Goal: Task Accomplishment & Management: Manage account settings

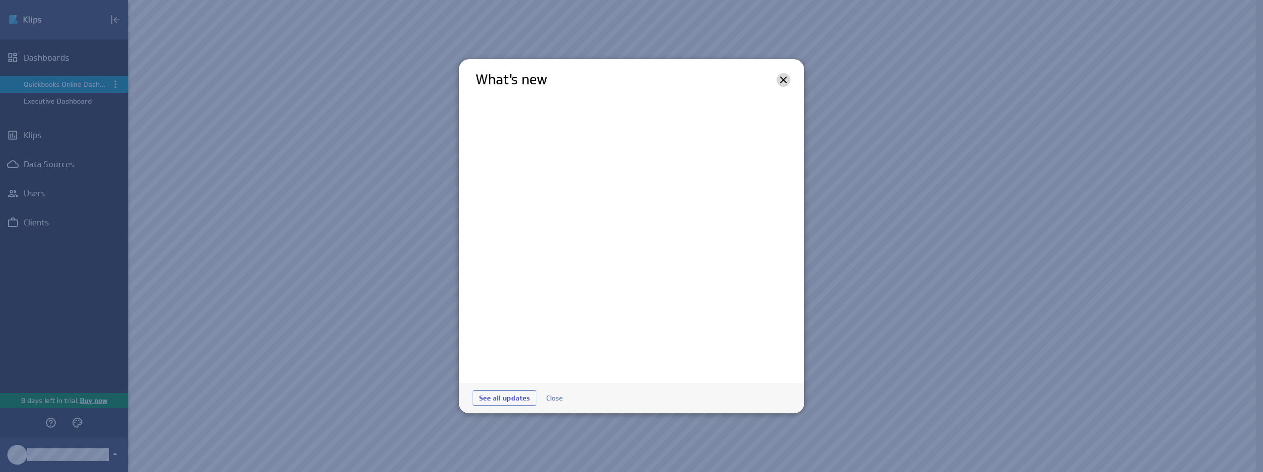
click at [784, 82] on icon at bounding box center [783, 80] width 12 height 12
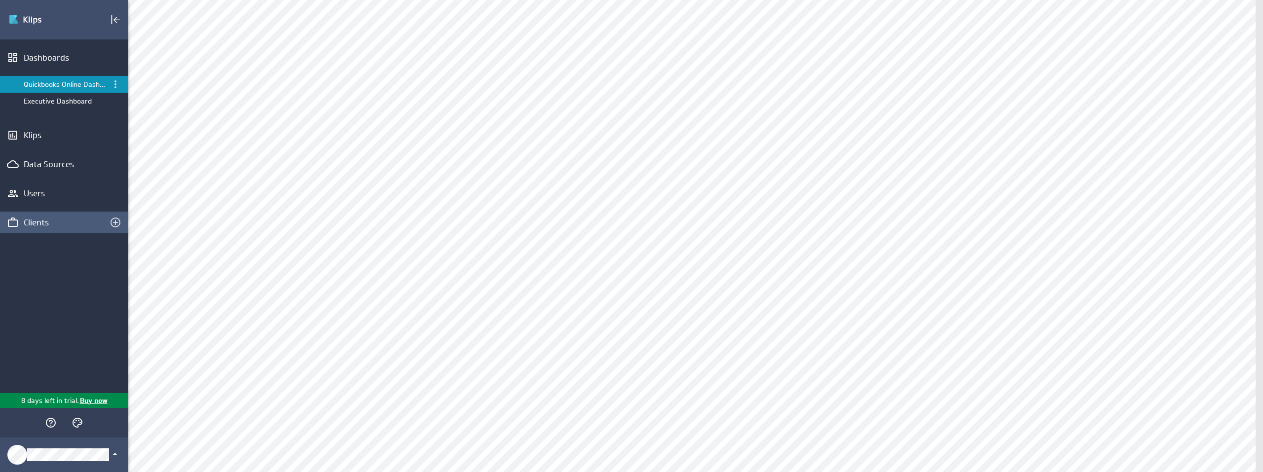
click at [36, 231] on div "Clients" at bounding box center [64, 223] width 128 height 22
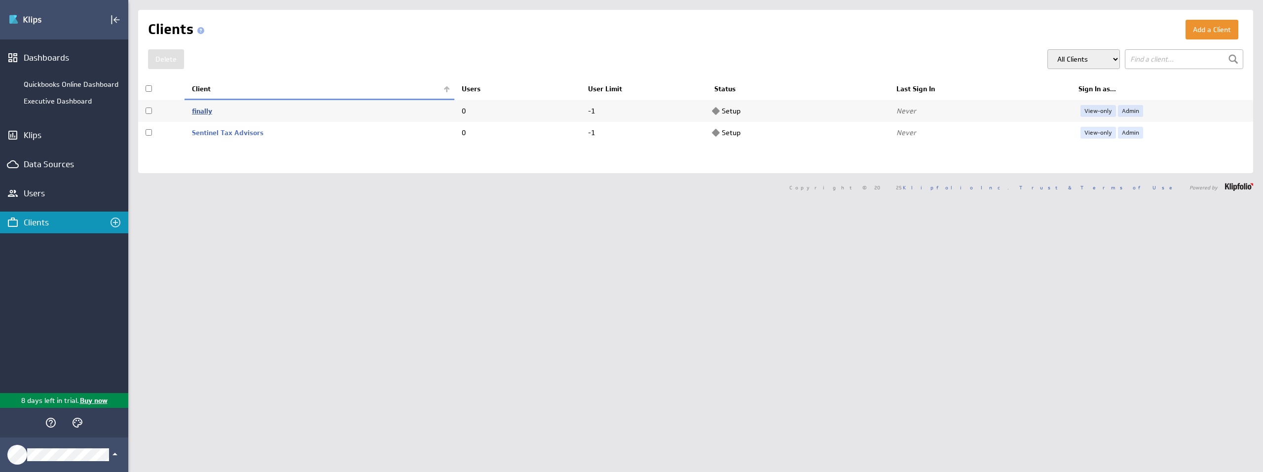
click at [205, 111] on link "finally" at bounding box center [202, 111] width 20 height 9
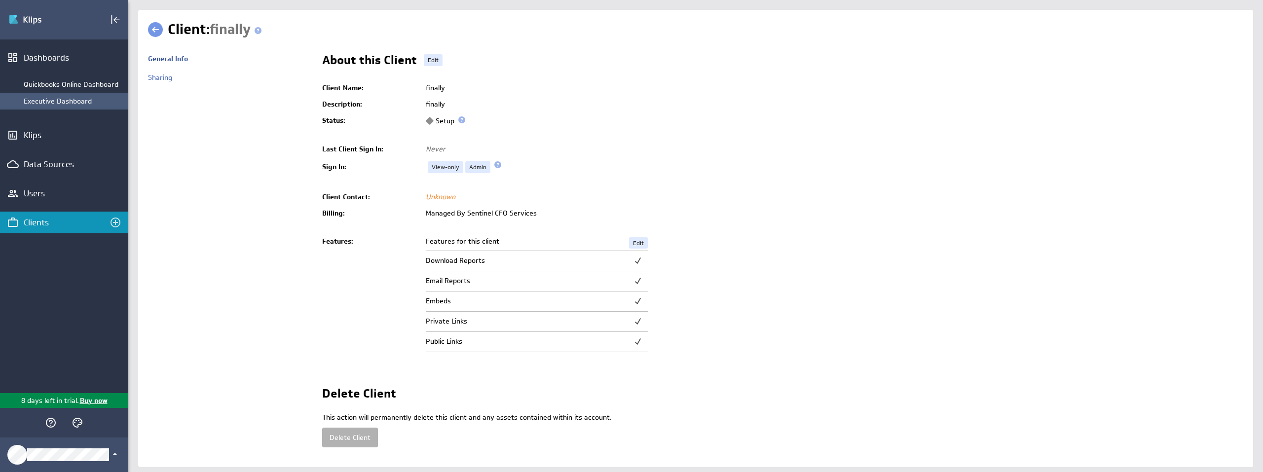
click at [60, 98] on div "Executive Dashboard" at bounding box center [74, 101] width 100 height 9
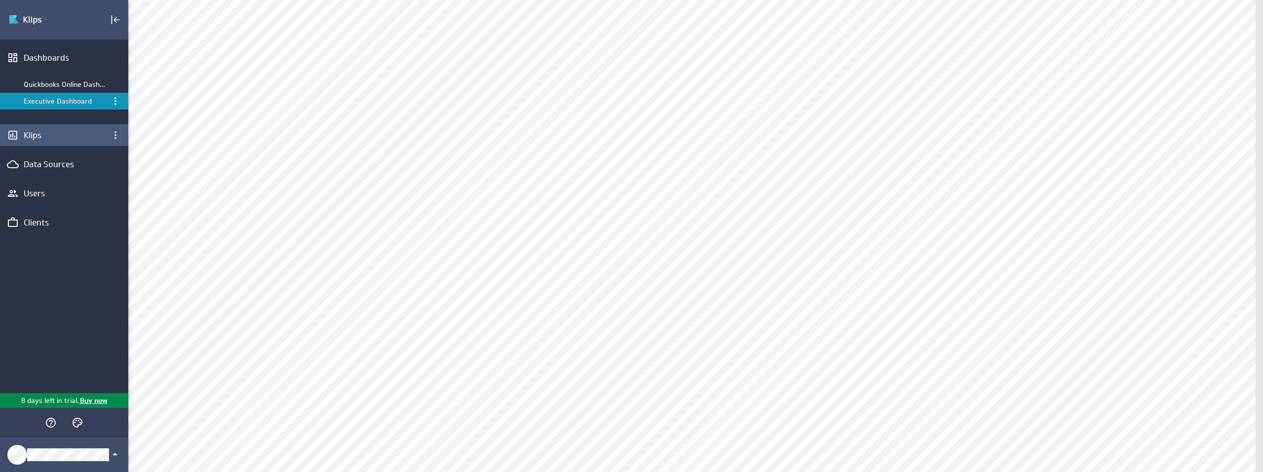
click at [51, 138] on div "Klips" at bounding box center [64, 135] width 81 height 11
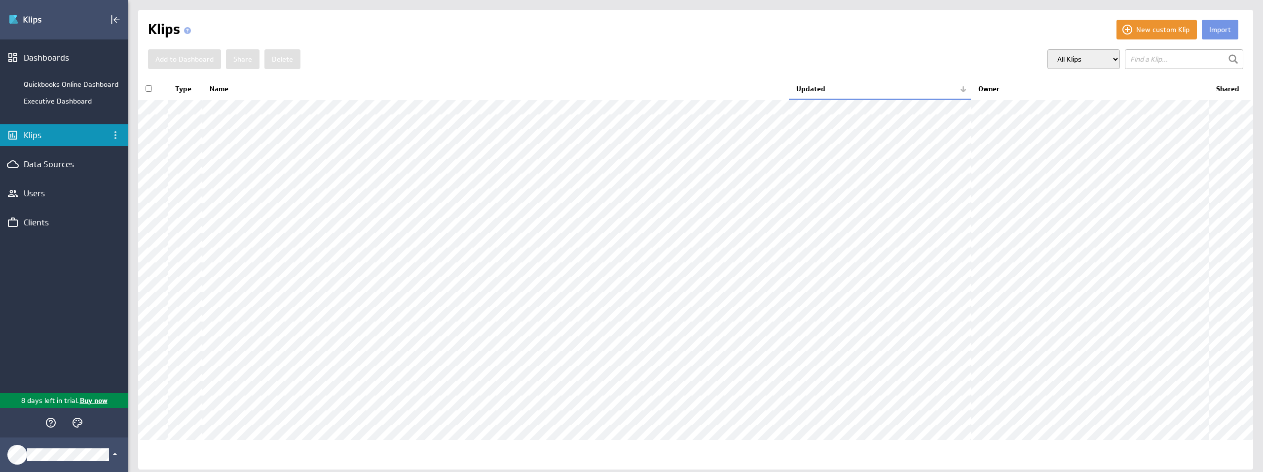
click at [1086, 52] on select "All Klips My Klips Group: Default" at bounding box center [1083, 59] width 73 height 20
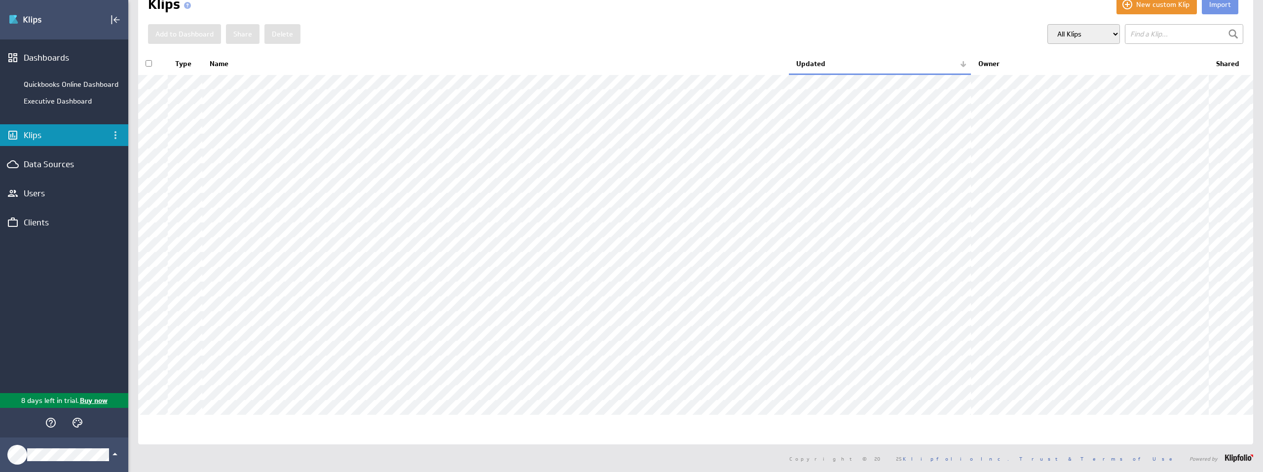
scroll to position [139, 0]
click at [59, 190] on div "Users" at bounding box center [64, 193] width 81 height 11
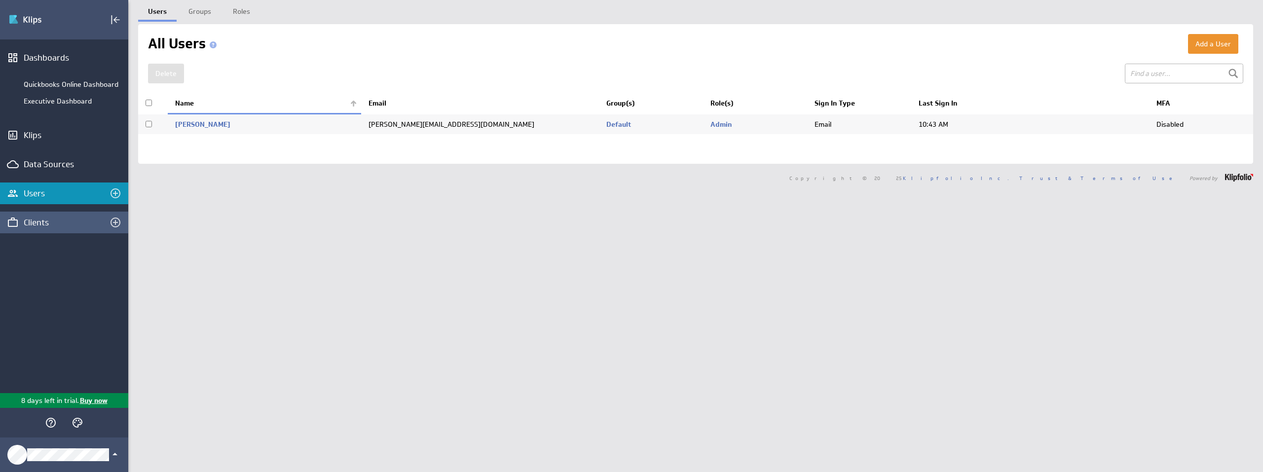
click at [44, 220] on div "Clients" at bounding box center [64, 222] width 81 height 11
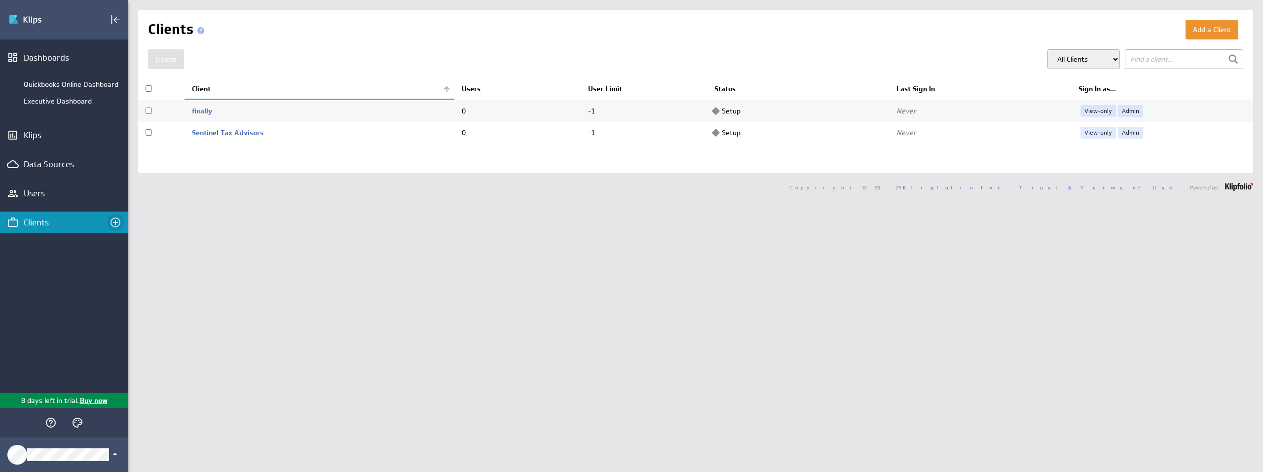
click at [110, 222] on icon "Create a client" at bounding box center [115, 223] width 10 height 10
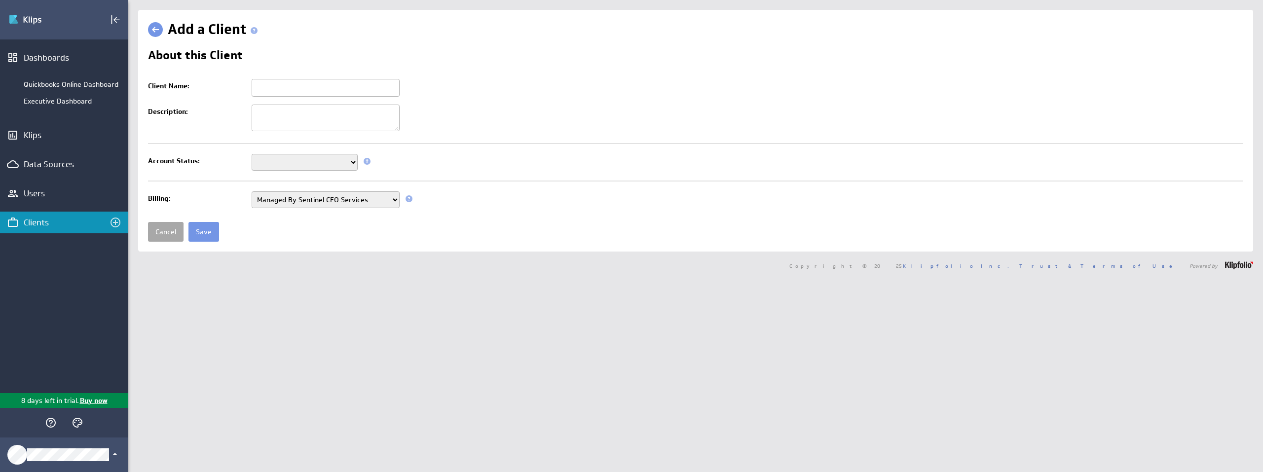
click at [161, 227] on link "Cancel" at bounding box center [166, 232] width 36 height 20
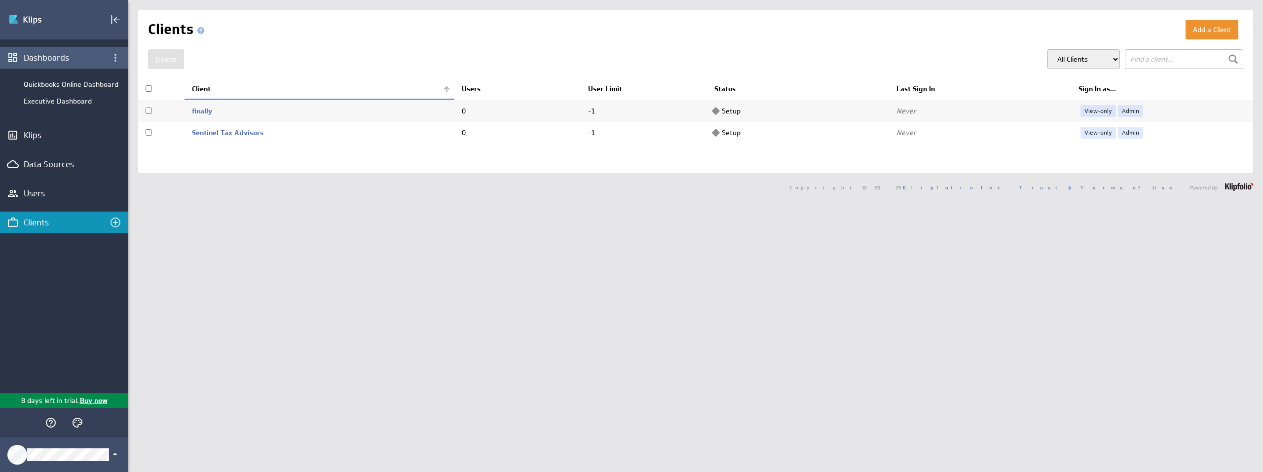
click at [60, 64] on div "Dashboards" at bounding box center [64, 58] width 128 height 22
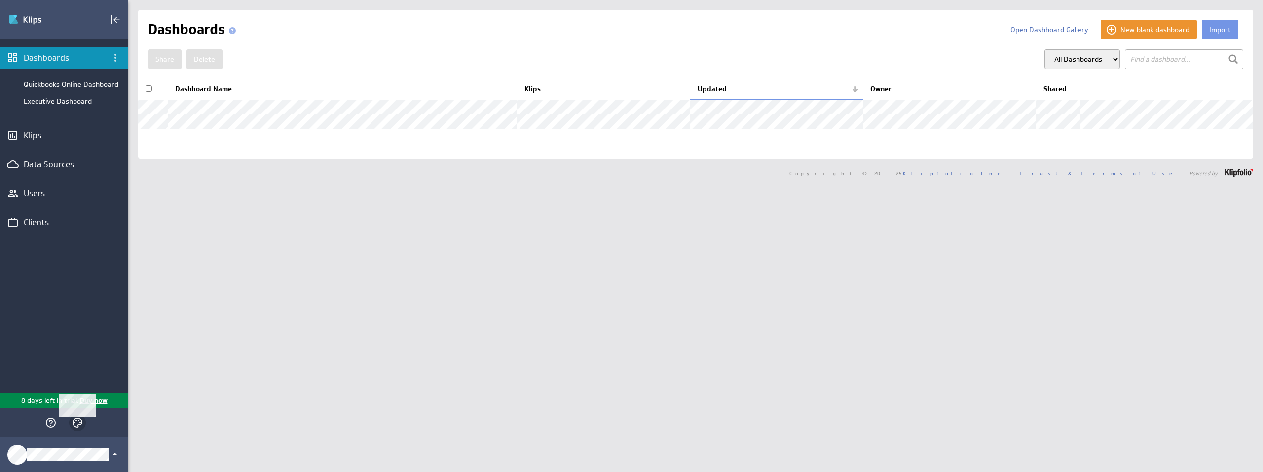
click at [73, 424] on icon "Themes" at bounding box center [78, 423] width 12 height 12
click at [111, 387] on circle "Slate" at bounding box center [109, 384] width 10 height 10
click at [40, 297] on div "Dashboards Quickbooks Online Dashboard Executive Dashboard Klips Data Sources U…" at bounding box center [64, 216] width 128 height 354
click at [35, 215] on div "Clients" at bounding box center [64, 223] width 128 height 22
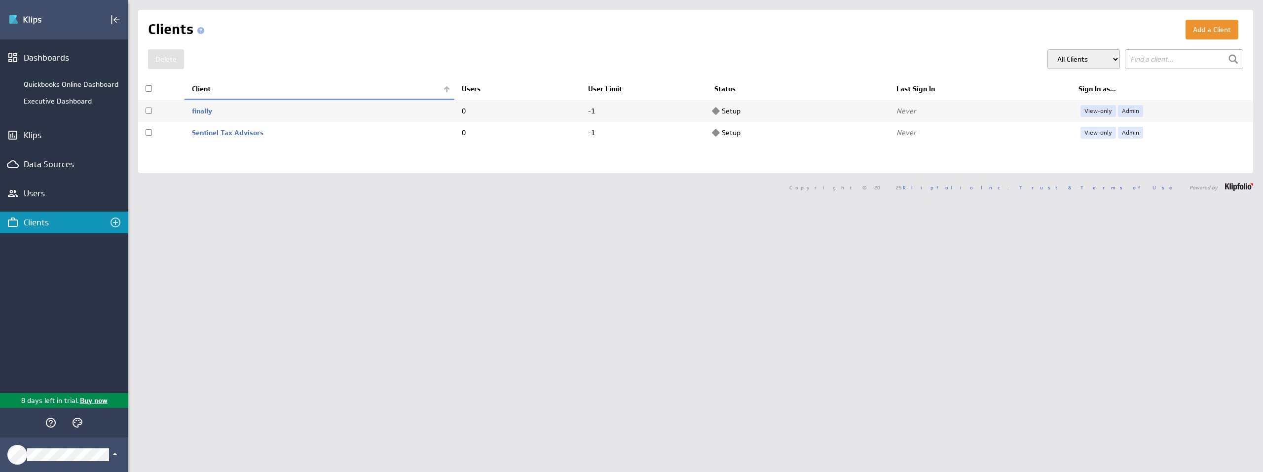
click at [730, 105] on td "Setup" at bounding box center [798, 111] width 182 height 22
checkbox input "true"
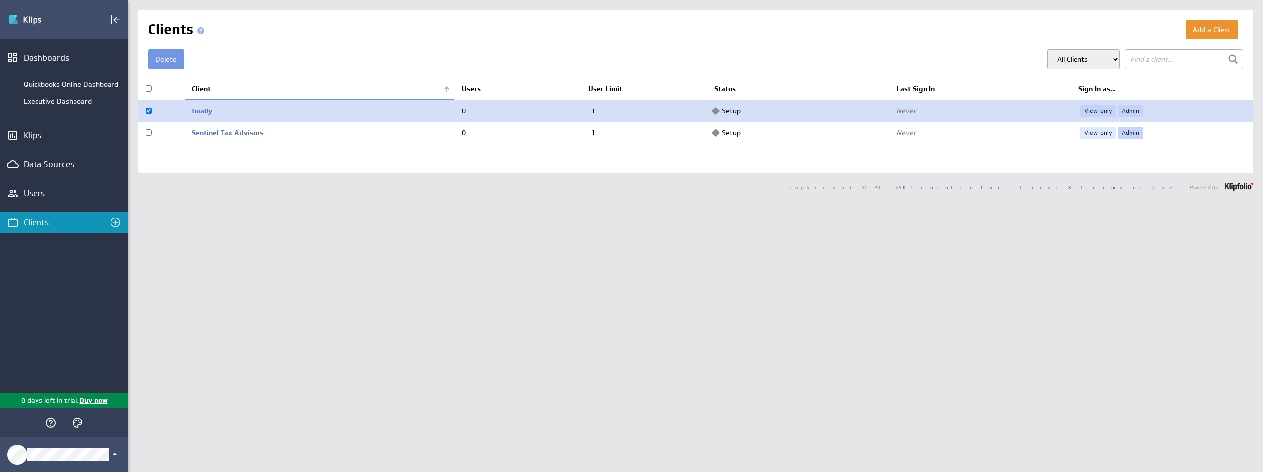
click at [1118, 133] on link "Admin" at bounding box center [1130, 133] width 25 height 12
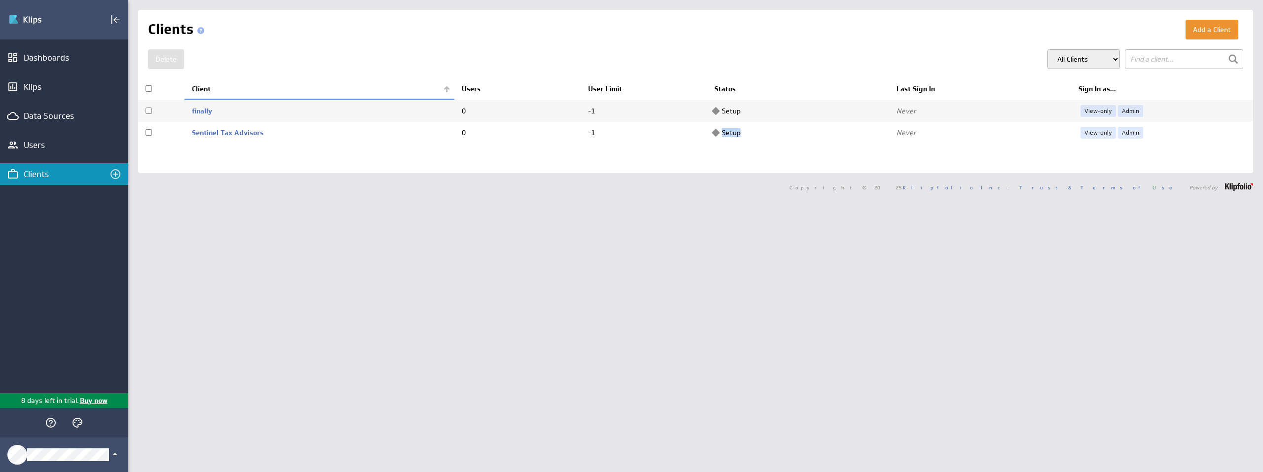
drag, startPoint x: 706, startPoint y: 136, endPoint x: 749, endPoint y: 134, distance: 43.0
click at [749, 134] on td "Setup" at bounding box center [798, 133] width 182 height 22
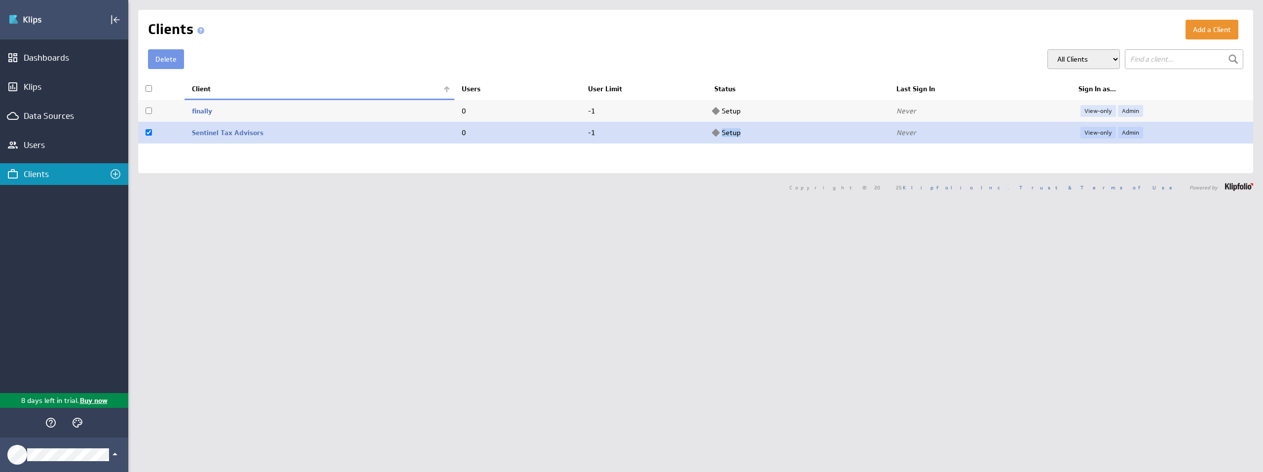
click at [747, 135] on td "Setup" at bounding box center [798, 133] width 182 height 22
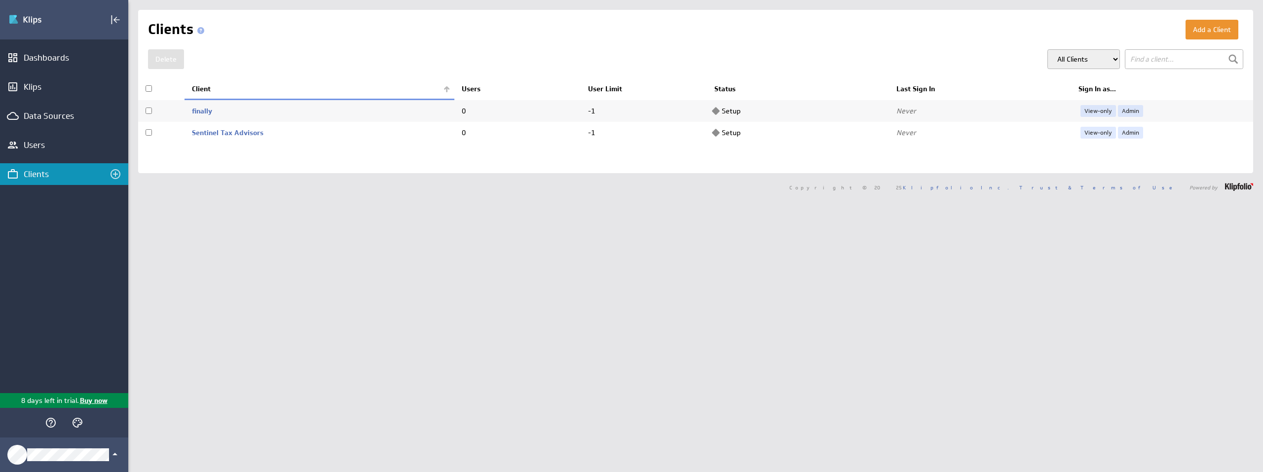
click at [894, 140] on td "Never" at bounding box center [980, 133] width 182 height 22
checkbox input "true"
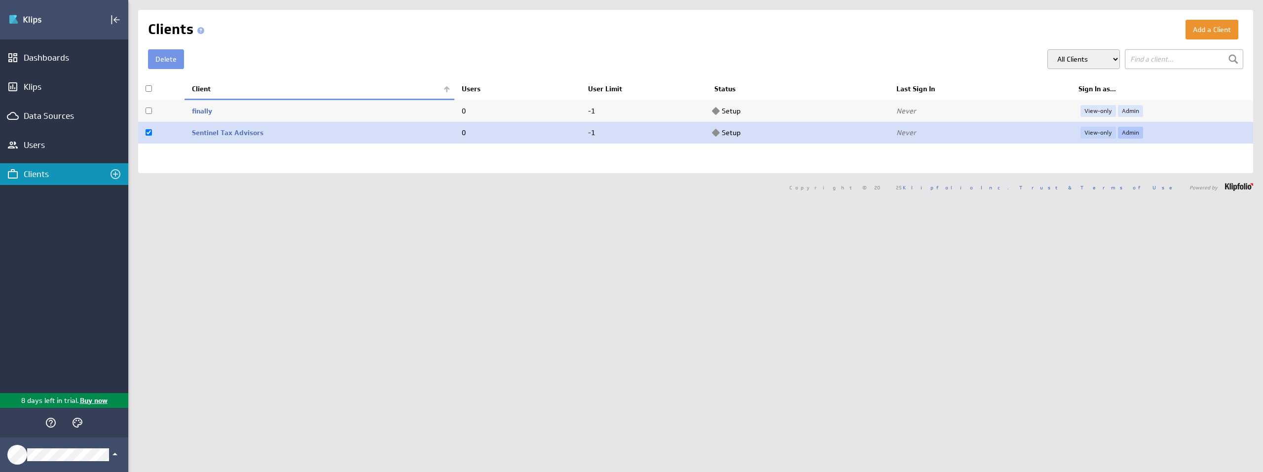
click at [1130, 132] on link "Admin" at bounding box center [1130, 133] width 25 height 12
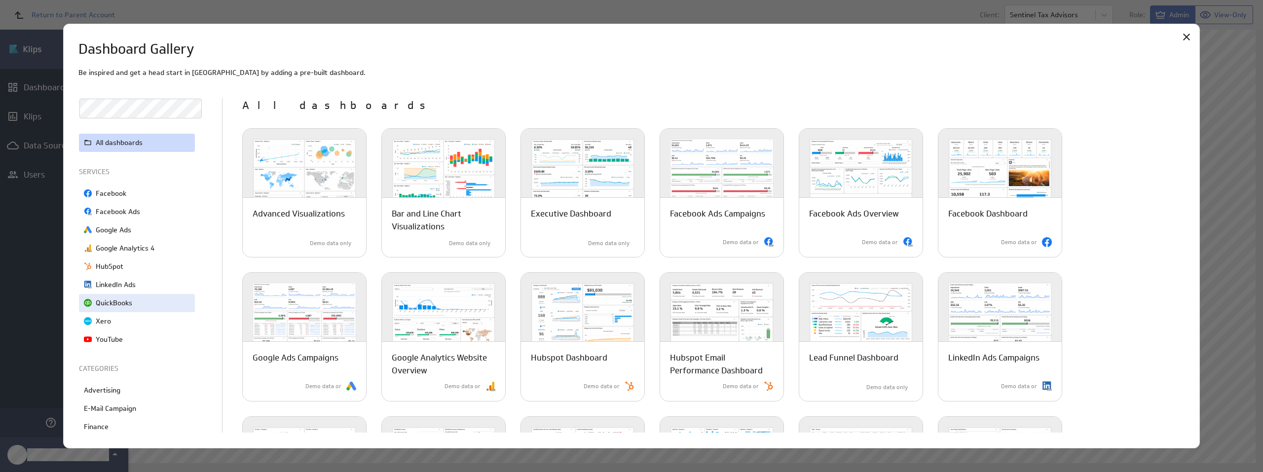
click at [117, 308] on div "QuickBooks" at bounding box center [137, 303] width 116 height 18
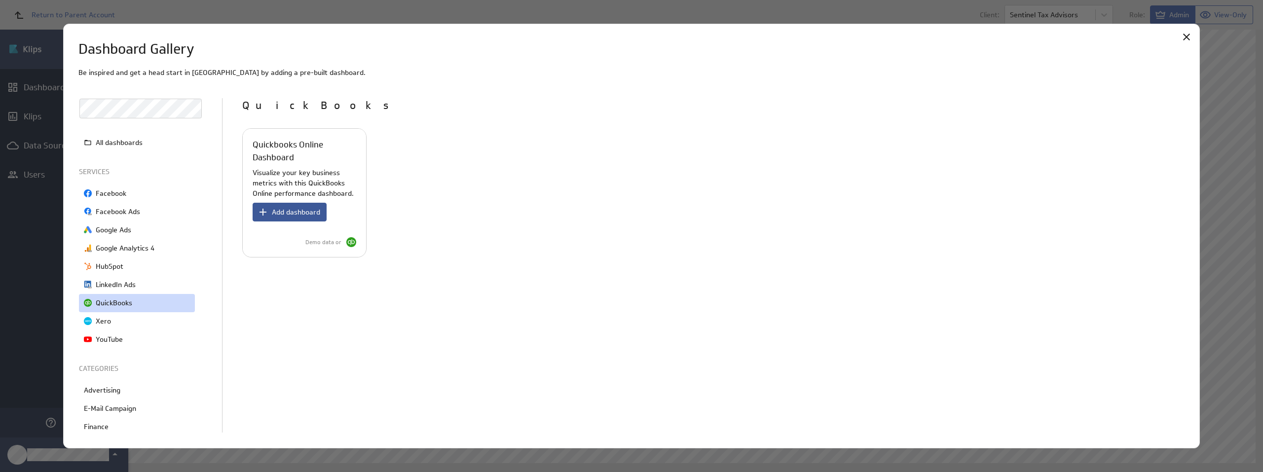
click at [296, 209] on span "Add dashboard" at bounding box center [296, 212] width 48 height 9
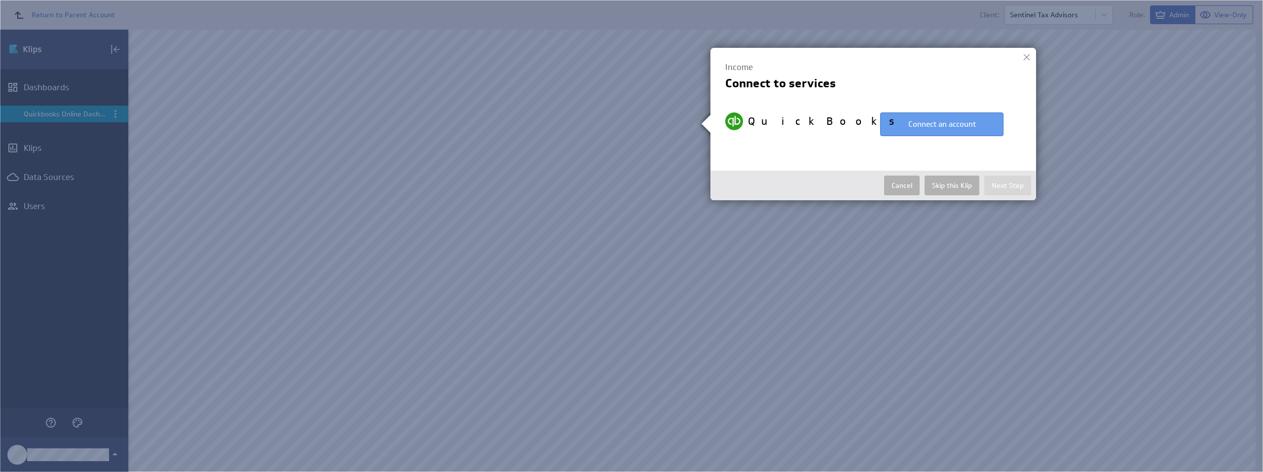
click at [921, 130] on button "Connect an account" at bounding box center [941, 124] width 123 height 24
click at [902, 187] on button "Cancel" at bounding box center [902, 186] width 36 height 20
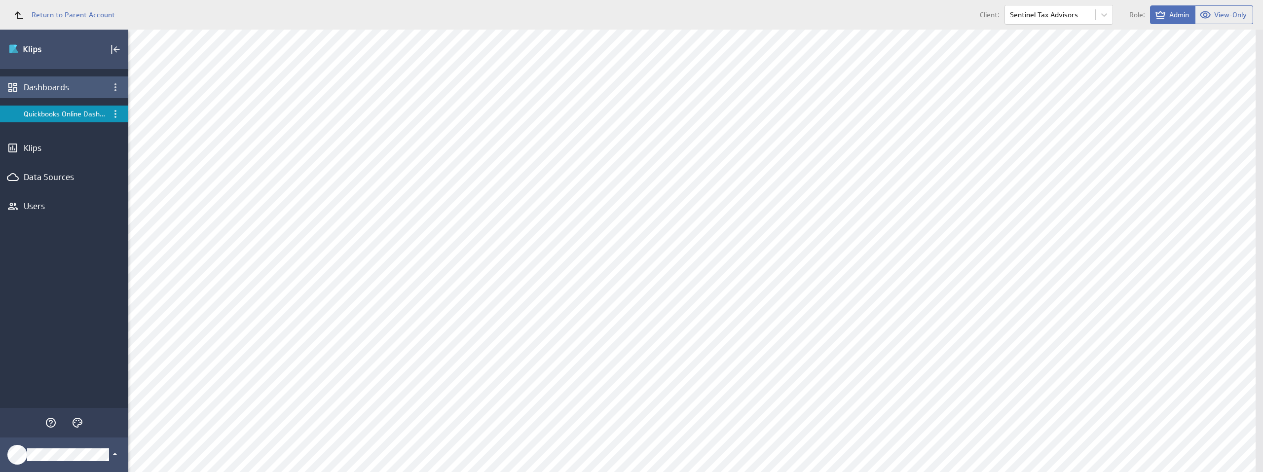
click at [65, 83] on div "Dashboards" at bounding box center [64, 87] width 81 height 11
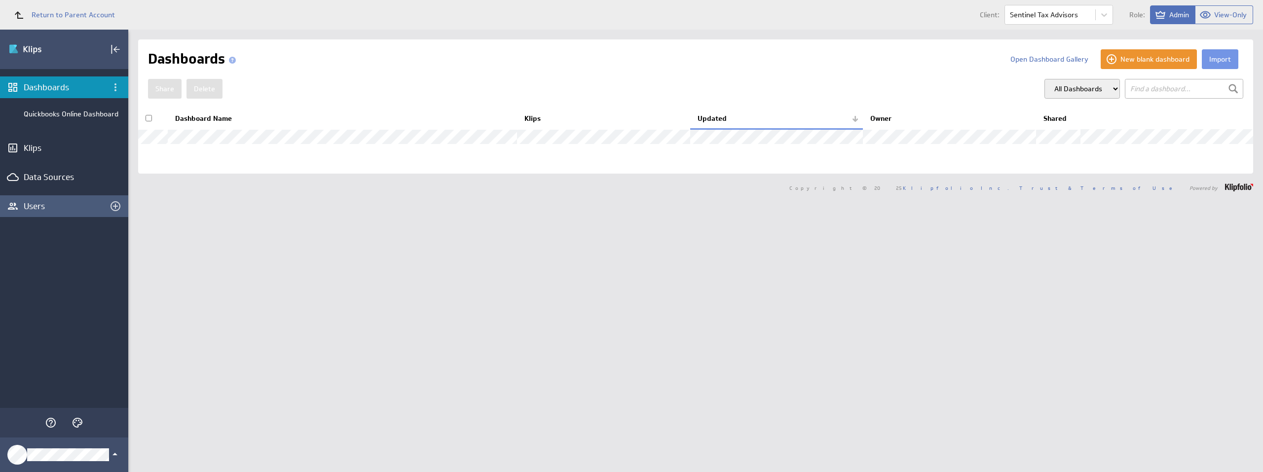
click at [59, 208] on div "Users" at bounding box center [64, 206] width 81 height 11
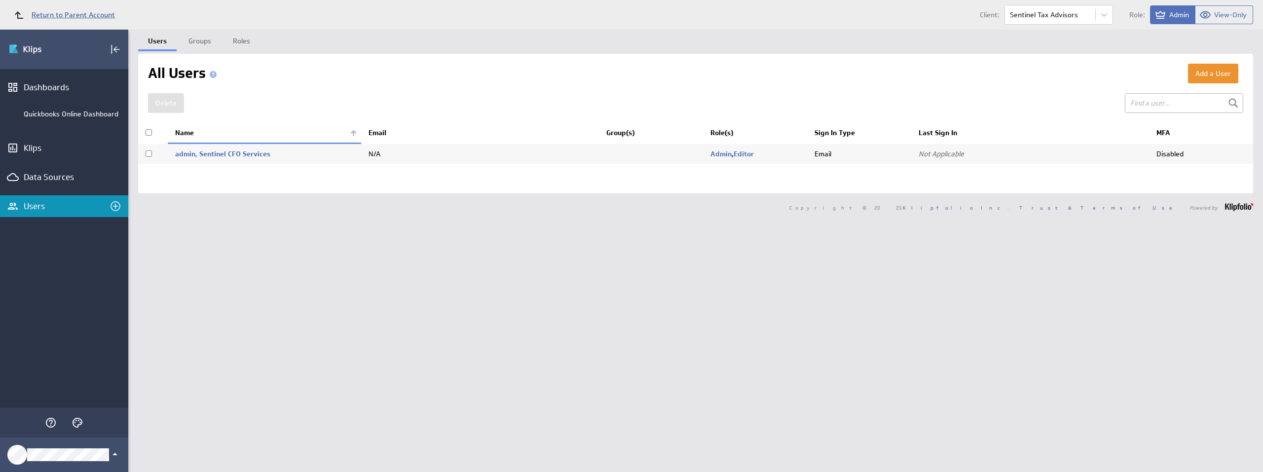
click at [38, 13] on span "Return to Parent Account" at bounding box center [73, 14] width 83 height 7
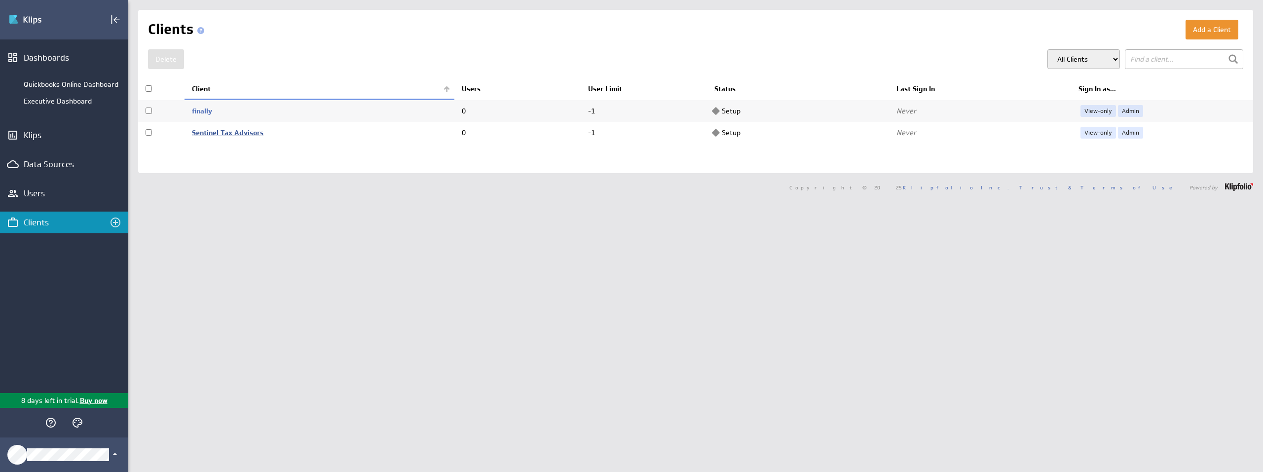
click at [224, 128] on link "Sentinel Tax Advisors" at bounding box center [228, 132] width 72 height 9
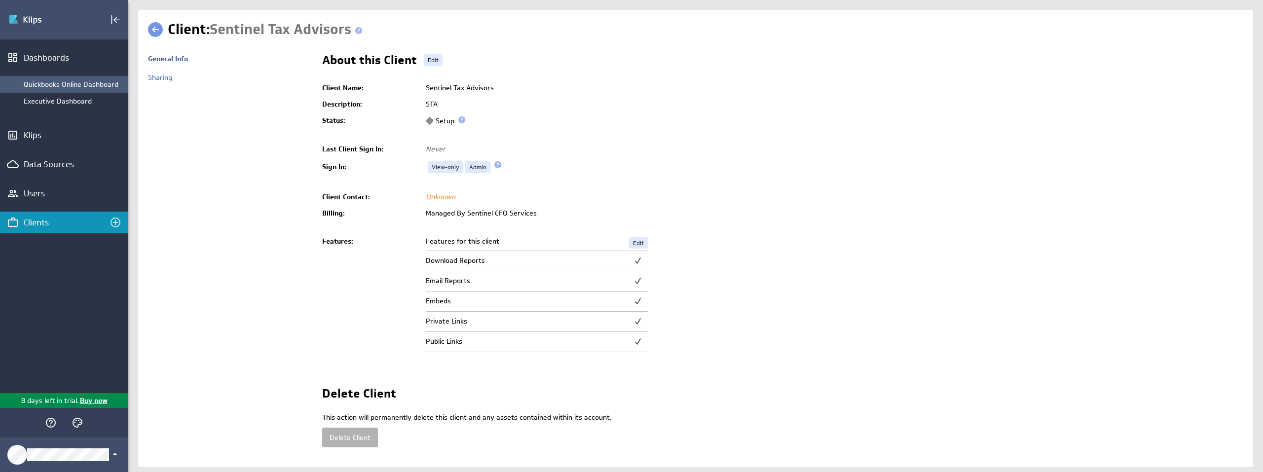
click at [74, 84] on div "Quickbooks Online Dashboard" at bounding box center [74, 84] width 100 height 9
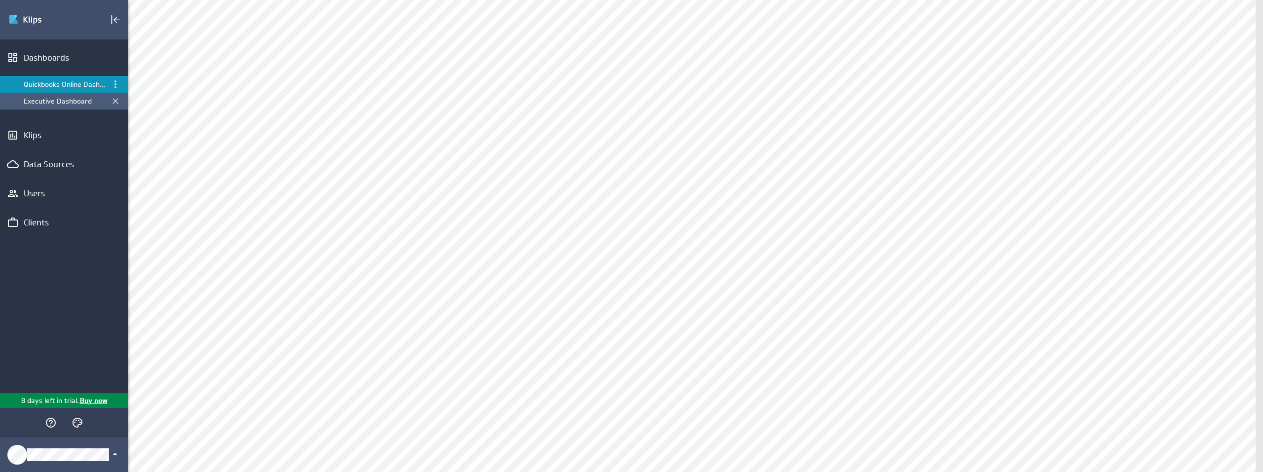
click at [66, 98] on div "Executive Dashboard" at bounding box center [65, 101] width 82 height 9
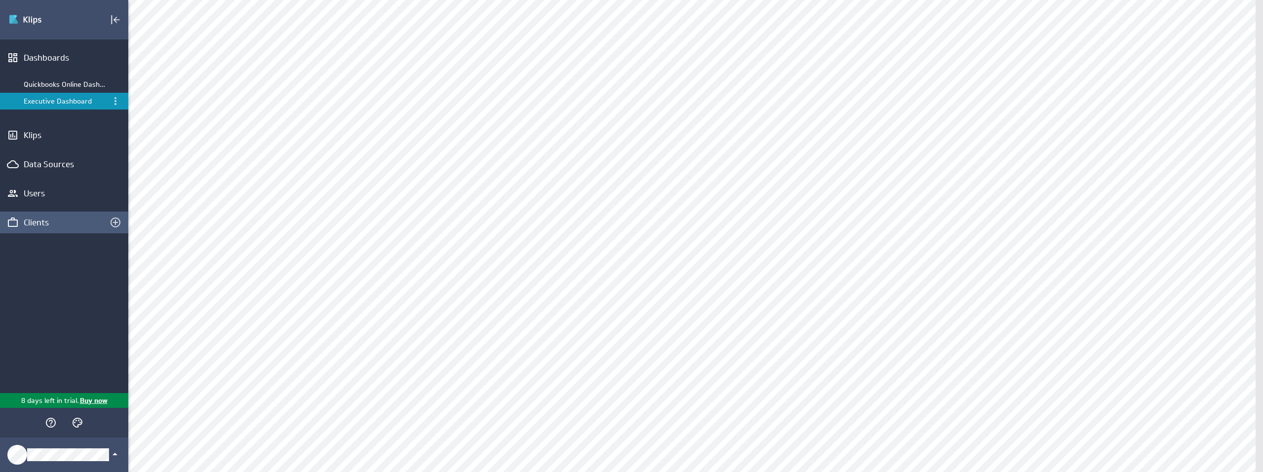
click at [48, 220] on div "Clients" at bounding box center [64, 222] width 81 height 11
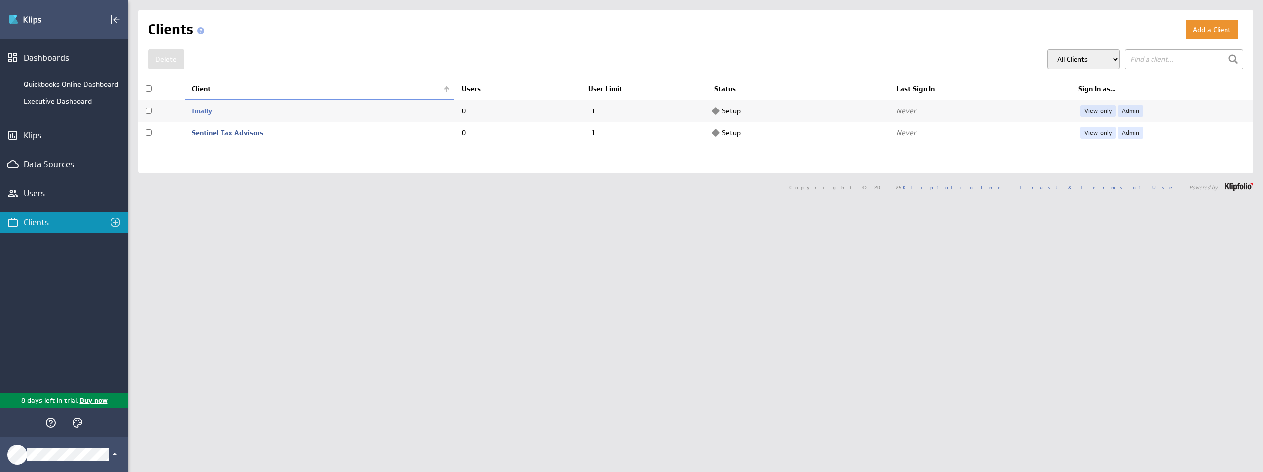
click at [226, 133] on link "Sentinel Tax Advisors" at bounding box center [228, 132] width 72 height 9
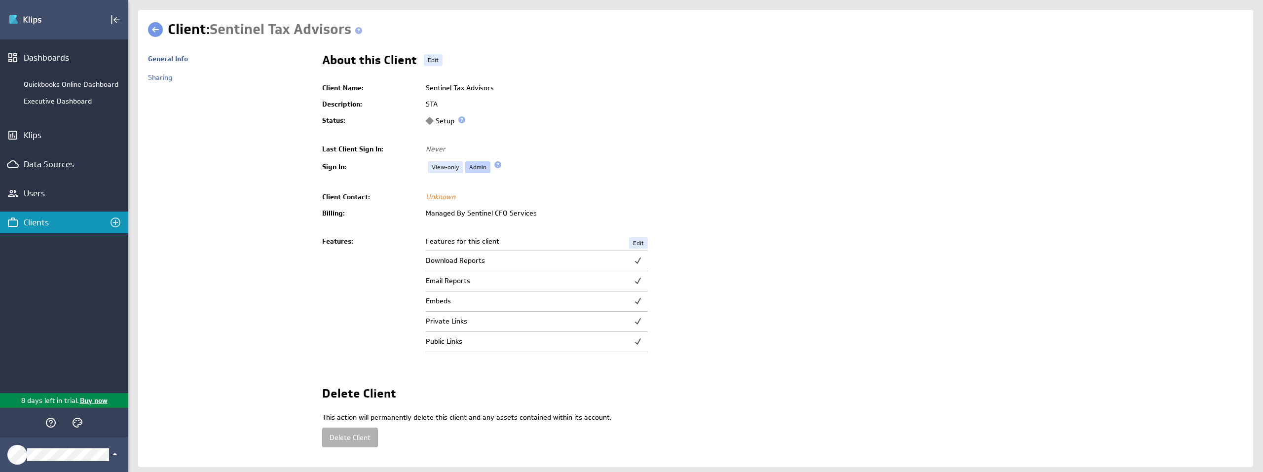
click at [478, 163] on link "Admin" at bounding box center [477, 167] width 25 height 12
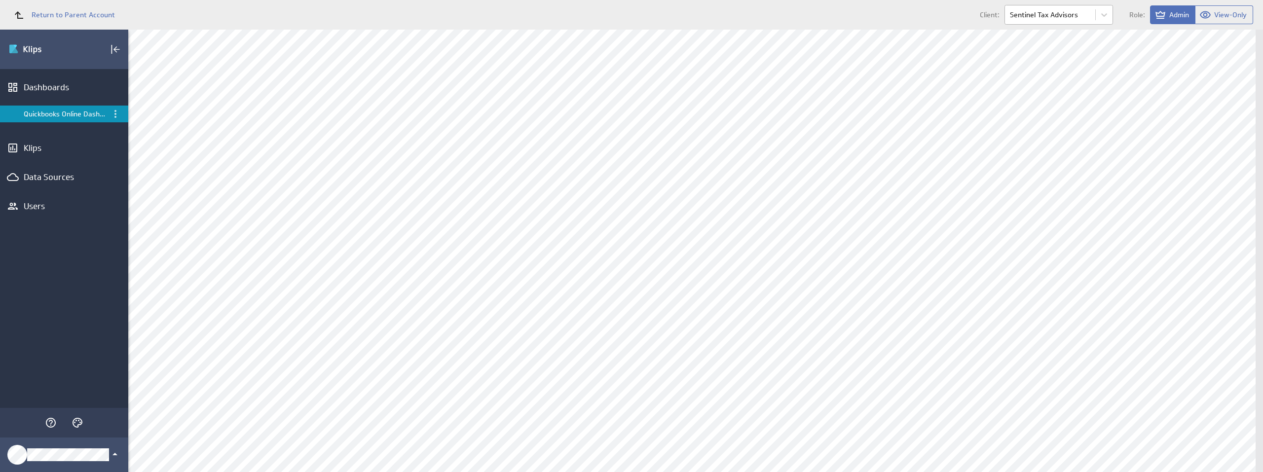
click at [1054, 20] on body "Return to Parent Account Client: Sentinel Tax Advisors Role: Admin View-Only (n…" at bounding box center [631, 236] width 1263 height 472
click at [1050, 33] on div "finally" at bounding box center [1058, 38] width 93 height 10
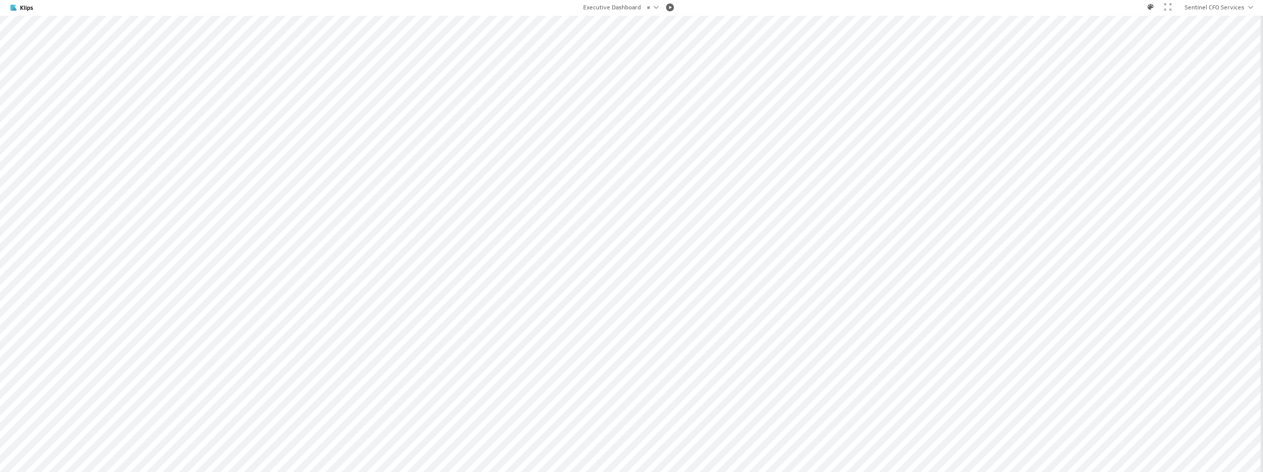
click at [1257, 9] on div "Sentinel CFO Services" at bounding box center [1220, 7] width 86 height 6
click at [1235, 7] on div "Sentinel CFO Services" at bounding box center [1214, 7] width 60 height 6
click at [26, 9] on img at bounding box center [34, 7] width 48 height 11
click at [1164, 6] on div at bounding box center [1167, 7] width 8 height 8
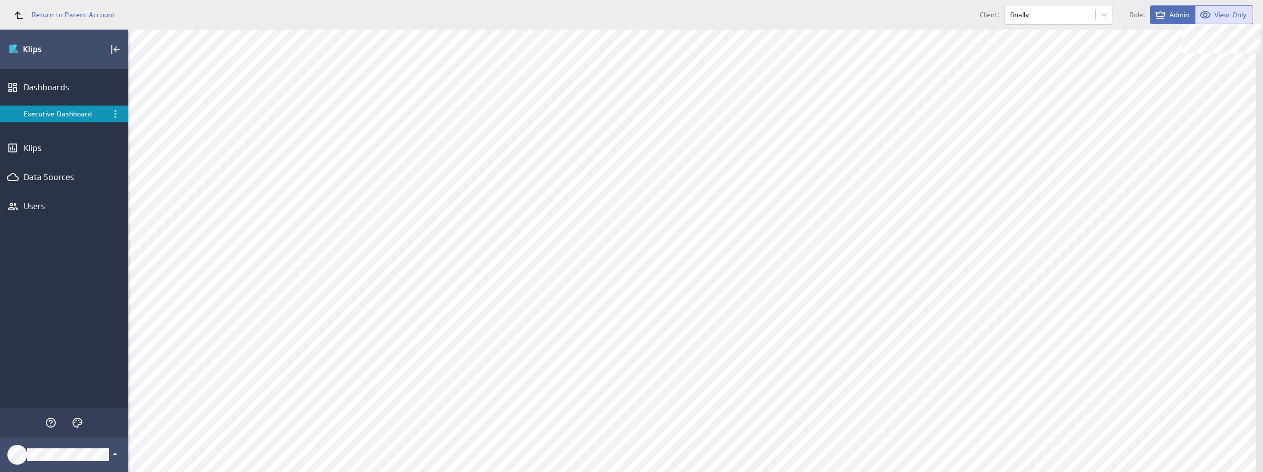
click at [1208, 16] on icon at bounding box center [1204, 14] width 11 height 7
click at [1177, 14] on span "Admin" at bounding box center [1179, 14] width 20 height 9
click at [1054, 12] on body "Return to Parent Account Client: finally Role: Admin View-Only (no message) Edi…" at bounding box center [631, 236] width 1263 height 472
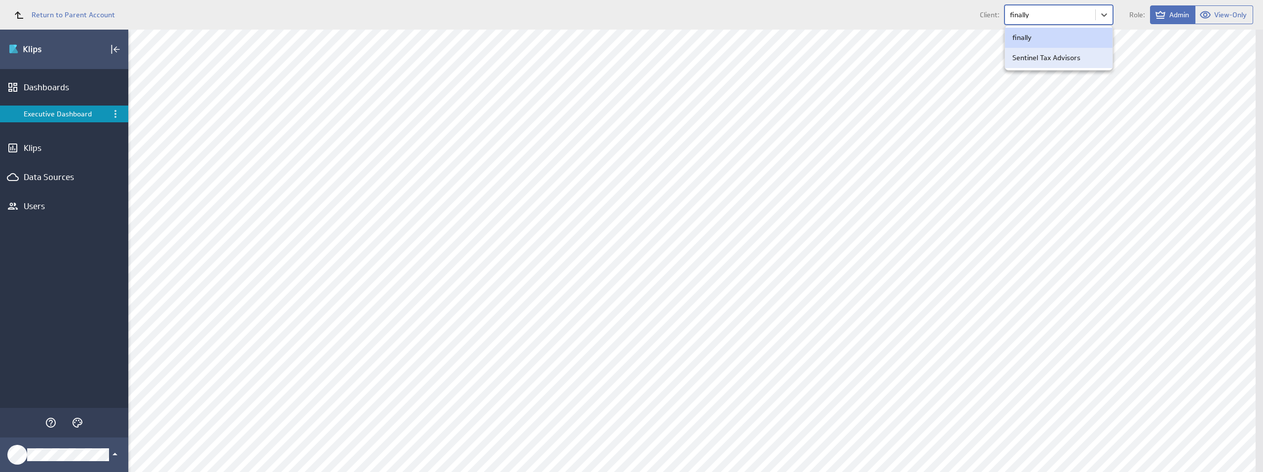
click at [1040, 53] on p "Sentinel Tax Advisors" at bounding box center [1046, 58] width 68 height 10
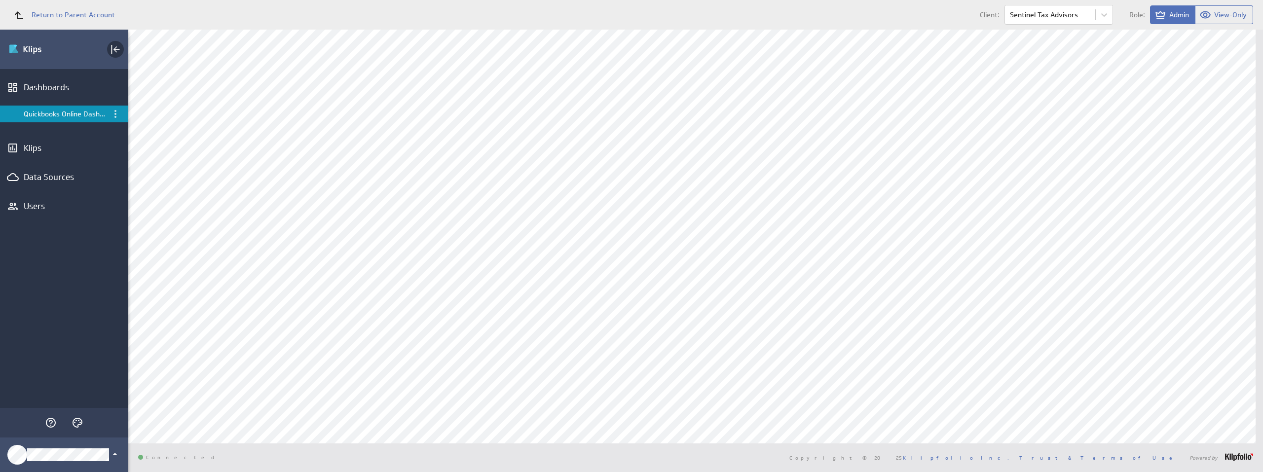
click at [115, 53] on icon "Collapse" at bounding box center [115, 49] width 12 height 12
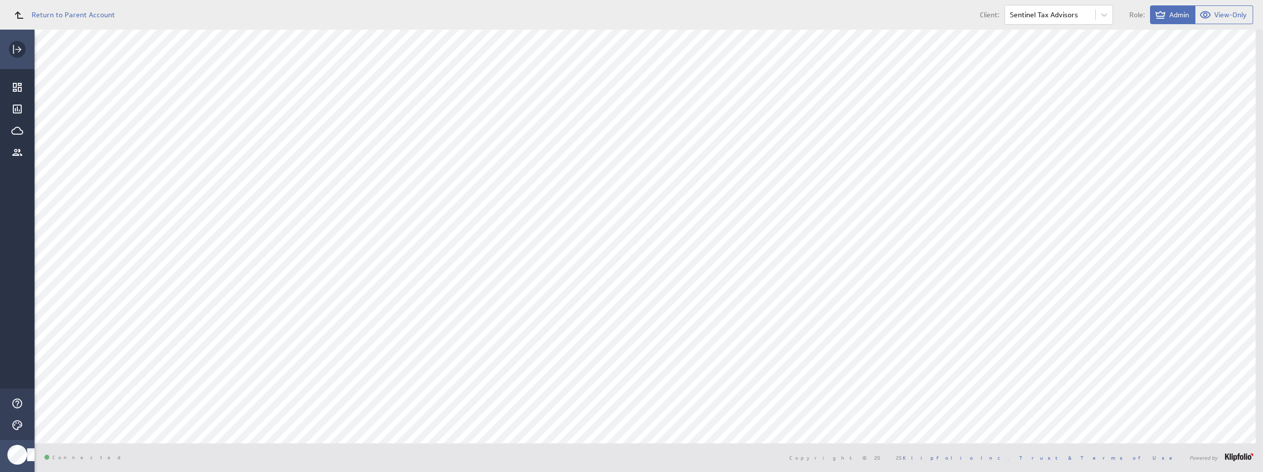
click at [18, 51] on icon "Expand" at bounding box center [17, 49] width 12 height 12
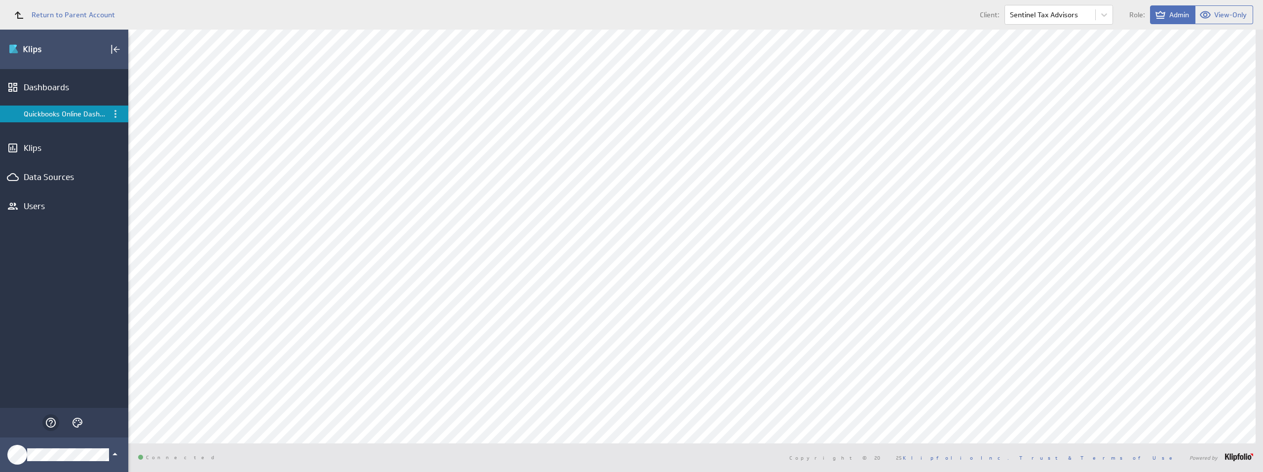
click at [56, 420] on icon "Help" at bounding box center [51, 423] width 12 height 12
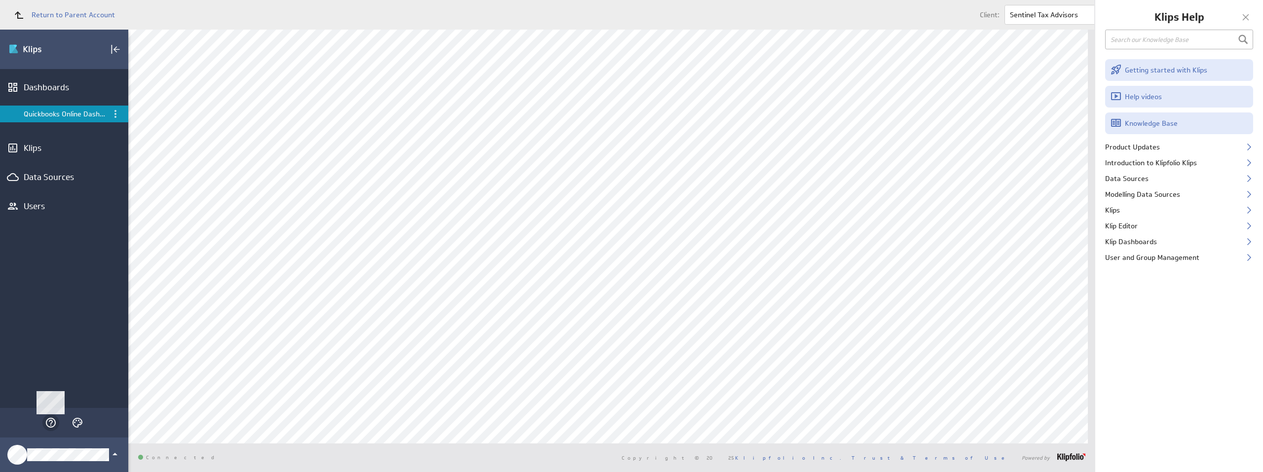
click at [56, 420] on icon "Main Menu" at bounding box center [51, 423] width 12 height 12
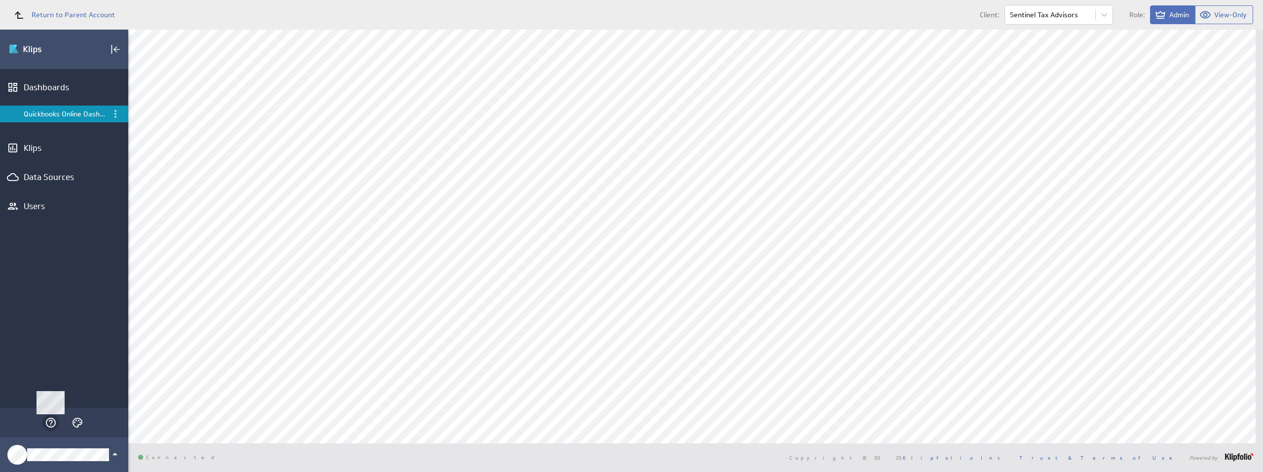
click at [56, 420] on icon "Main Menu" at bounding box center [51, 423] width 12 height 12
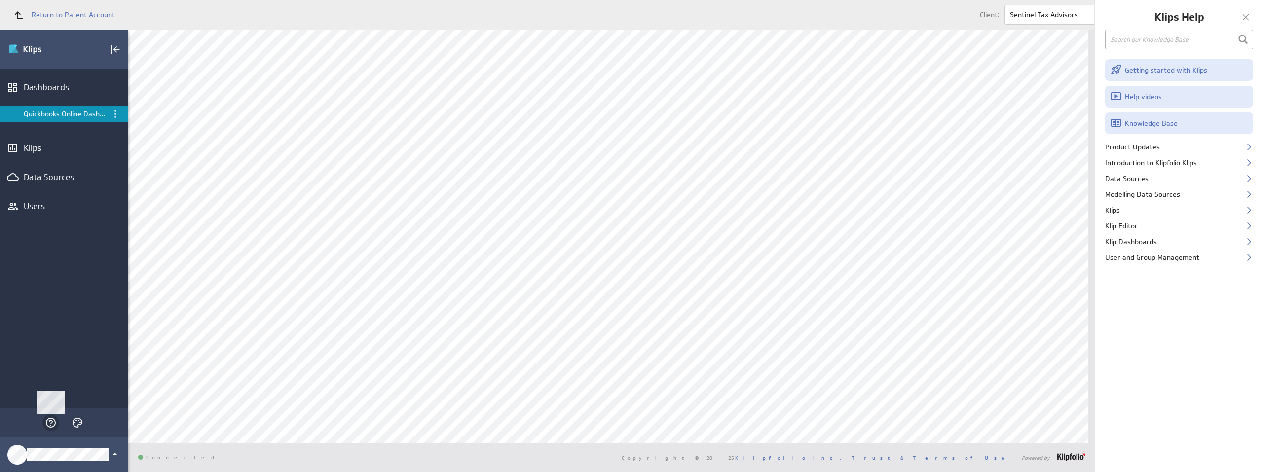
click at [56, 420] on icon "Main Menu" at bounding box center [51, 423] width 12 height 12
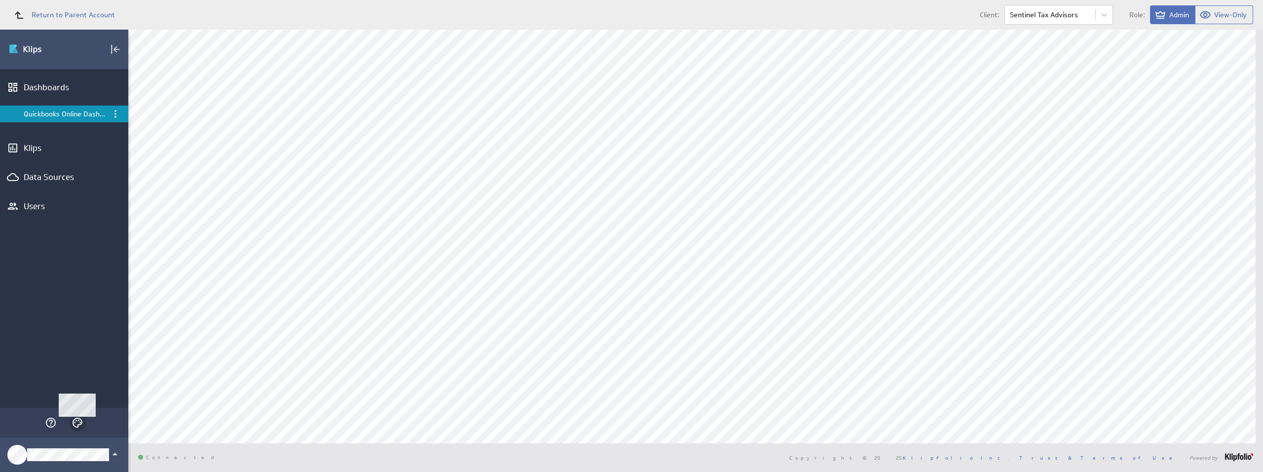
click at [82, 427] on icon "Themes" at bounding box center [78, 423] width 12 height 12
click at [123, 405] on p "Dark" at bounding box center [125, 407] width 15 height 10
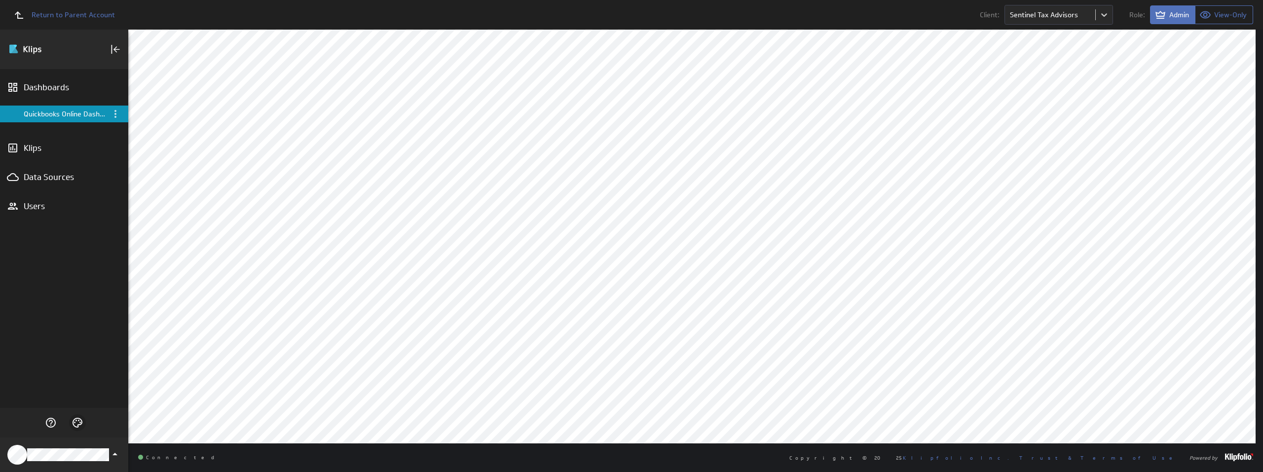
click at [79, 429] on div "Main Menu" at bounding box center [77, 422] width 17 height 17
click at [79, 423] on icon "Themes" at bounding box center [78, 423] width 12 height 12
click at [104, 383] on icon "Slate" at bounding box center [109, 384] width 12 height 12
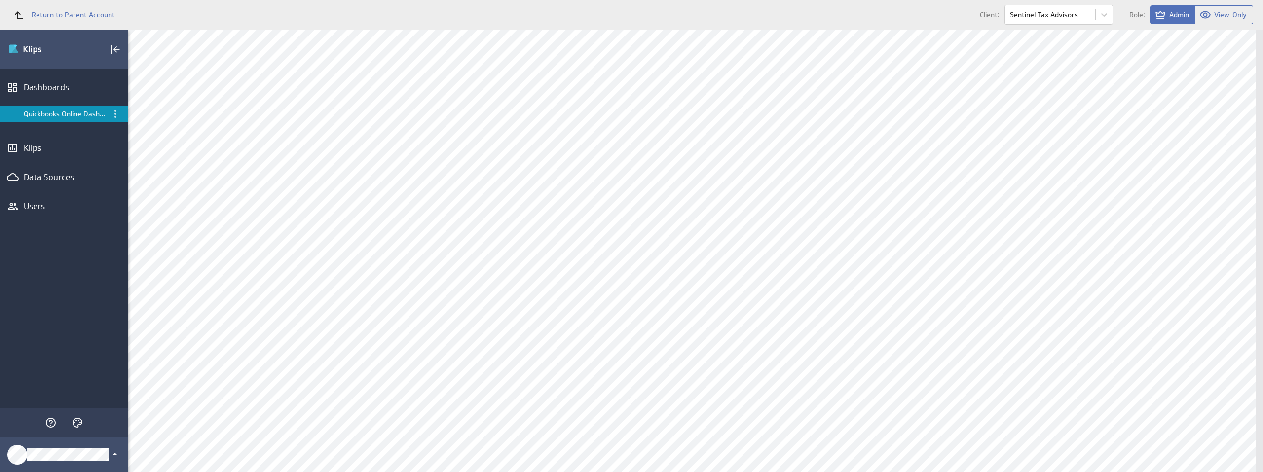
scroll to position [0, 0]
click at [55, 145] on div "Klips" at bounding box center [64, 148] width 81 height 11
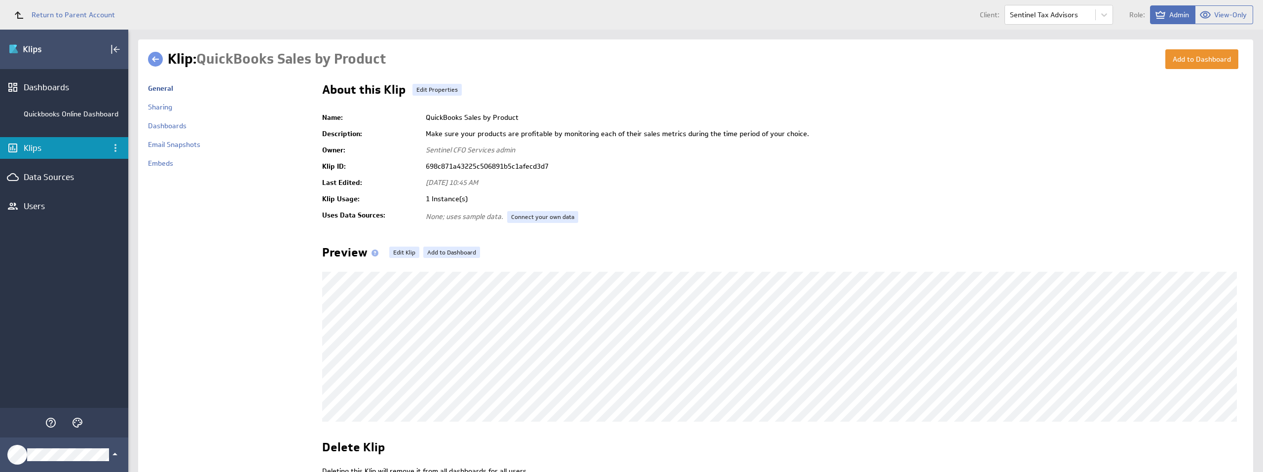
scroll to position [86, 0]
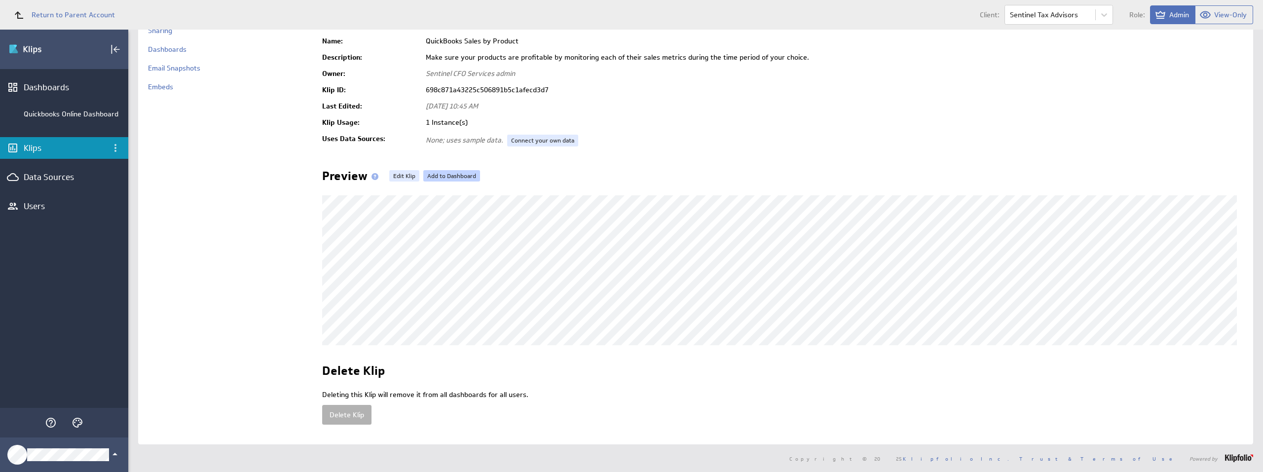
click at [464, 170] on link "Add to Dashboard" at bounding box center [451, 176] width 57 height 12
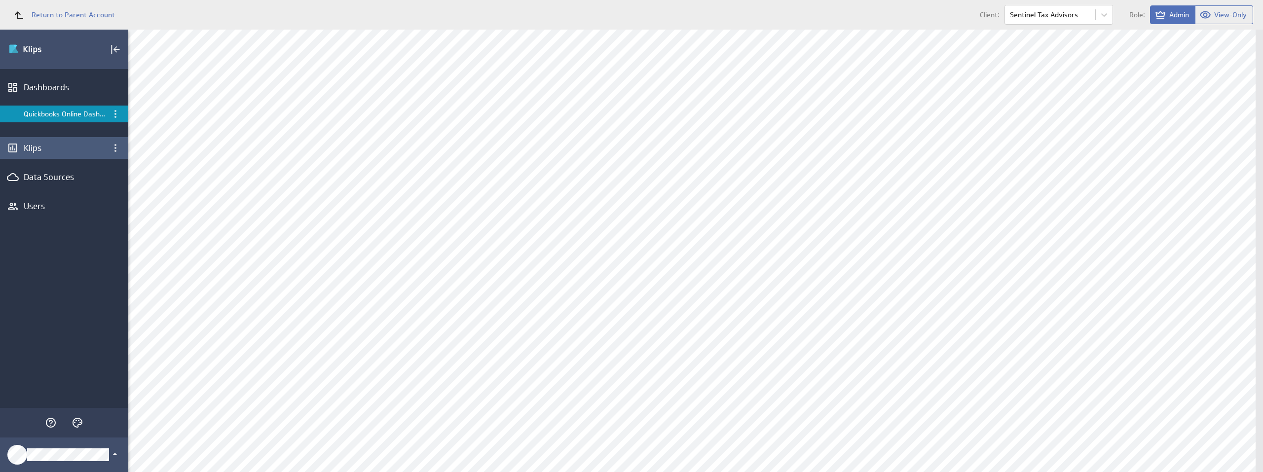
click at [19, 147] on div "Klips" at bounding box center [64, 148] width 128 height 22
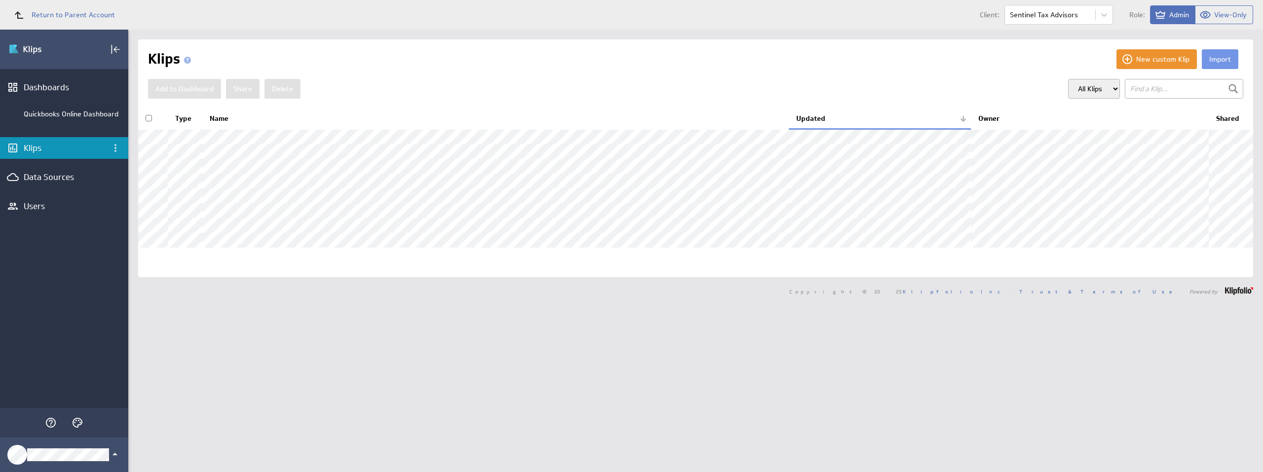
click at [1077, 94] on select "All Klips My Klips" at bounding box center [1094, 89] width 52 height 20
click at [51, 12] on span "Return to Parent Account" at bounding box center [73, 14] width 83 height 7
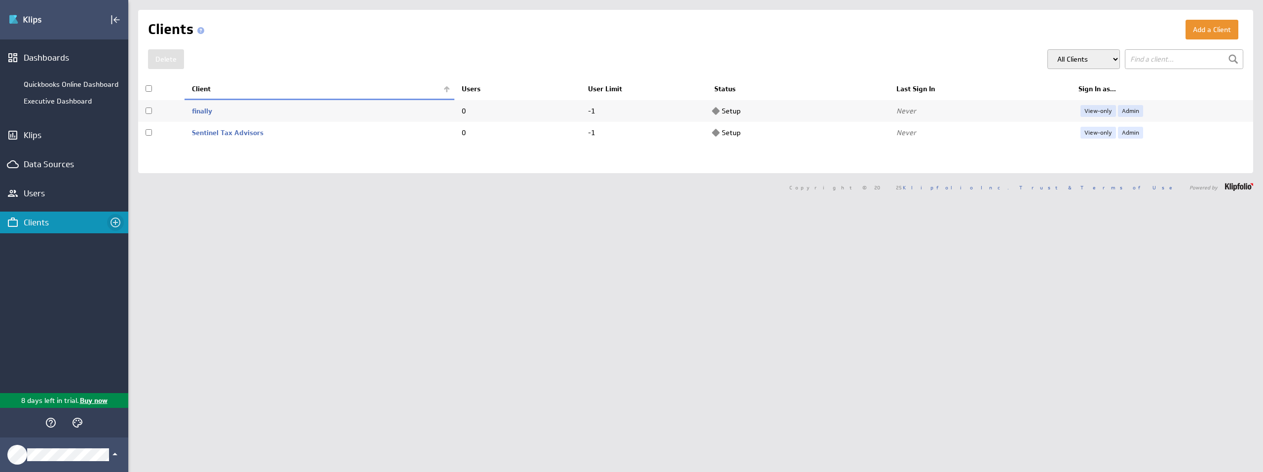
click at [113, 221] on icon "Create a client" at bounding box center [115, 223] width 12 height 12
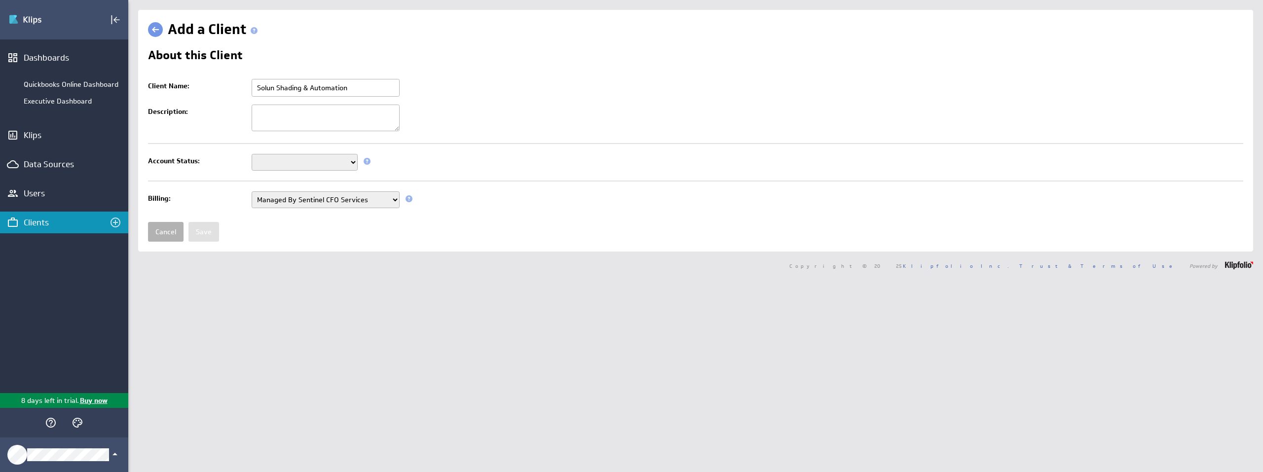
type input "Solun Shading & Automation"
click at [332, 171] on td "Setup Mode Trial Disabled This field is required" at bounding box center [745, 162] width 996 height 25
click at [335, 167] on select "Setup Mode Trial Disabled" at bounding box center [305, 162] width 106 height 17
click at [252, 154] on select "Setup Mode Trial Disabled" at bounding box center [305, 162] width 106 height 17
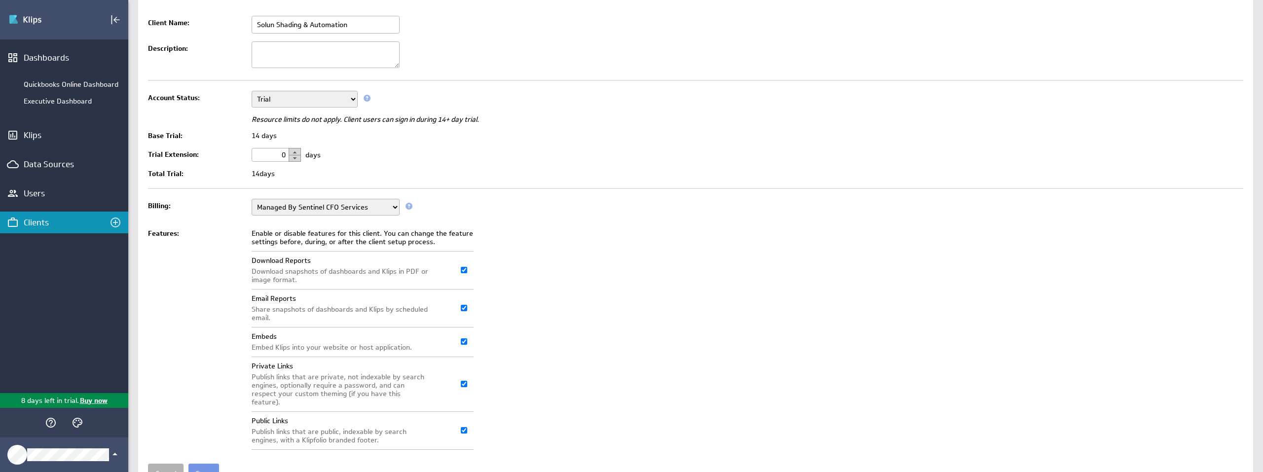
scroll to position [72, 0]
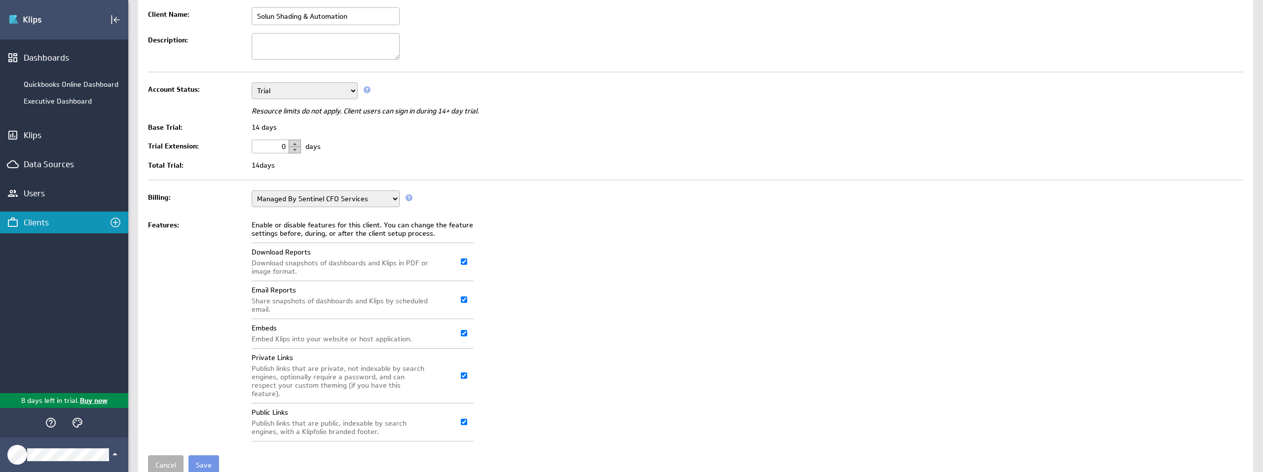
click at [333, 197] on select "Managed By Sentinel CFO Services Managed By Klipfolio" at bounding box center [326, 198] width 148 height 17
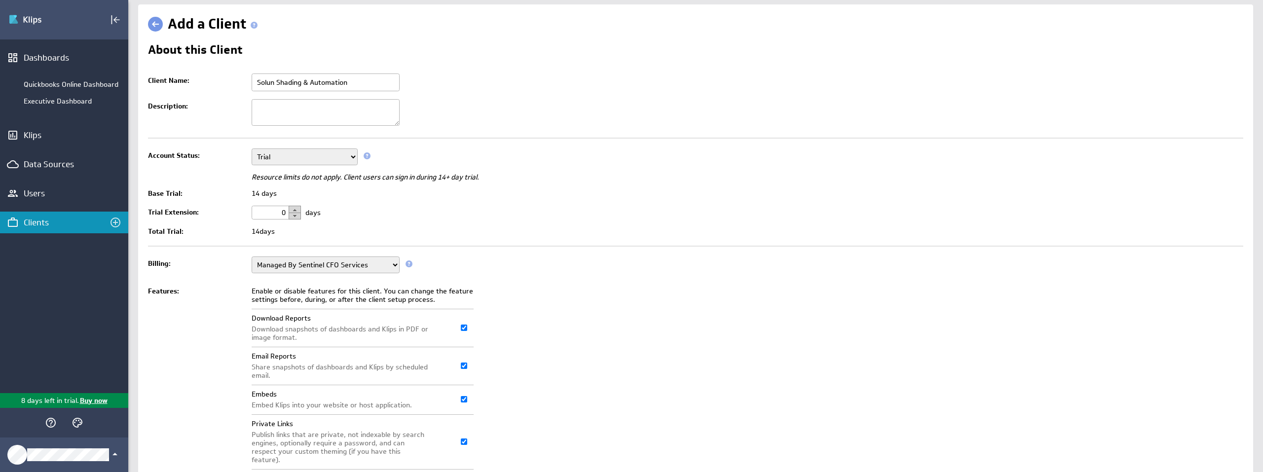
scroll to position [0, 0]
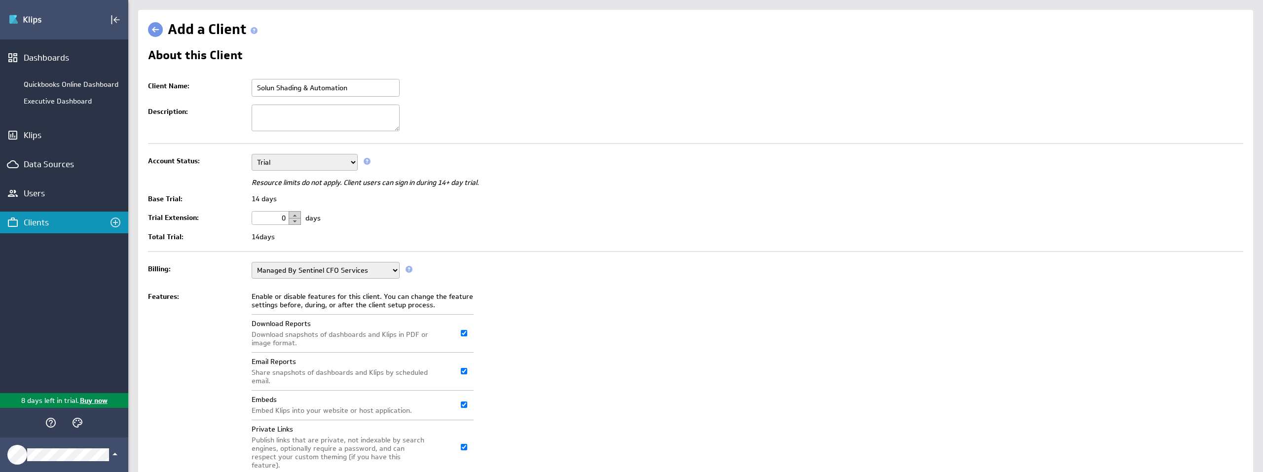
click at [316, 164] on select "Setup Mode Trial Disabled" at bounding box center [305, 162] width 106 height 17
click at [314, 157] on select "Setup Mode Trial Disabled" at bounding box center [305, 162] width 106 height 17
select select "7"
click at [252, 154] on select "Setup Mode Trial Disabled" at bounding box center [305, 162] width 106 height 17
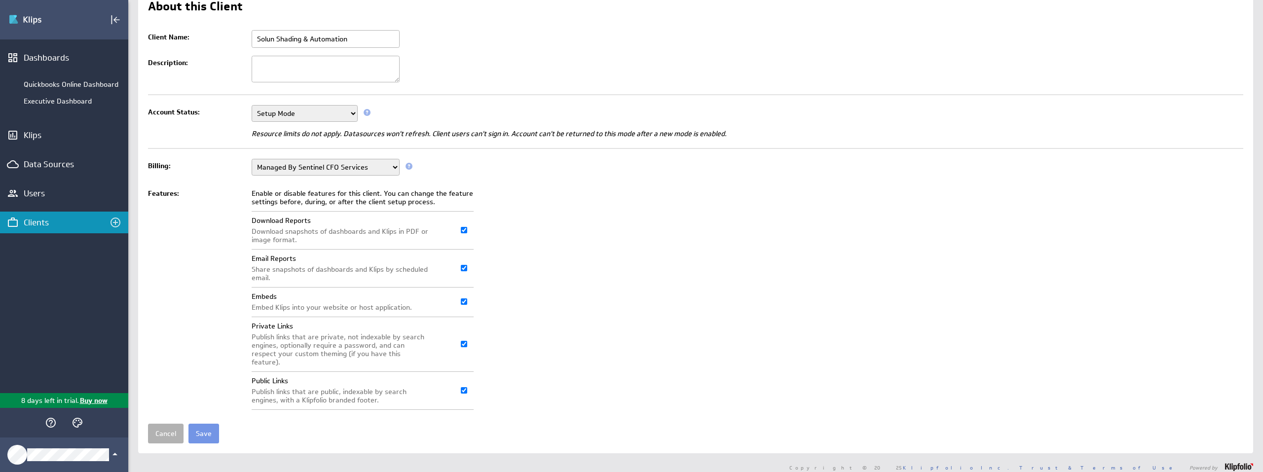
scroll to position [49, 0]
click at [342, 162] on select "Managed By Sentinel CFO Services Managed By Klipfolio" at bounding box center [326, 166] width 148 height 17
click at [252, 158] on select "Managed By Sentinel CFO Services Managed By Klipfolio" at bounding box center [326, 166] width 148 height 17
click at [206, 423] on input "Save" at bounding box center [203, 433] width 31 height 20
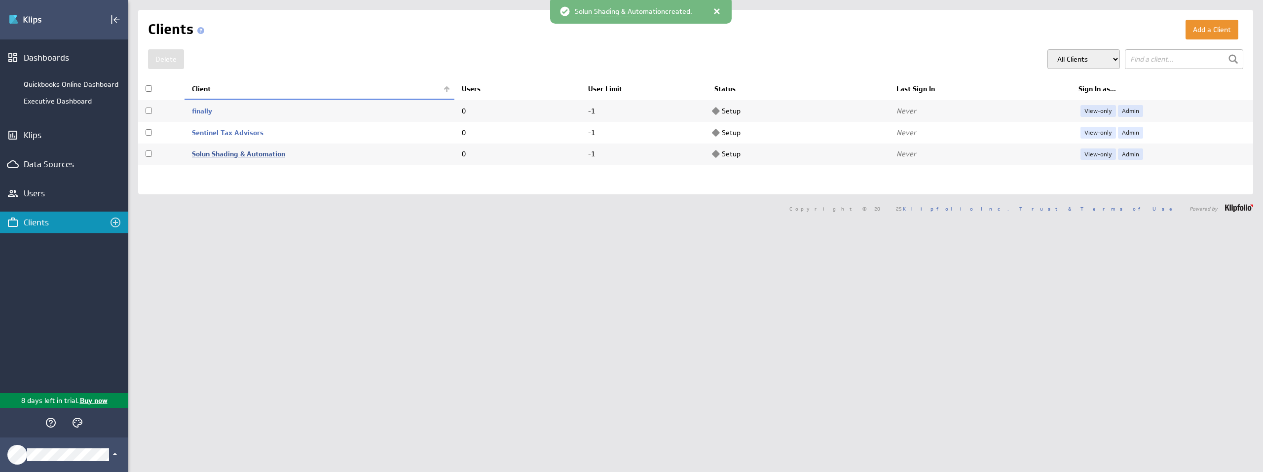
click at [260, 155] on link "Solun Shading & Automation" at bounding box center [238, 153] width 93 height 9
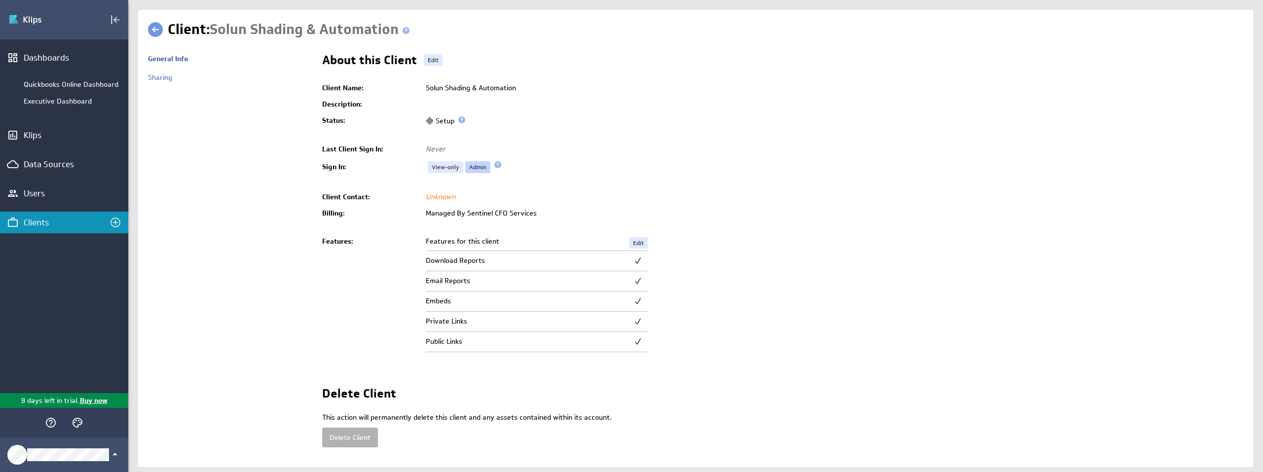
click at [473, 168] on link "Admin" at bounding box center [477, 167] width 25 height 12
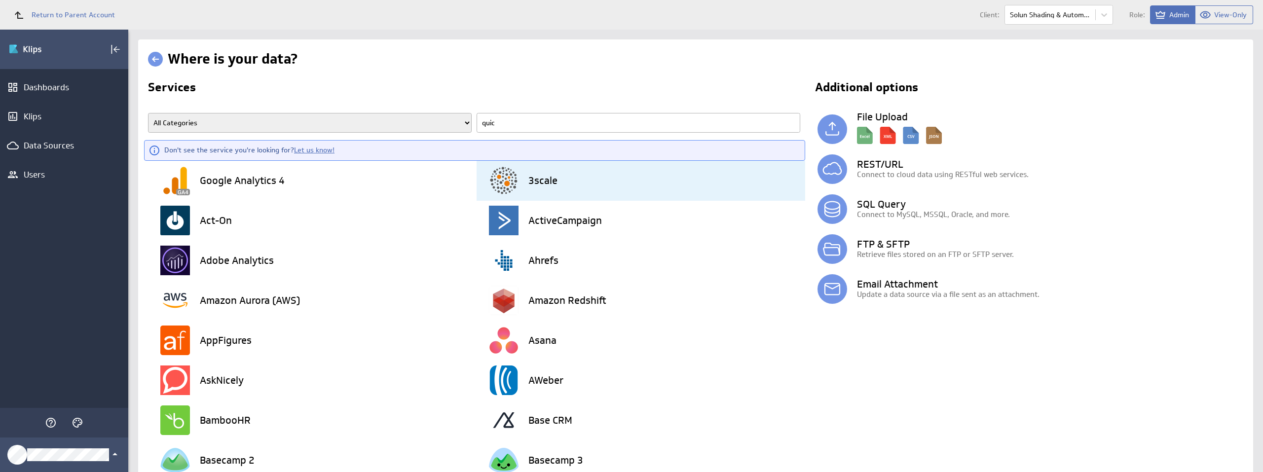
type input "quick"
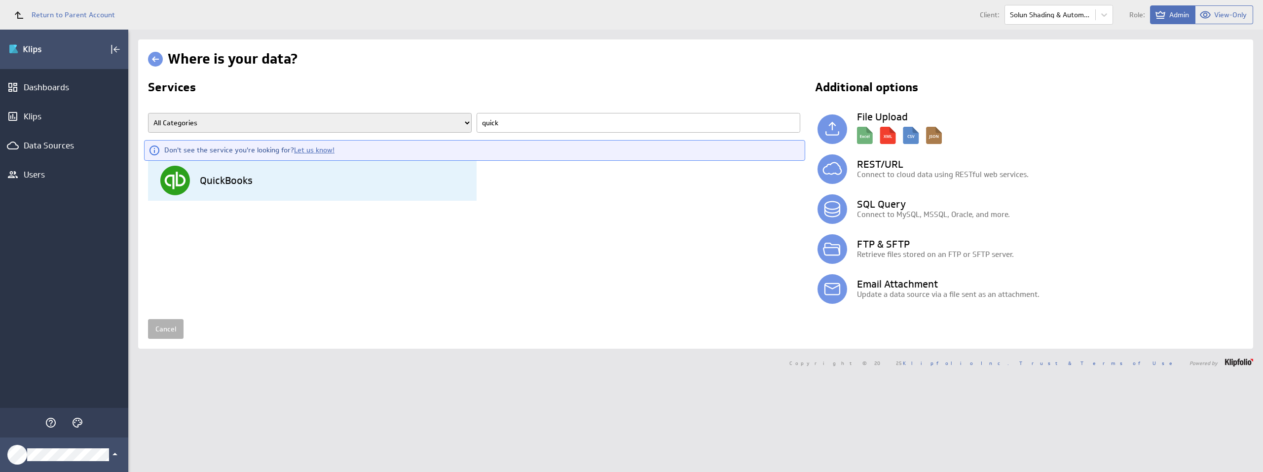
click at [227, 177] on h3 "QuickBooks" at bounding box center [226, 181] width 53 height 10
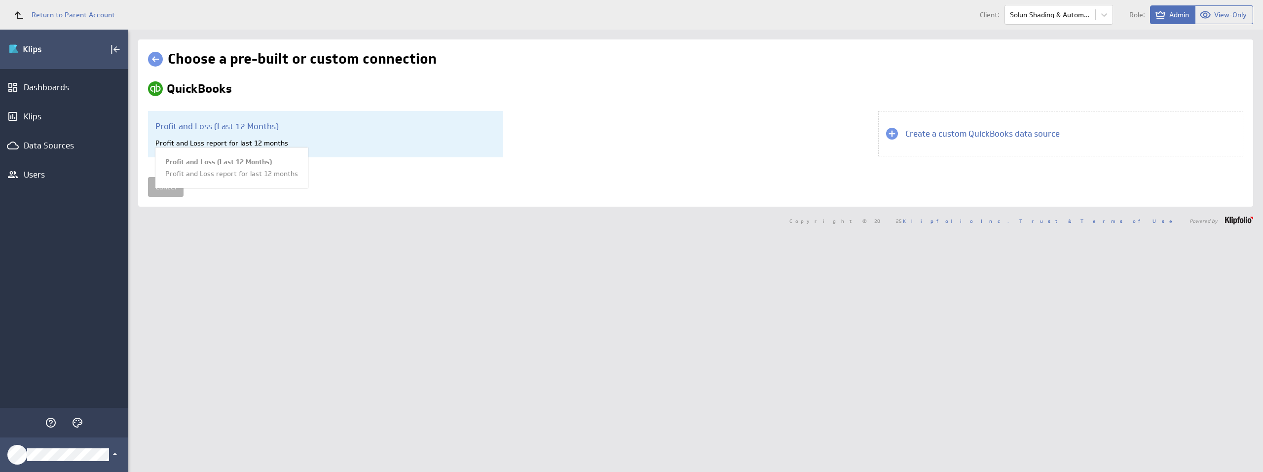
click at [419, 149] on div "Profit and Loss (Last 12 Months) Profit and Loss report for last 12 months Prof…" at bounding box center [325, 134] width 355 height 46
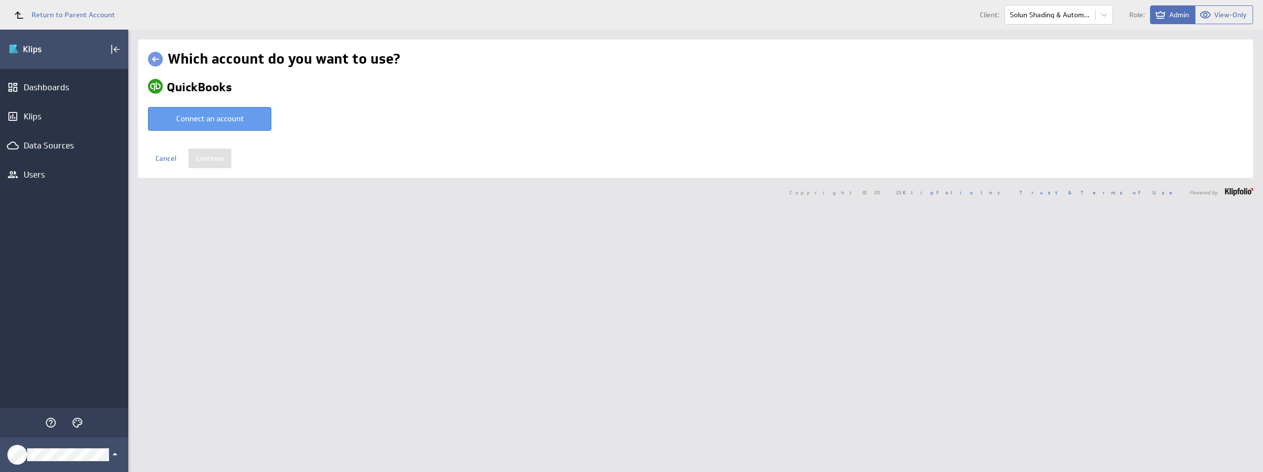
click at [240, 120] on button "Connect an account" at bounding box center [209, 119] width 123 height 24
type input "Sentinel CFO Services @ Quickbooks20 created Aug 19, 2025 at 2:51 PM GMT"
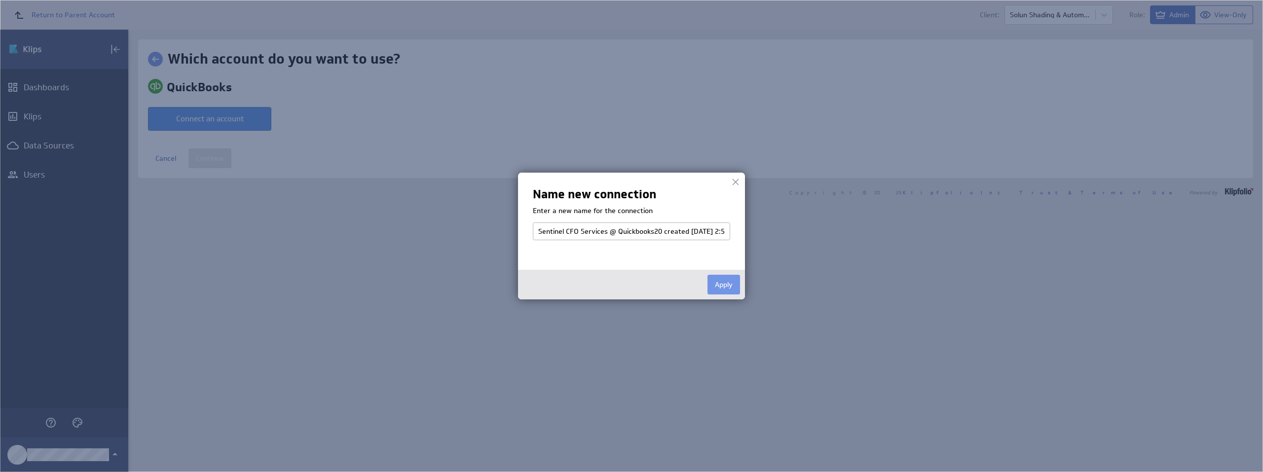
click at [565, 234] on input "Sentinel CFO Services @ Quickbooks20 created Aug 19, 2025 at 2:51 PM GMT" at bounding box center [631, 231] width 197 height 18
type input "SCS-Solun 20250819"
click at [724, 283] on button "Apply" at bounding box center [723, 285] width 33 height 20
select select "b4877d6bc825d3944944eda1d2971c7b"
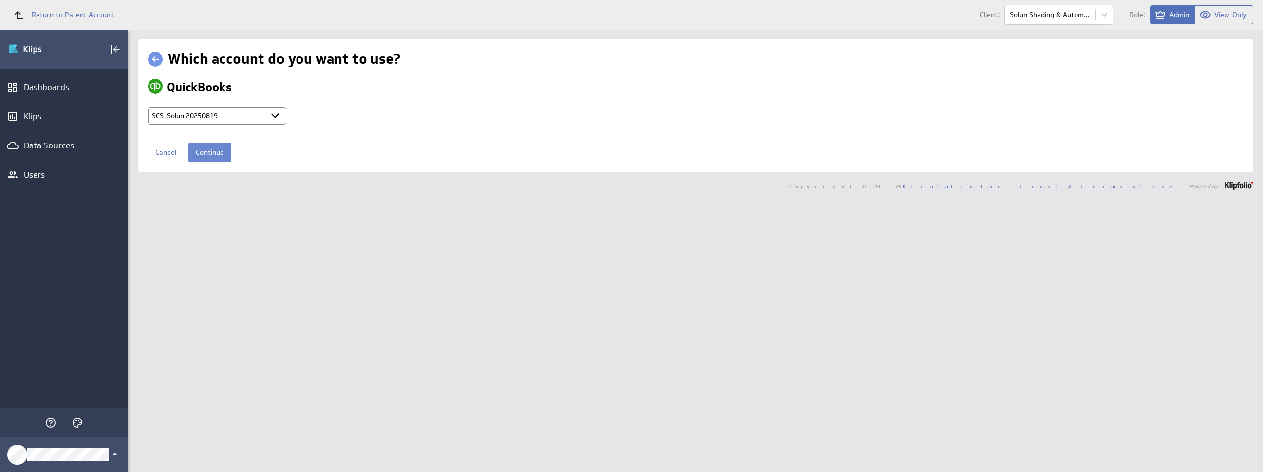
click at [211, 151] on input "Continue" at bounding box center [209, 153] width 43 height 20
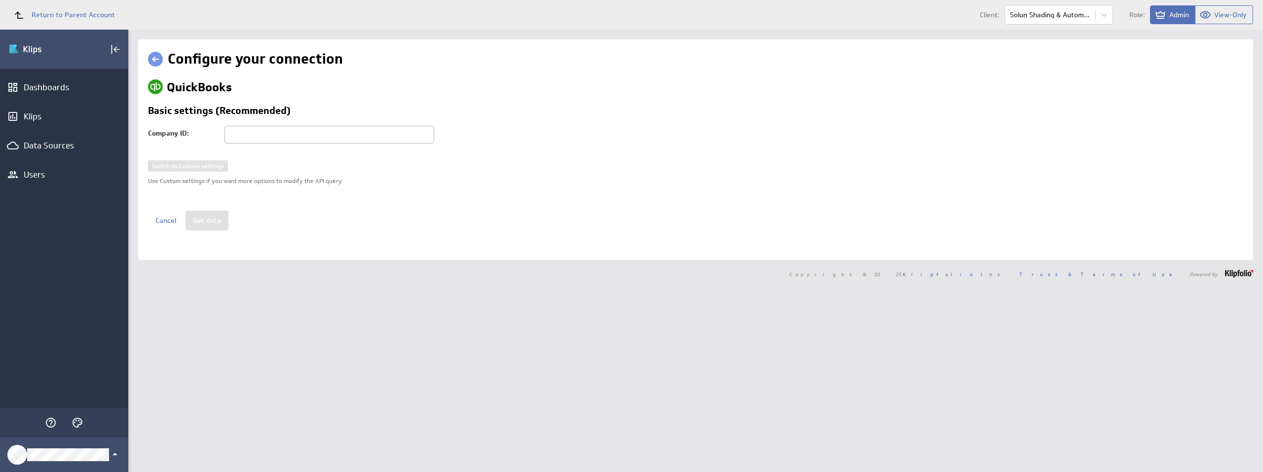
click at [314, 137] on input "text" at bounding box center [329, 135] width 210 height 18
click at [356, 159] on td "Company ID: Solun Shading & Automation" at bounding box center [296, 143] width 296 height 35
click at [372, 134] on input "Solun Shading & Automation" at bounding box center [329, 135] width 210 height 18
drag, startPoint x: 142, startPoint y: 130, endPoint x: 187, endPoint y: 136, distance: 45.8
click at [187, 136] on div "Configure your connection QuickBooks Basic settings (Recommended) Company ID: S…" at bounding box center [695, 149] width 1115 height 220
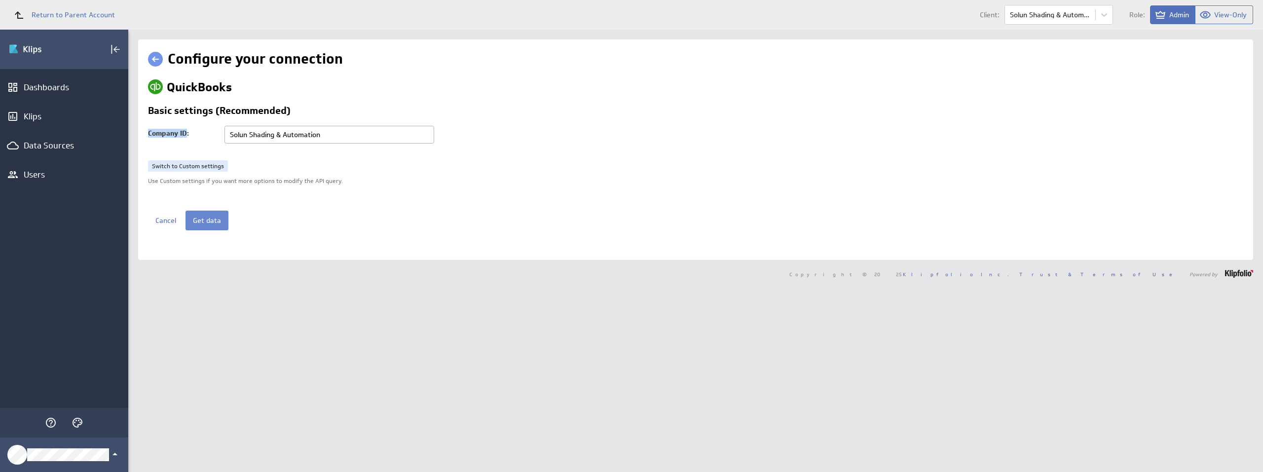
click at [200, 221] on button "Get data" at bounding box center [206, 221] width 43 height 20
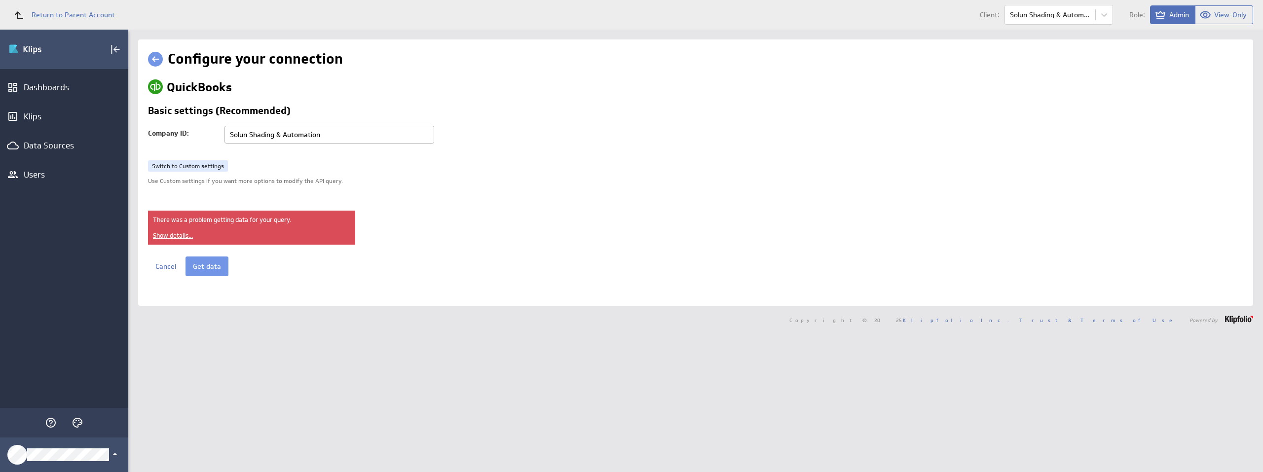
drag, startPoint x: 343, startPoint y: 141, endPoint x: 164, endPoint y: 118, distance: 180.0
click at [164, 118] on div "QuickBooks Basic settings (Recommended) Company ID: Solun Shading & Automation …" at bounding box center [695, 177] width 1095 height 197
paste input "9341454862296352"
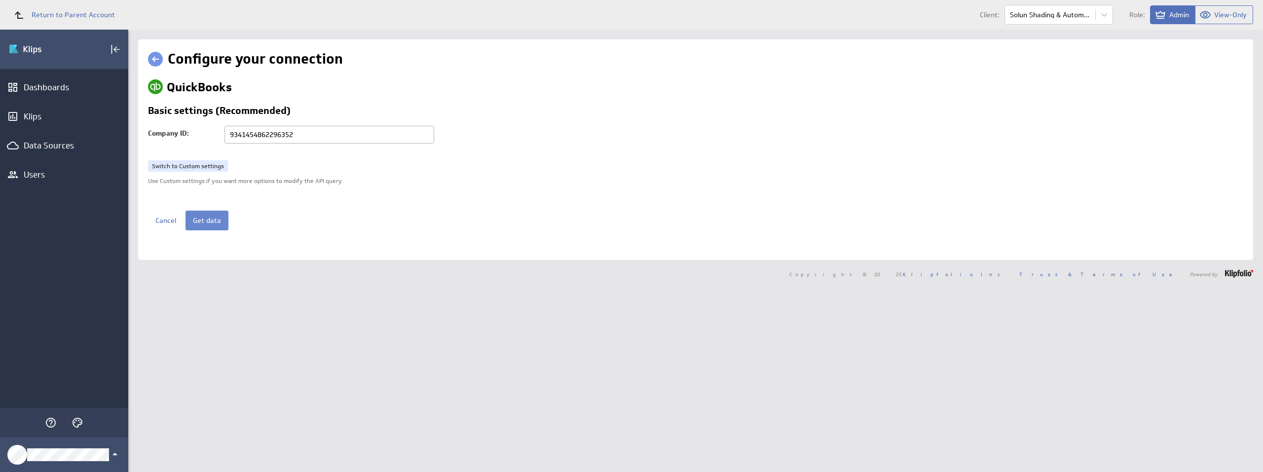
type input "9341454862296352"
click at [214, 213] on button "Get data" at bounding box center [206, 221] width 43 height 20
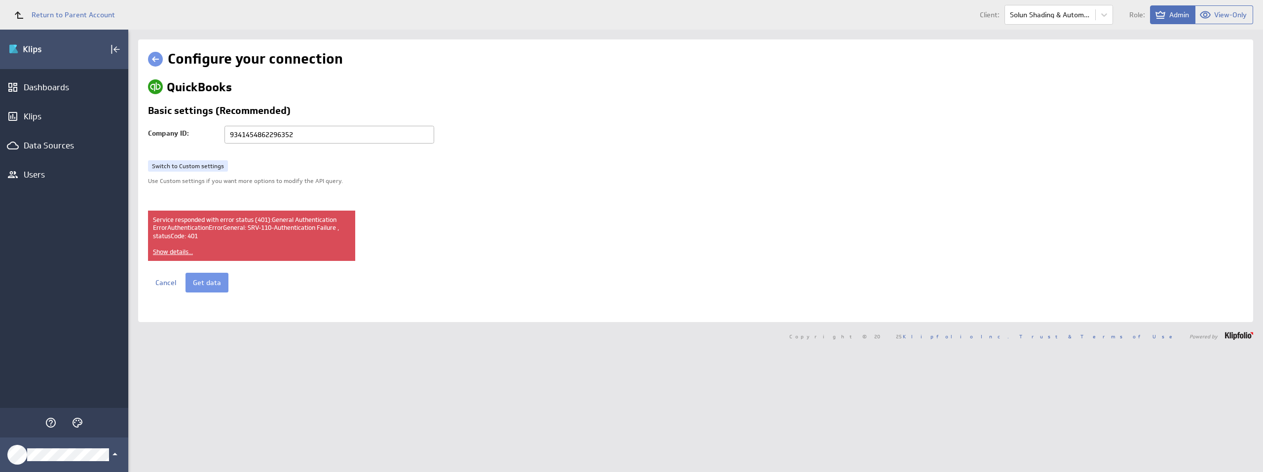
drag, startPoint x: 367, startPoint y: 134, endPoint x: 172, endPoint y: 126, distance: 196.0
click at [172, 126] on div "Company ID: 9341454862296352" at bounding box center [296, 139] width 296 height 27
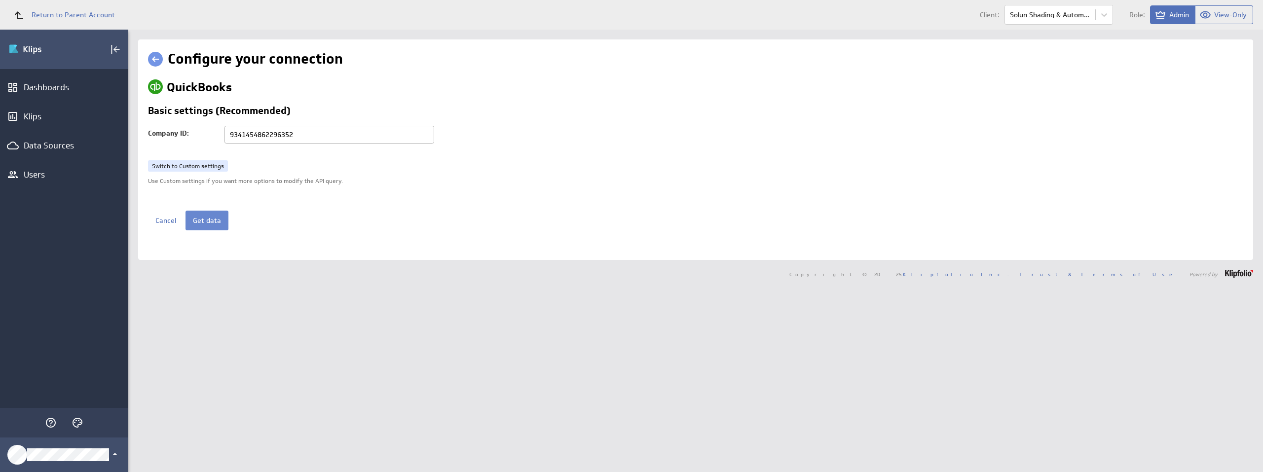
click at [218, 217] on button "Get data" at bounding box center [206, 221] width 43 height 20
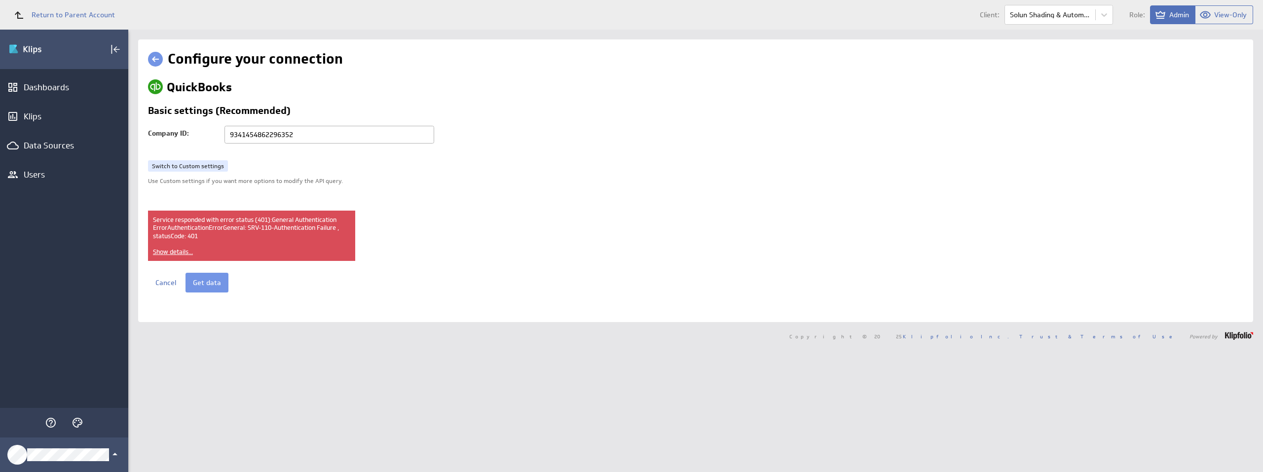
click at [245, 136] on input "9341454862296352" at bounding box center [329, 135] width 210 height 18
click at [162, 252] on span "Show details..." at bounding box center [173, 252] width 40 height 8
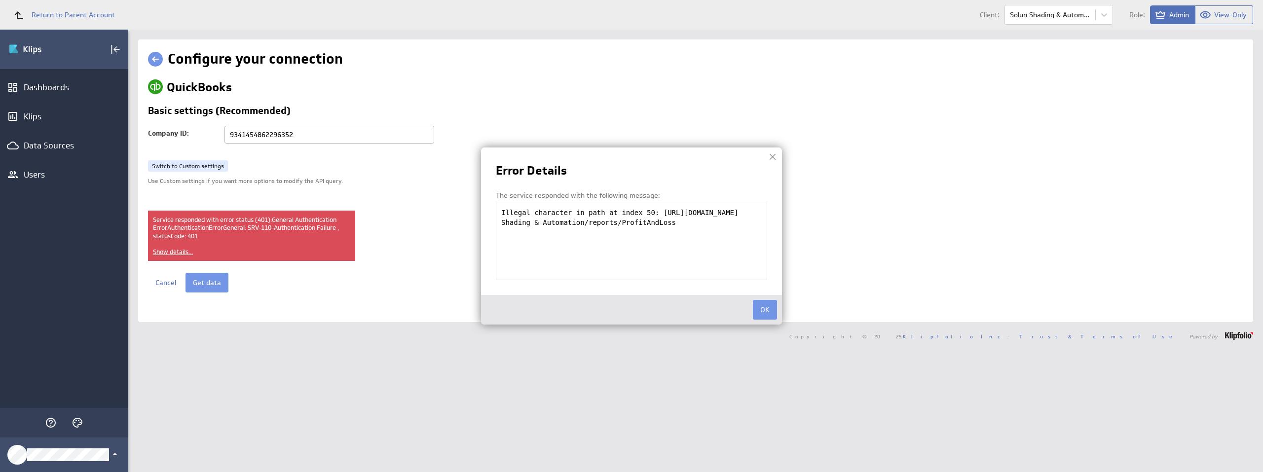
click at [772, 157] on div at bounding box center [772, 156] width 15 height 15
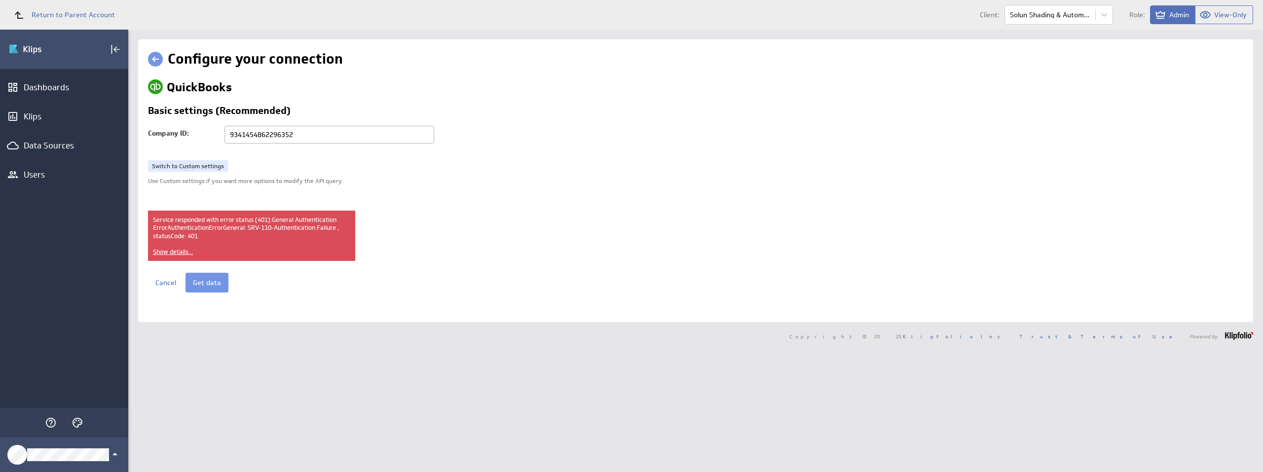
drag, startPoint x: 233, startPoint y: 128, endPoint x: 209, endPoint y: 128, distance: 23.7
click at [209, 128] on div "Company ID: 9341454862296352" at bounding box center [296, 139] width 296 height 27
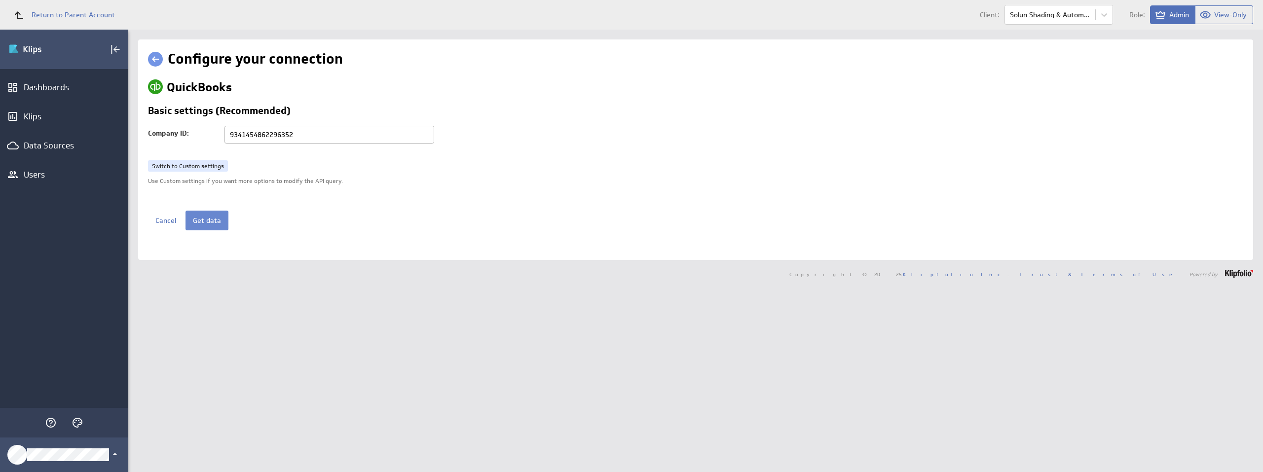
click at [206, 225] on button "Get data" at bounding box center [206, 221] width 43 height 20
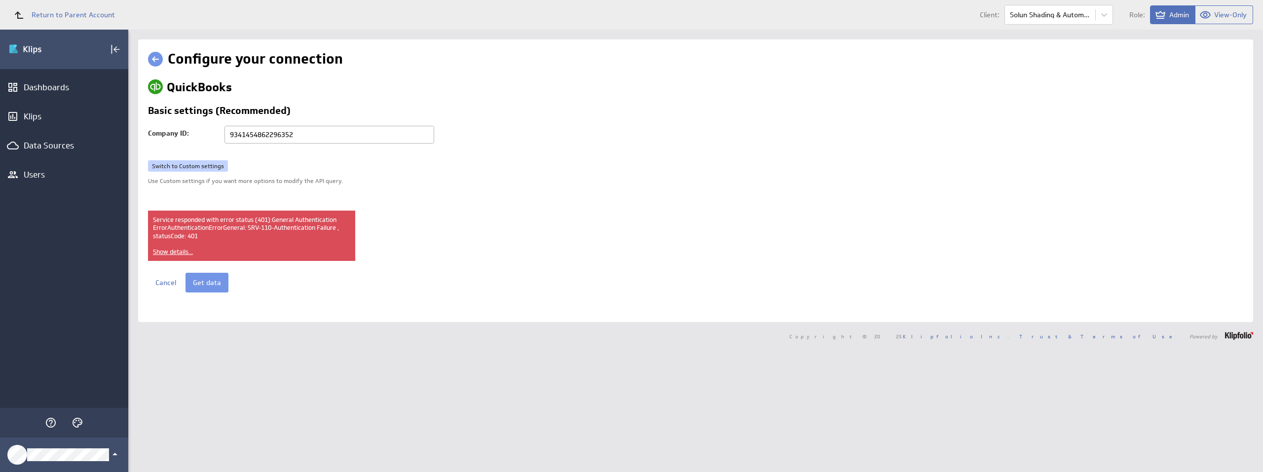
click at [198, 165] on link "Switch to Custom settings" at bounding box center [188, 166] width 80 height 12
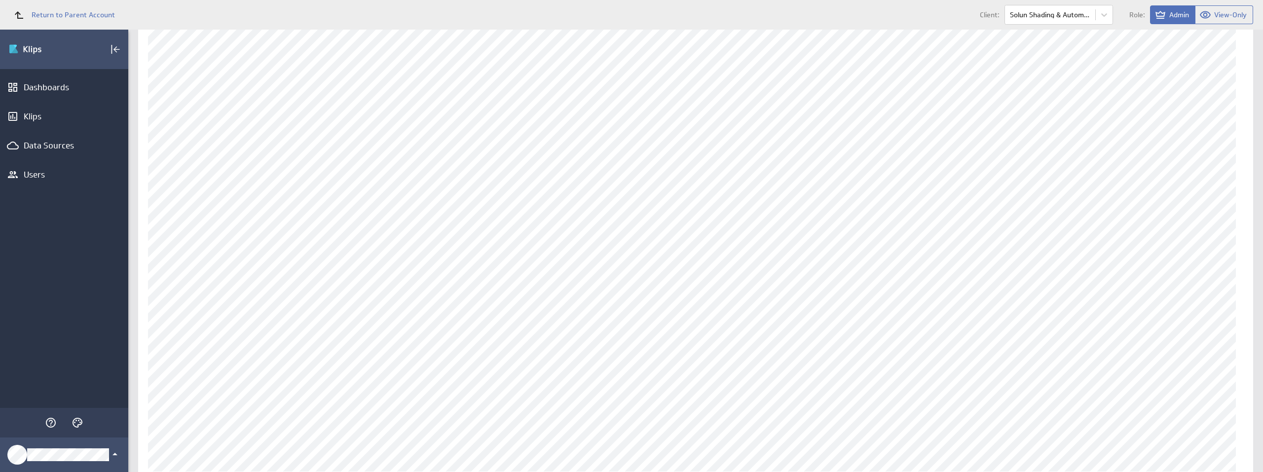
scroll to position [107, 0]
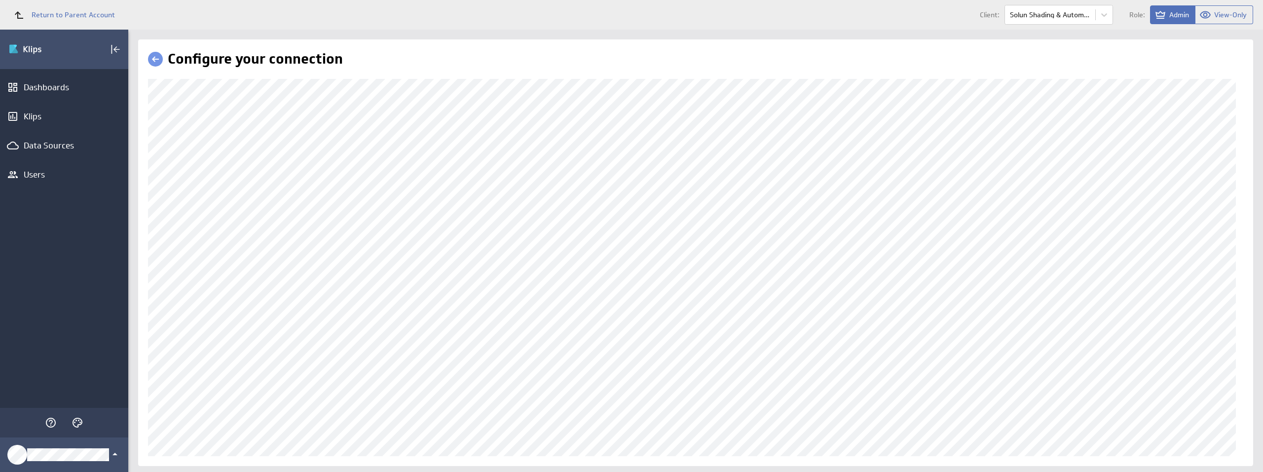
click at [157, 55] on link at bounding box center [155, 59] width 15 height 15
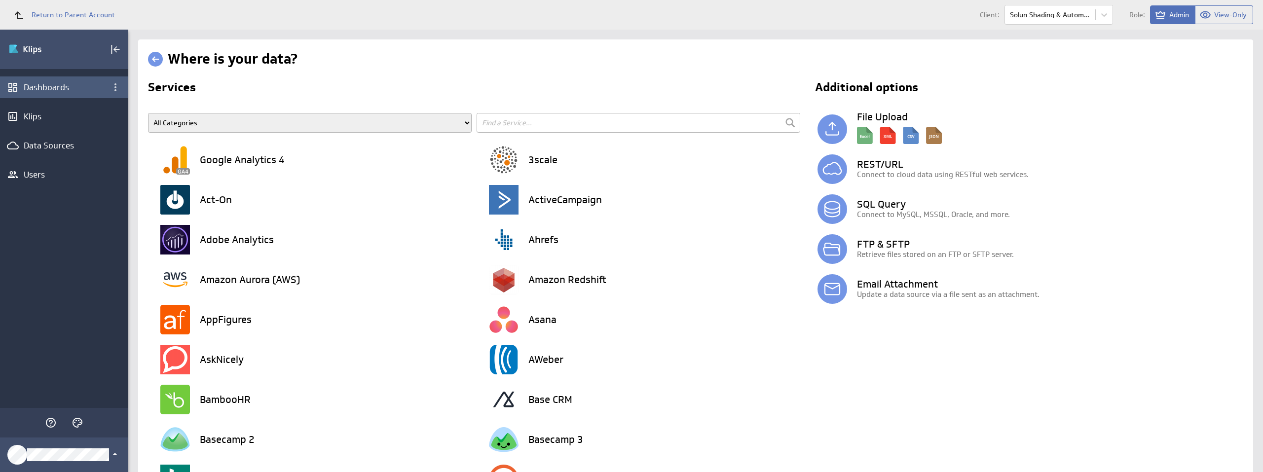
click at [54, 85] on div "Dashboards" at bounding box center [64, 87] width 81 height 11
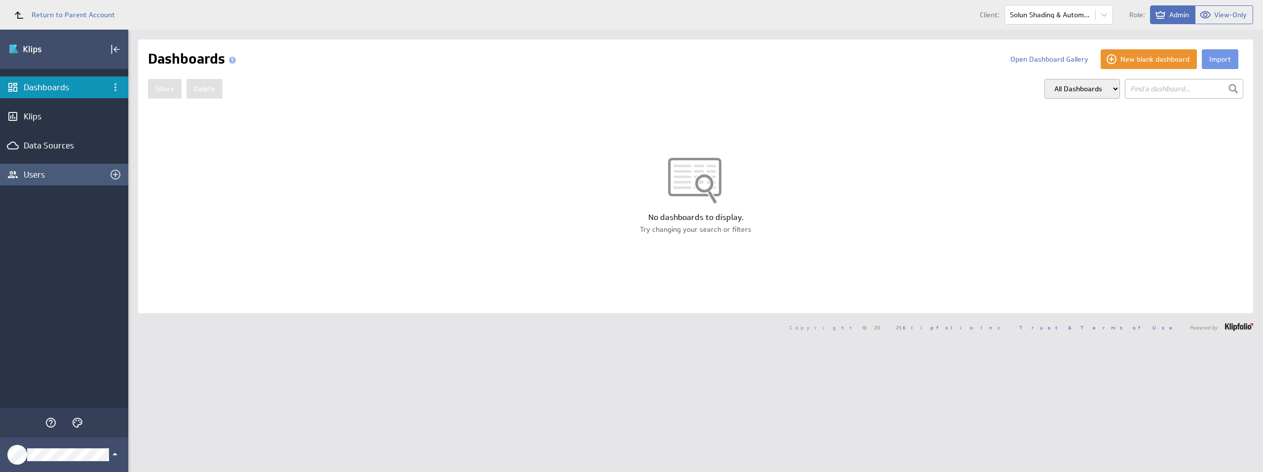
click at [63, 171] on div "Users" at bounding box center [64, 174] width 81 height 11
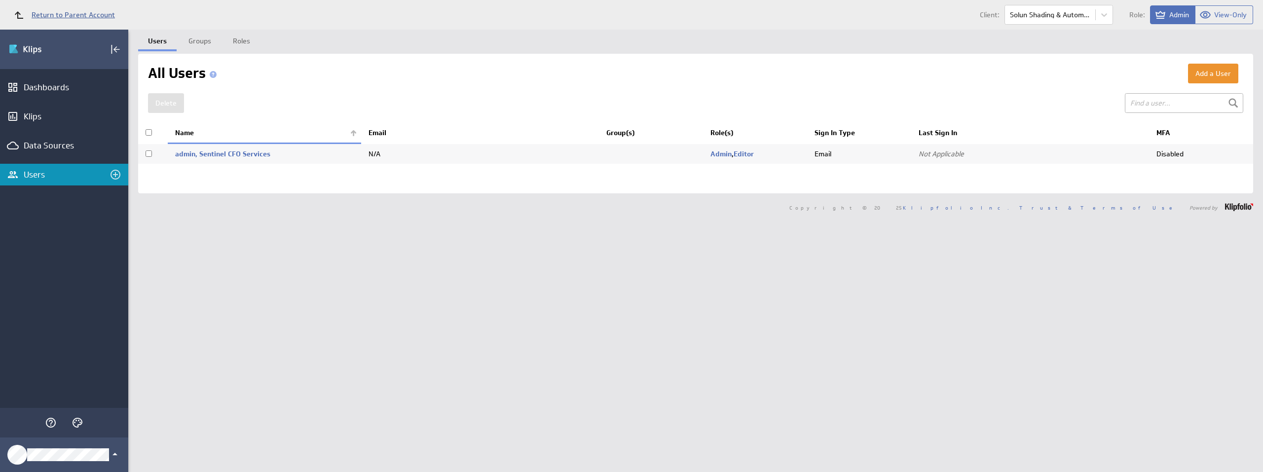
click at [50, 12] on span "Return to Parent Account" at bounding box center [73, 14] width 83 height 7
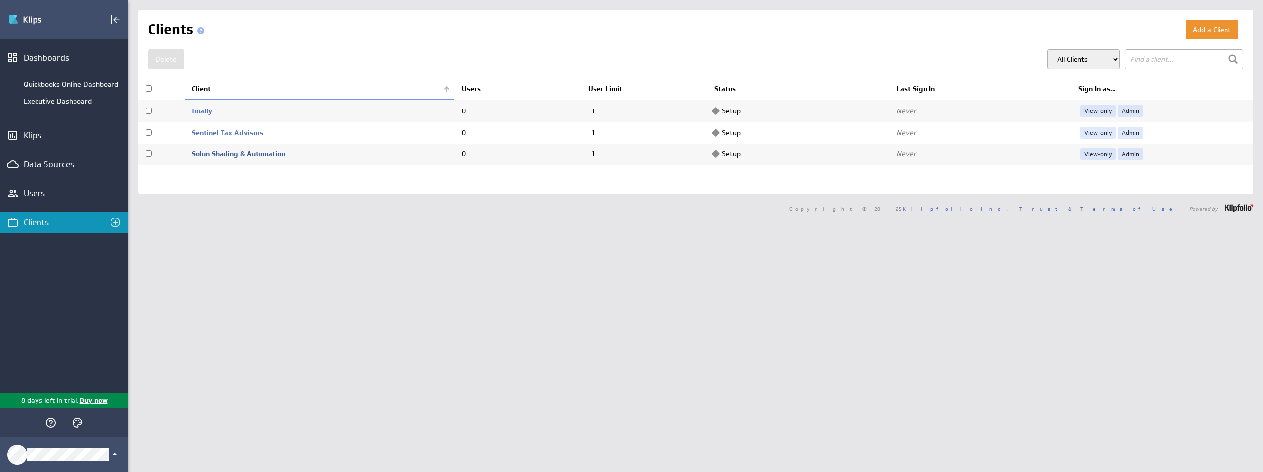
click at [236, 157] on link "Solun Shading & Automation" at bounding box center [238, 153] width 93 height 9
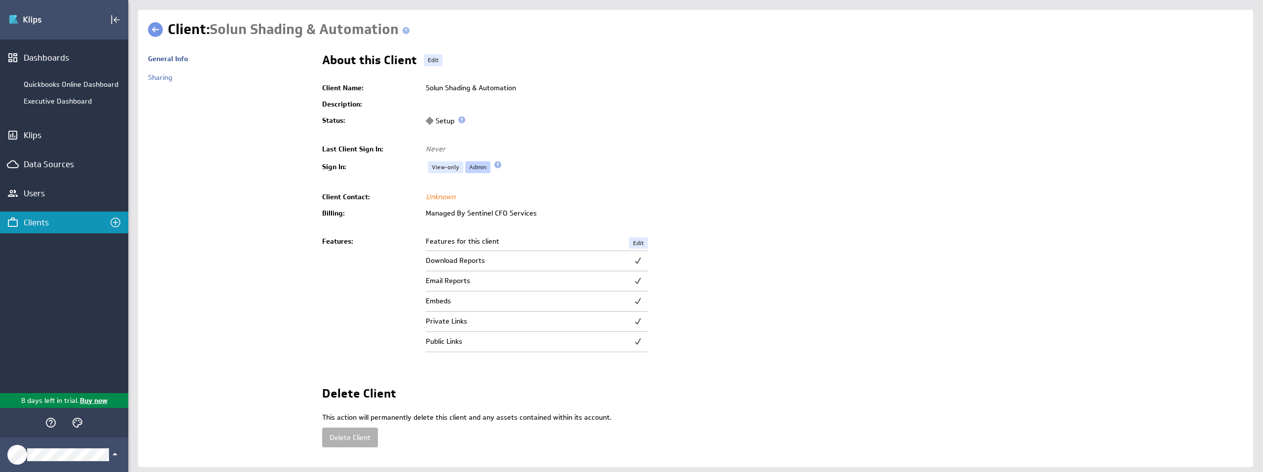
click at [476, 161] on link "Admin" at bounding box center [477, 167] width 25 height 12
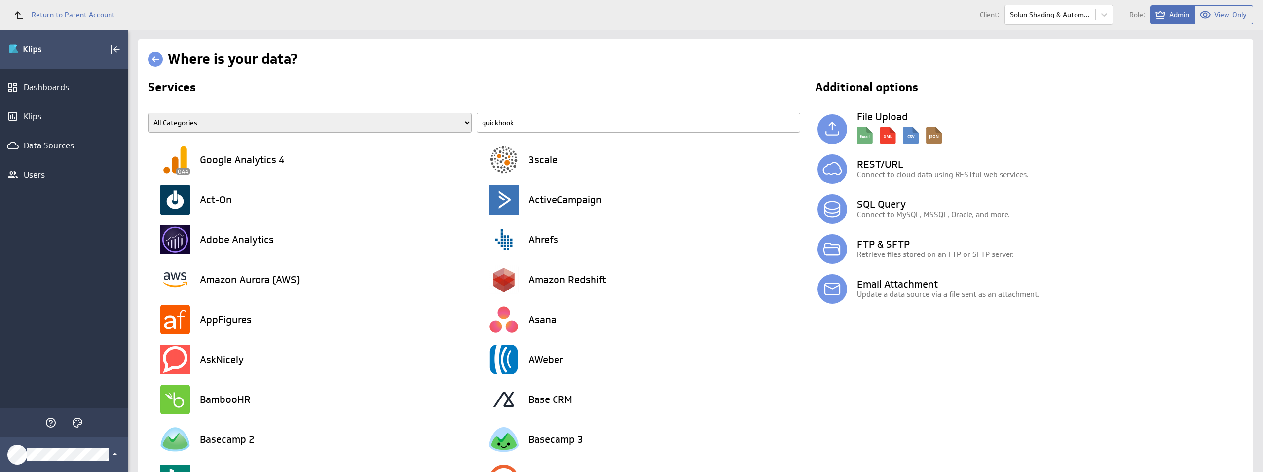
type input "quickbooks"
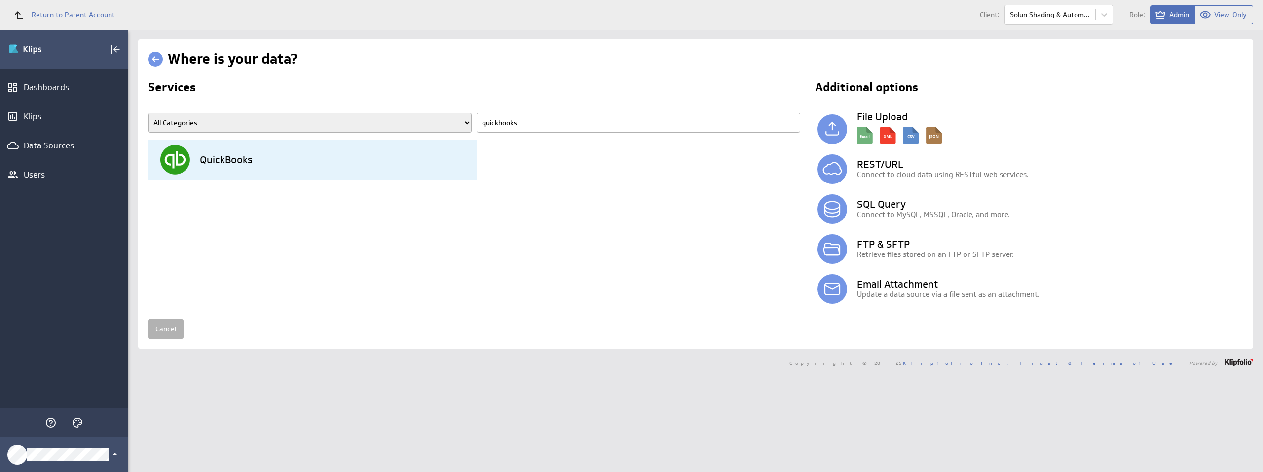
click at [258, 164] on div "QuickBooks" at bounding box center [318, 160] width 316 height 40
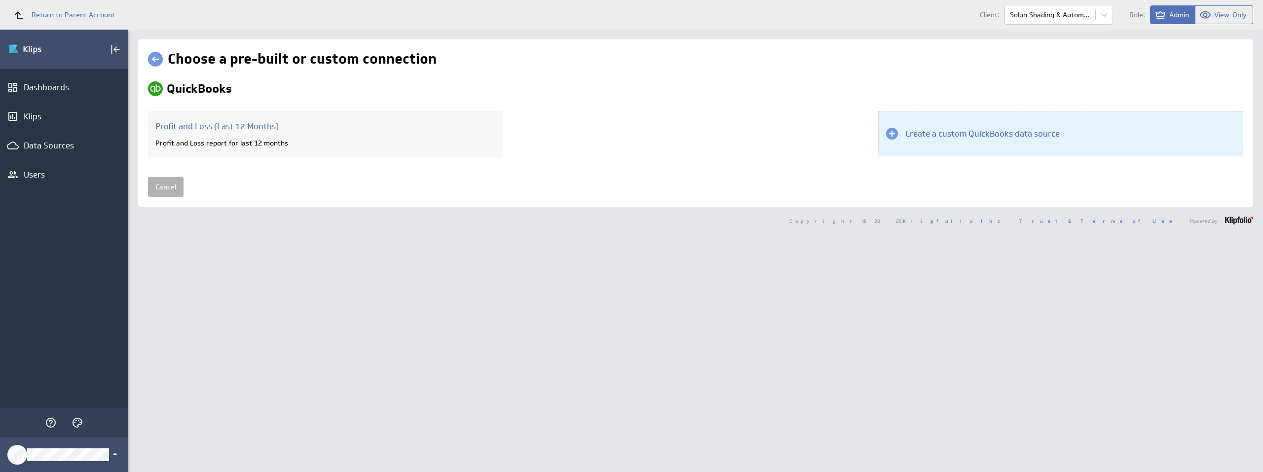
click at [906, 131] on h3 "Create a custom QuickBooks data source" at bounding box center [982, 133] width 154 height 11
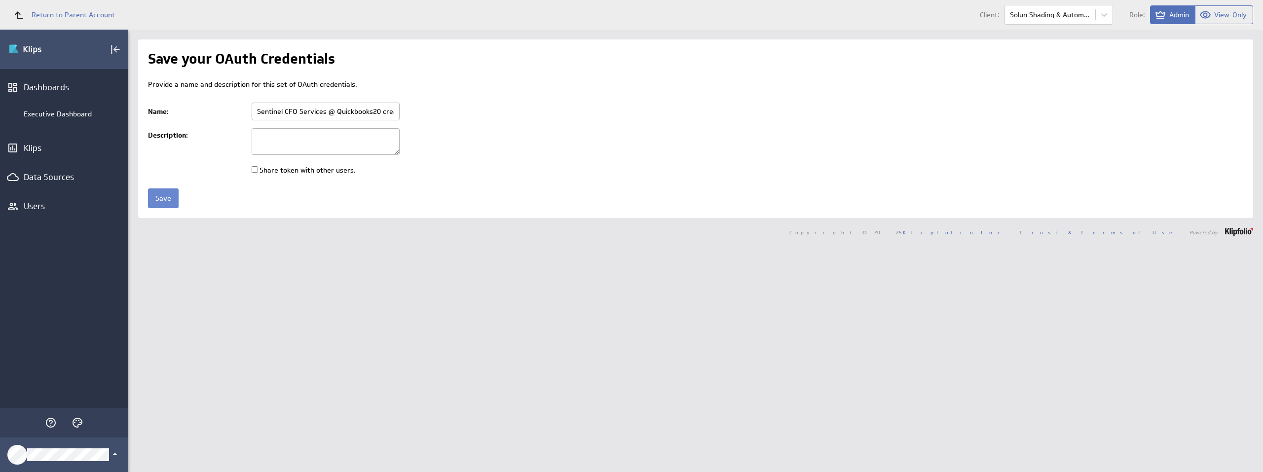
click at [155, 196] on input "Save" at bounding box center [163, 198] width 31 height 20
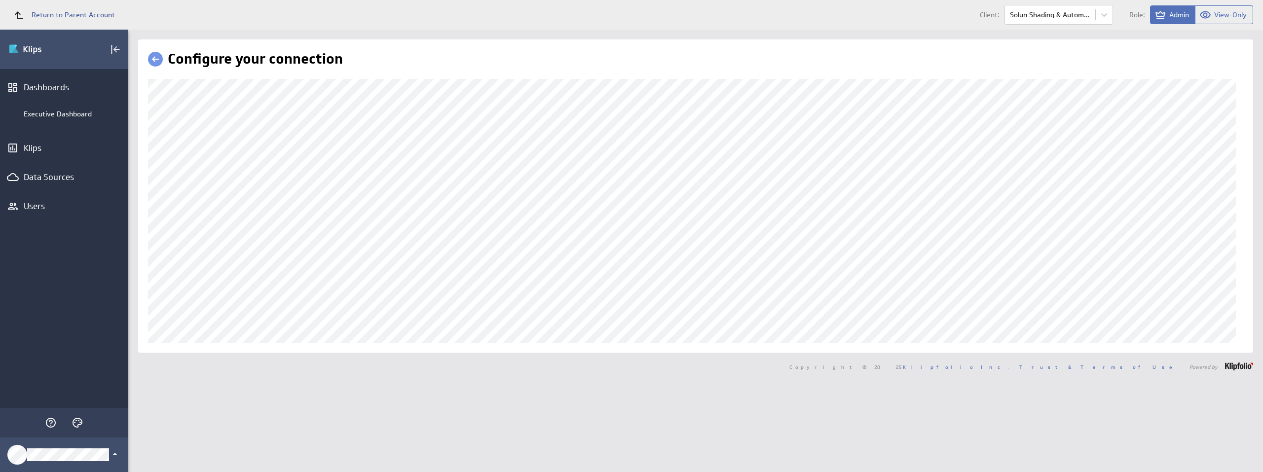
click at [79, 21] on link "Return to Parent Account" at bounding box center [61, 15] width 107 height 22
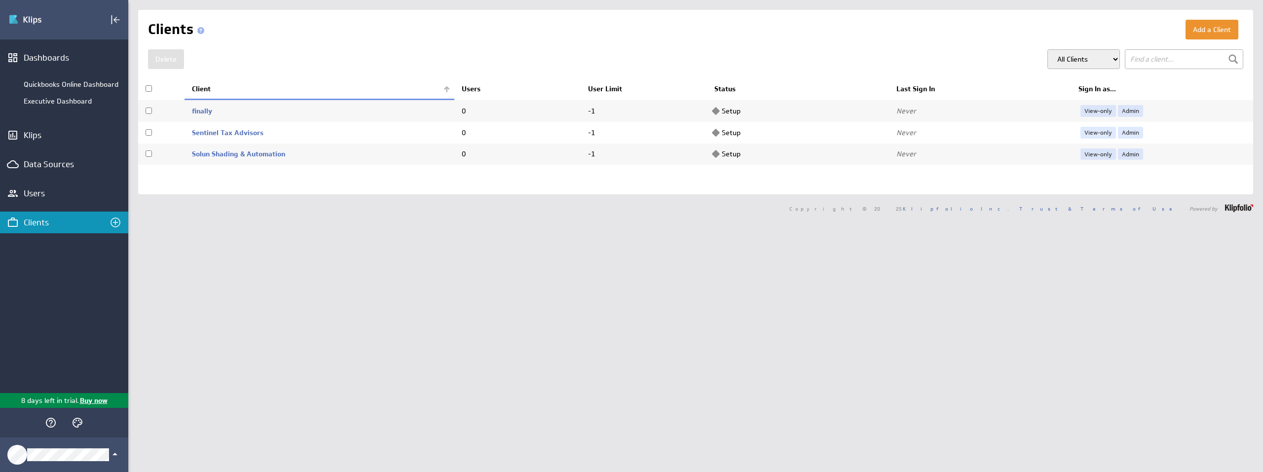
click at [173, 255] on div "Add a Client Clients [GEOGRAPHIC_DATA] All Clients My Clients 0" at bounding box center [695, 236] width 1134 height 472
click at [33, 199] on div "Users" at bounding box center [64, 193] width 128 height 22
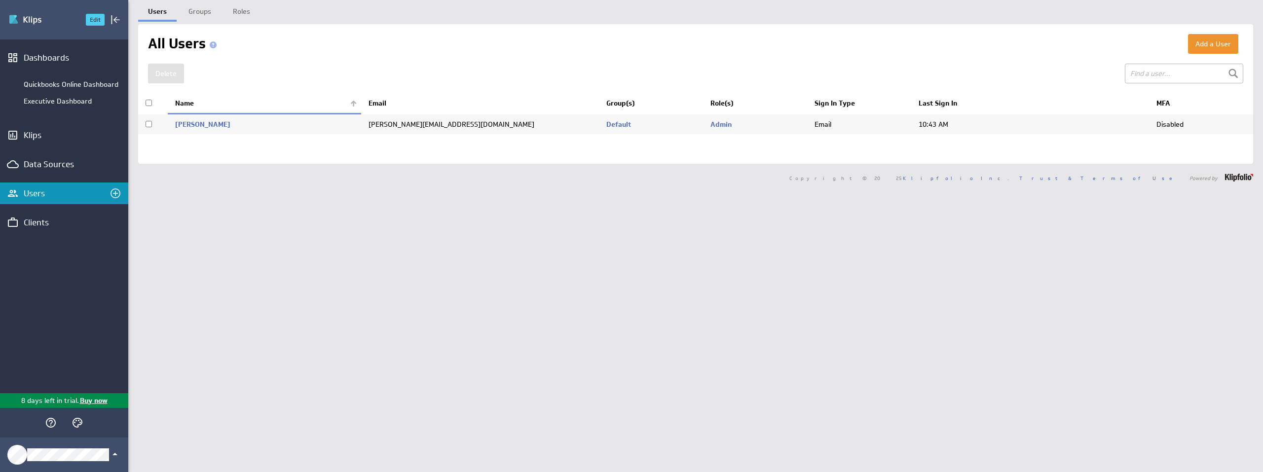
click at [39, 27] on img "Go to Dashboards" at bounding box center [42, 20] width 69 height 16
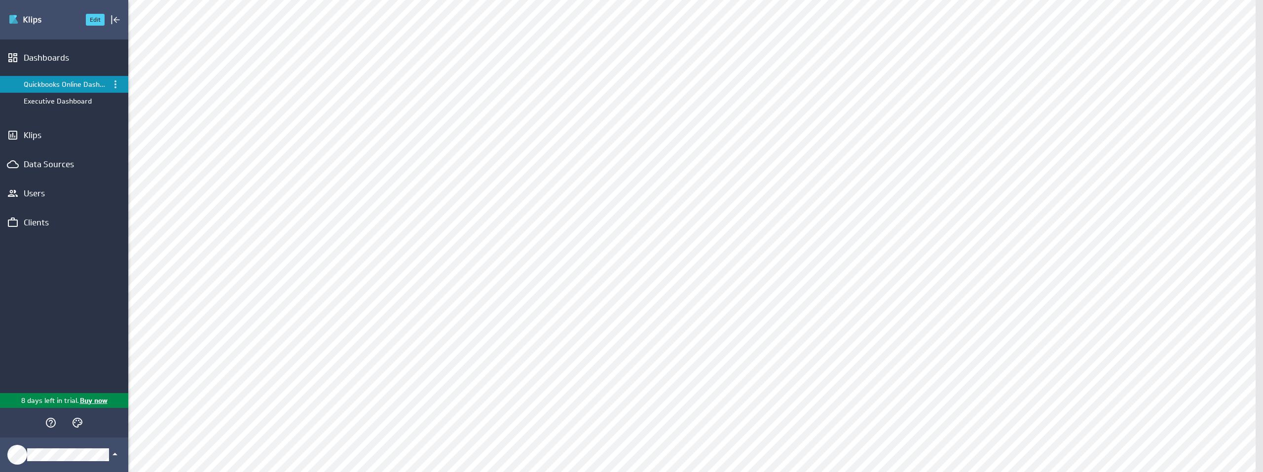
click at [36, 21] on img "Go to Dashboards" at bounding box center [42, 20] width 69 height 16
click at [23, 22] on img "Go to Dashboards" at bounding box center [42, 20] width 69 height 16
click at [98, 22] on button "Edit" at bounding box center [95, 20] width 19 height 12
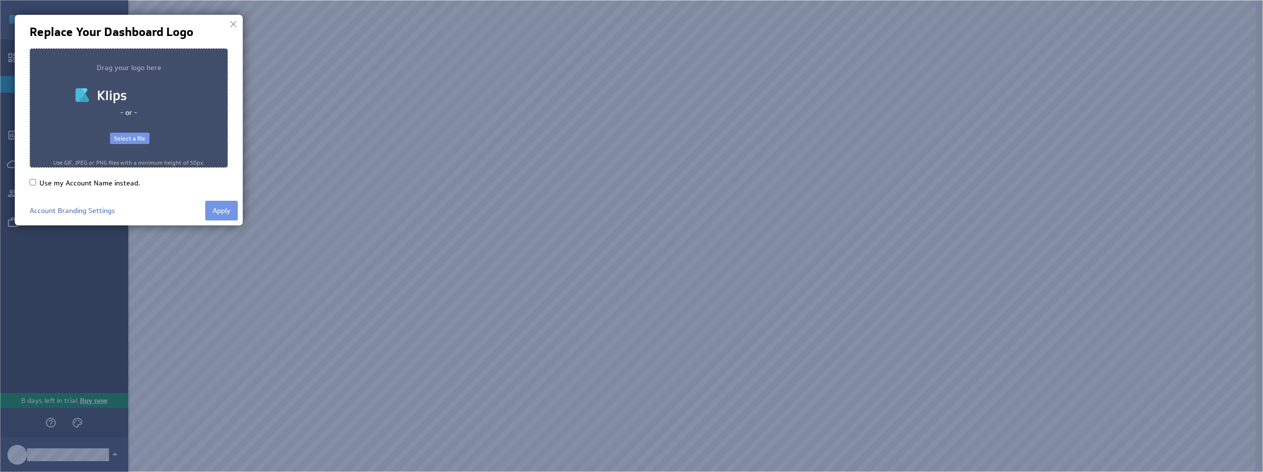
click at [128, 137] on div "Select a file" at bounding box center [129, 139] width 39 height 12
click at [216, 208] on button "Apply" at bounding box center [221, 211] width 33 height 20
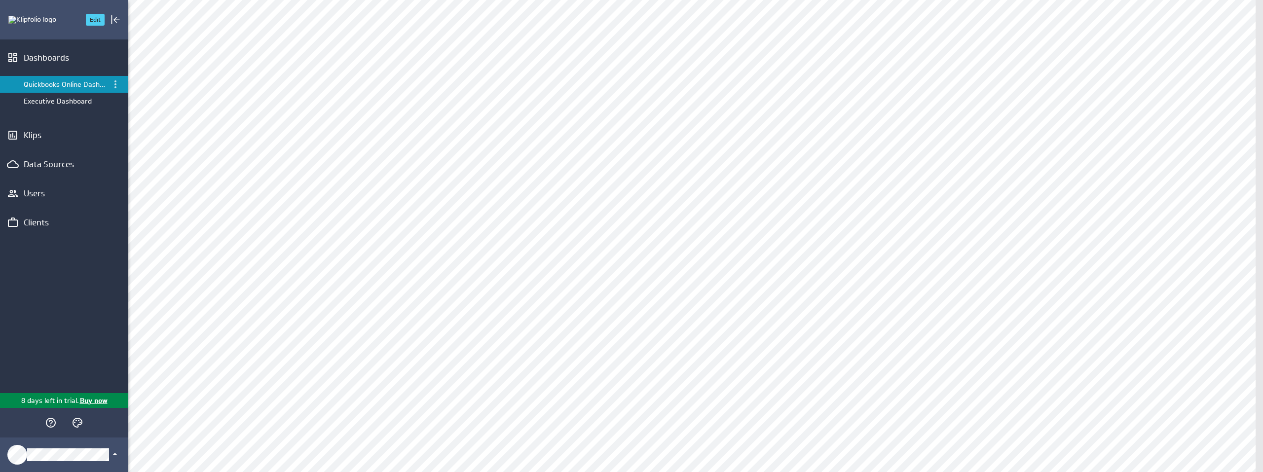
click at [24, 20] on img "Go to Dashboards" at bounding box center [32, 20] width 48 height 8
click at [87, 20] on button "Edit" at bounding box center [95, 20] width 19 height 12
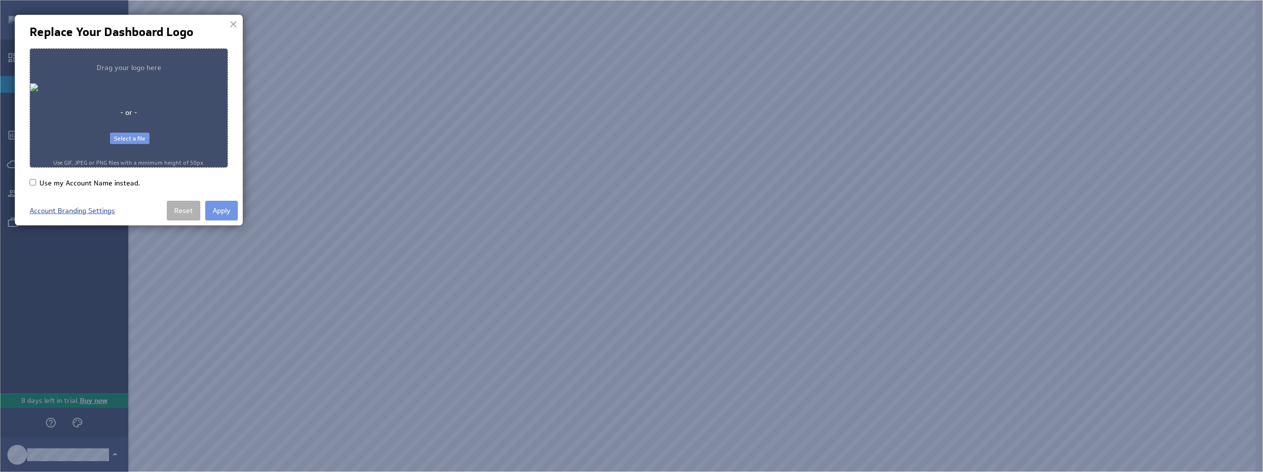
click at [77, 206] on link "Account Branding Settings" at bounding box center [72, 210] width 85 height 9
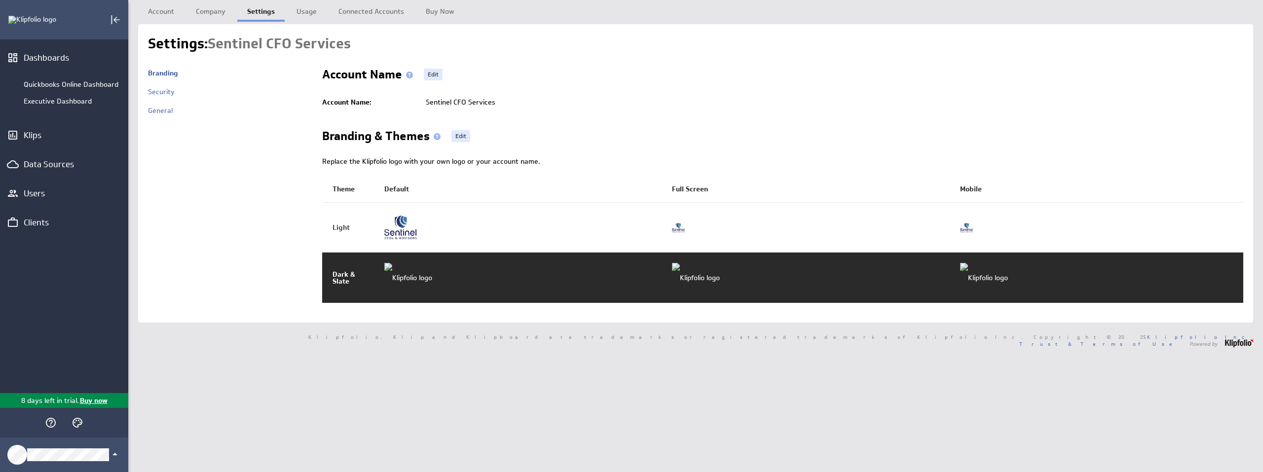
click at [458, 267] on td at bounding box center [523, 278] width 288 height 50
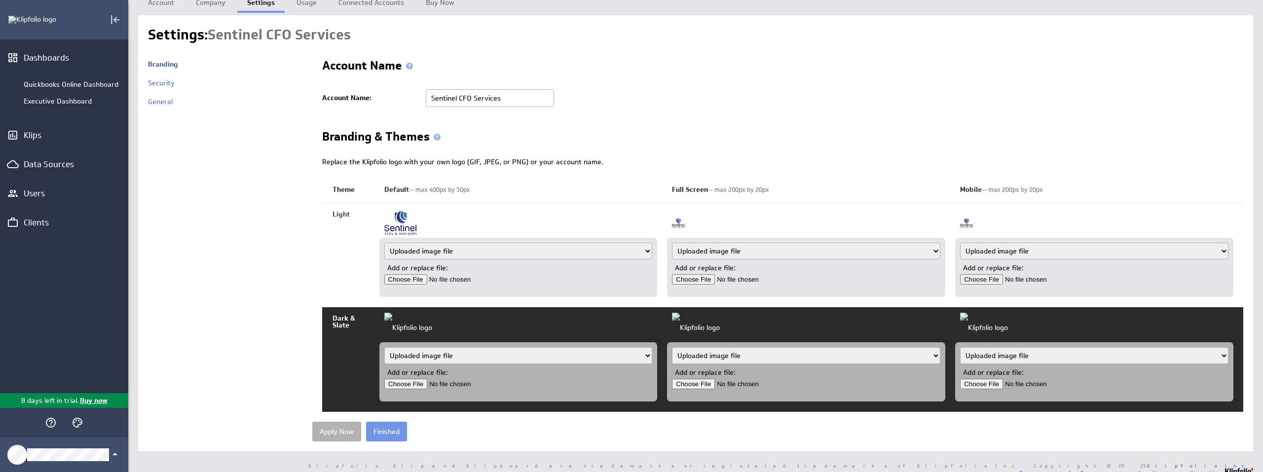
scroll to position [16, 0]
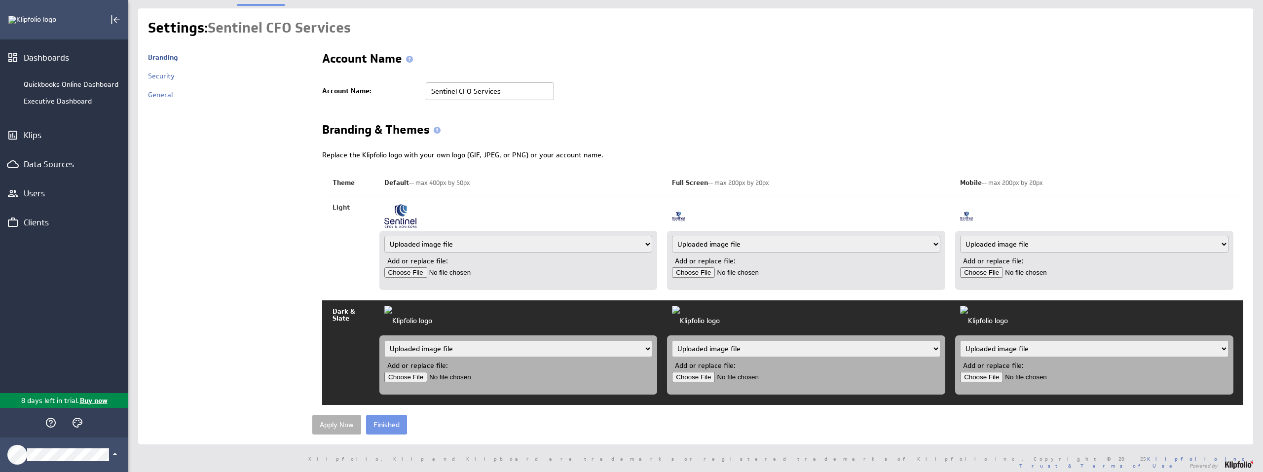
click at [399, 377] on input "file" at bounding box center [431, 377] width 94 height 10
type input "C:\fakepath\Sentinel CFO 500 WHITE.png"
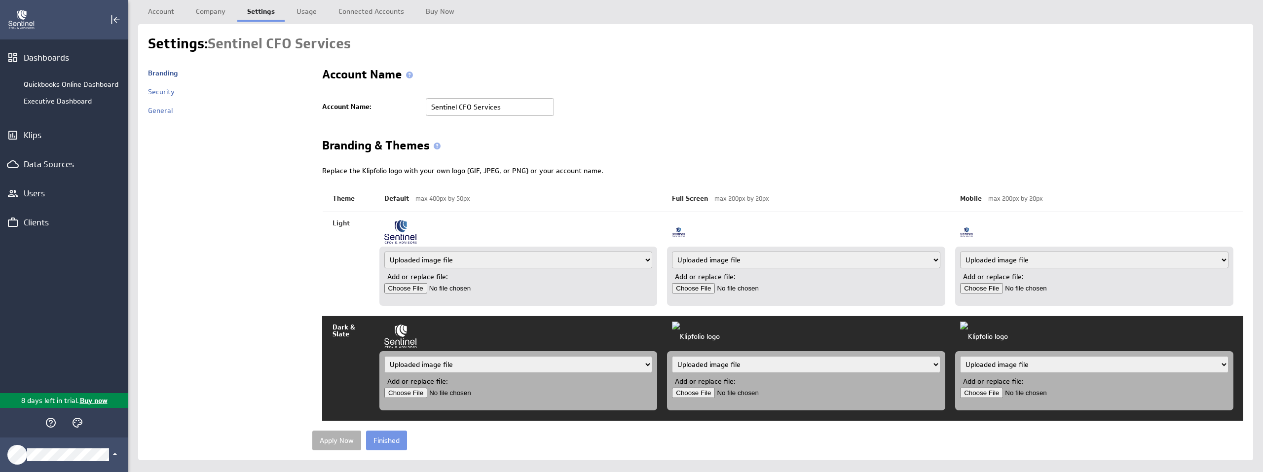
click at [749, 367] on select "Klipfolio logo Uploaded image file Account name" at bounding box center [806, 364] width 268 height 17
click at [751, 353] on div "Klipfolio logo Uploaded image file Account name Add or replace file:" at bounding box center [806, 380] width 278 height 59
click at [693, 388] on input "file" at bounding box center [719, 393] width 94 height 10
type input "C:\fakepath\Sentinel CFO 500 WHITE.png"
click at [984, 390] on input "file" at bounding box center [1007, 393] width 94 height 10
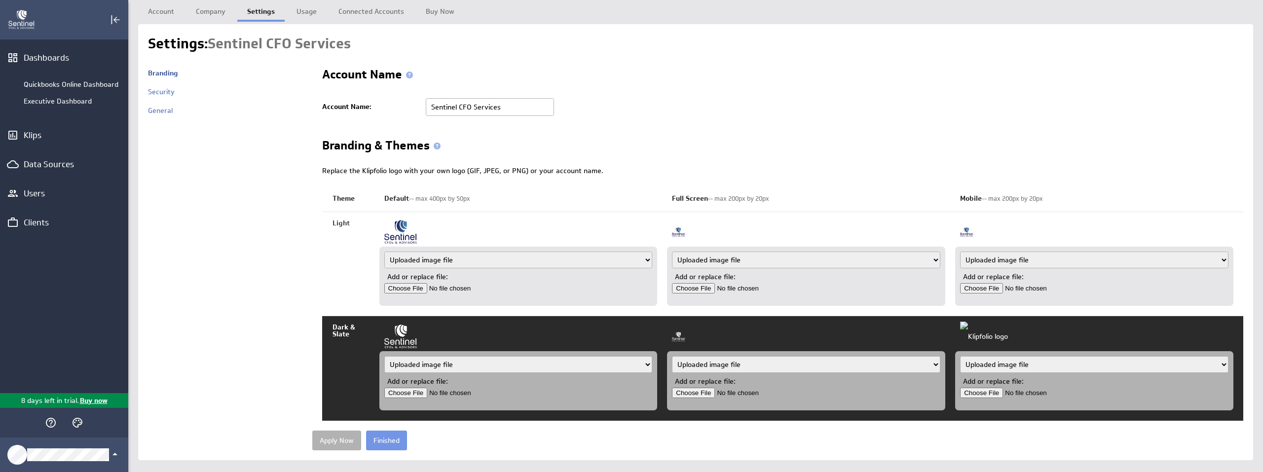
type input "C:\fakepath\Sentinel CFO 500 WHITE.png"
click at [334, 438] on input "Apply Now" at bounding box center [336, 440] width 49 height 20
click at [165, 91] on link "Security" at bounding box center [161, 91] width 27 height 9
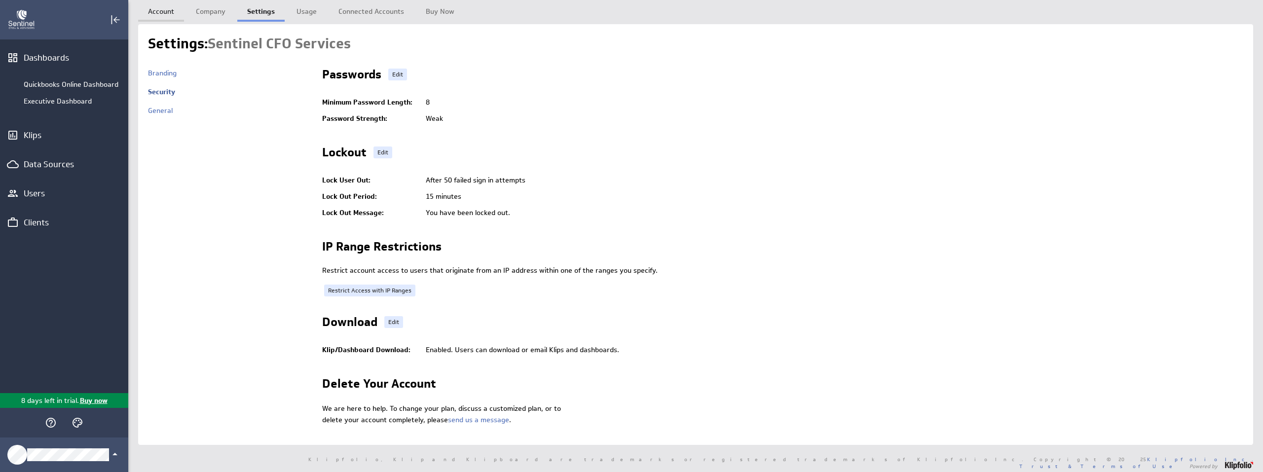
click at [160, 5] on link "Account" at bounding box center [161, 10] width 46 height 20
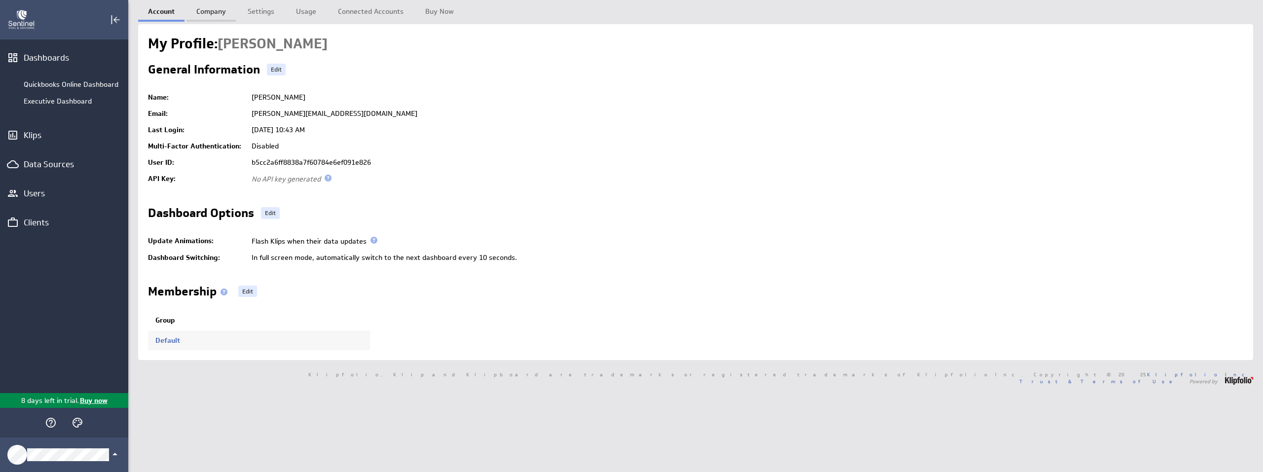
click at [216, 9] on link "Company" at bounding box center [210, 10] width 49 height 20
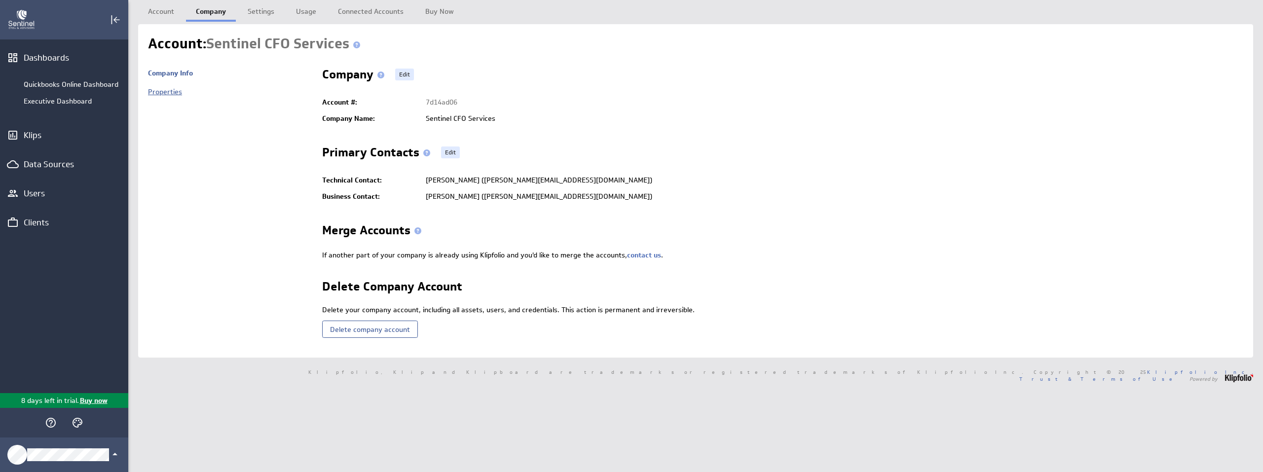
click at [173, 87] on link "Properties" at bounding box center [165, 91] width 34 height 9
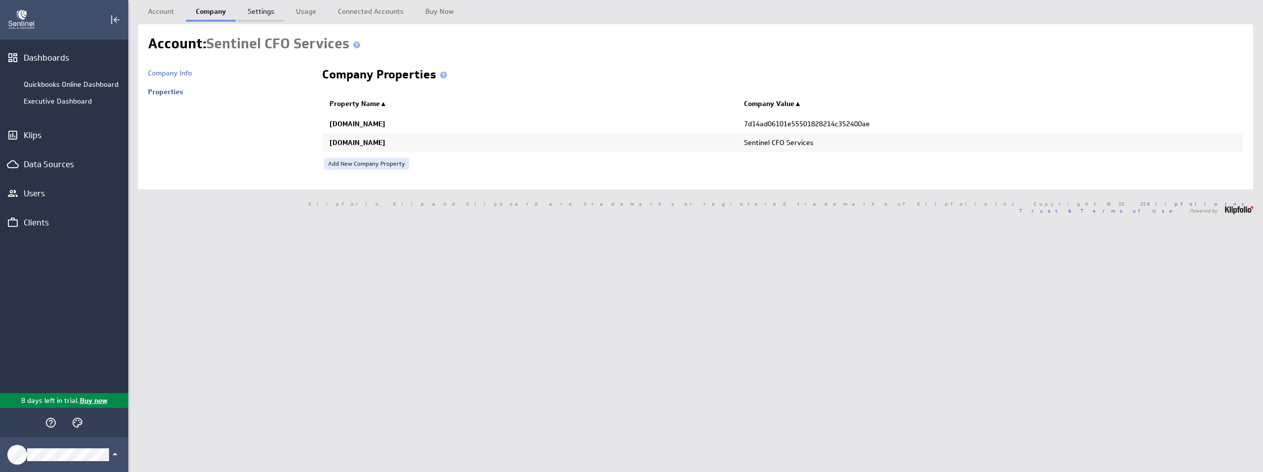
click at [252, 13] on link "Settings" at bounding box center [261, 10] width 46 height 20
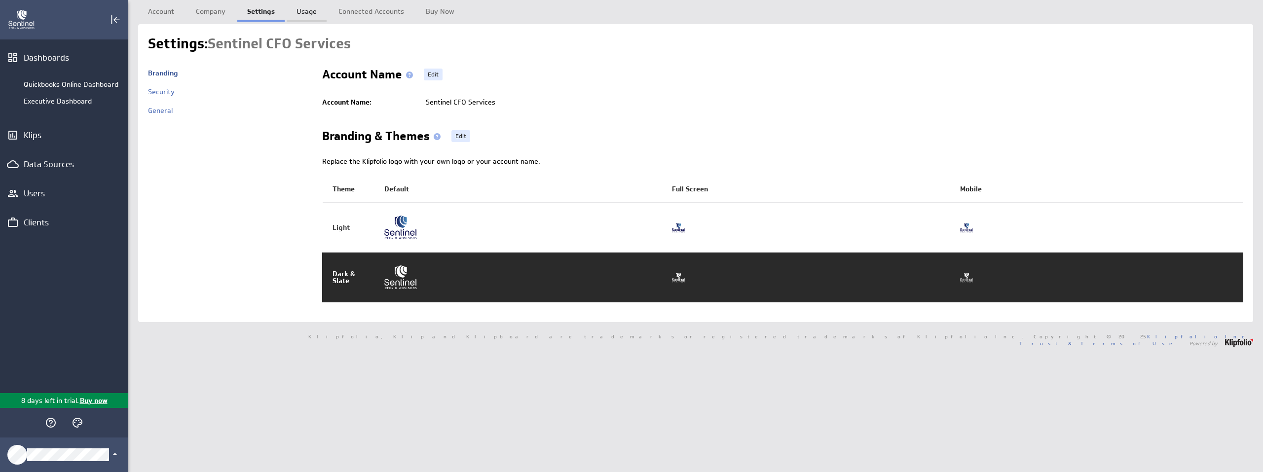
click at [312, 14] on link "Usage" at bounding box center [307, 10] width 40 height 20
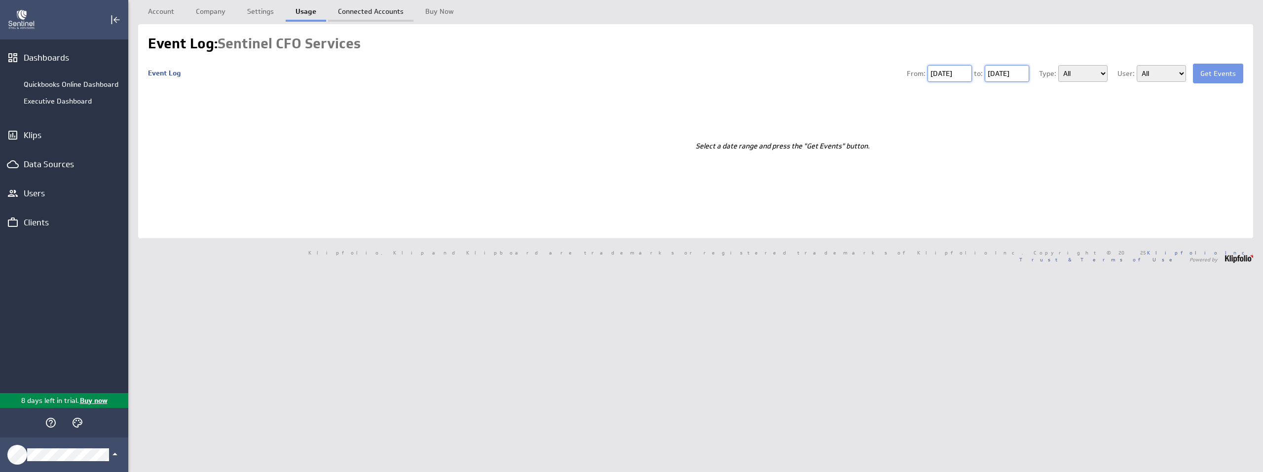
click at [345, 12] on link "Connected Accounts" at bounding box center [370, 10] width 85 height 20
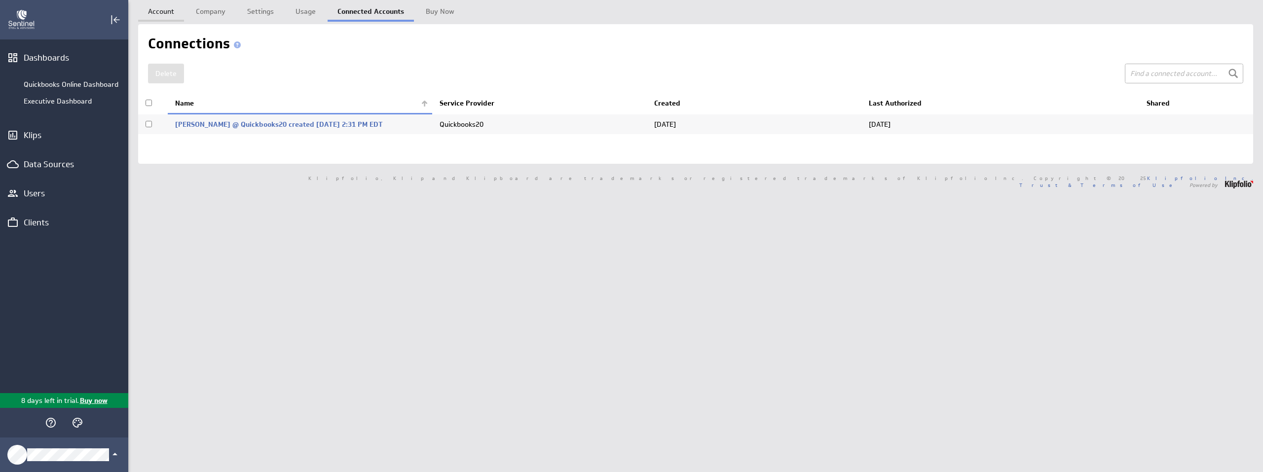
click at [145, 14] on link "Account" at bounding box center [161, 10] width 46 height 20
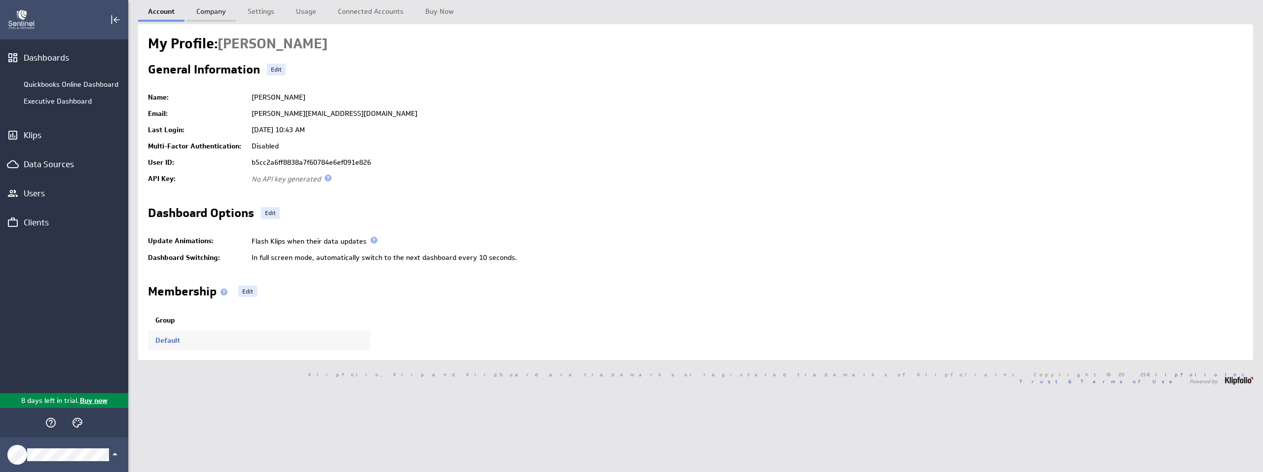
click at [221, 16] on link "Company" at bounding box center [210, 10] width 49 height 20
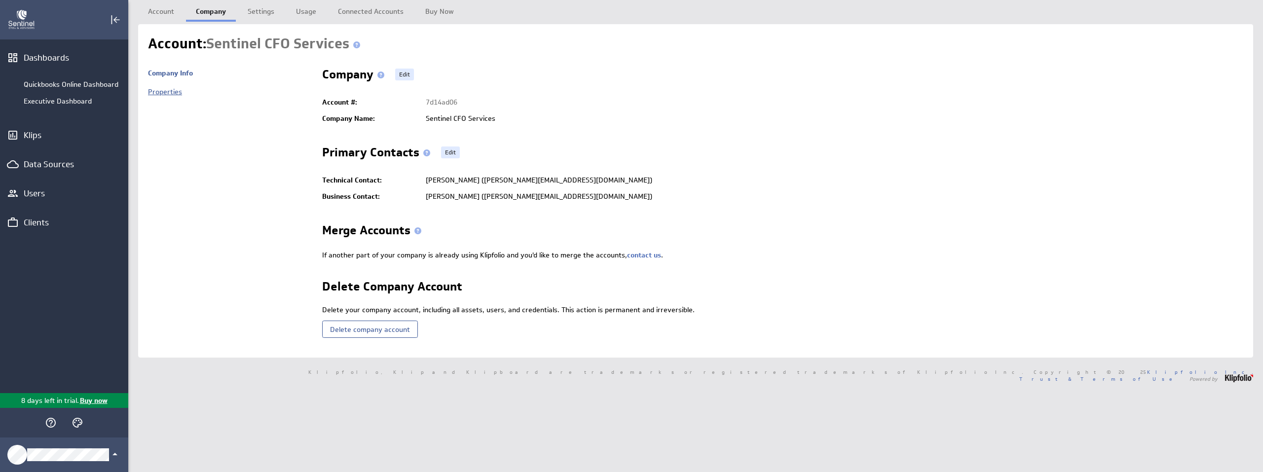
click at [166, 88] on link "Properties" at bounding box center [165, 91] width 34 height 9
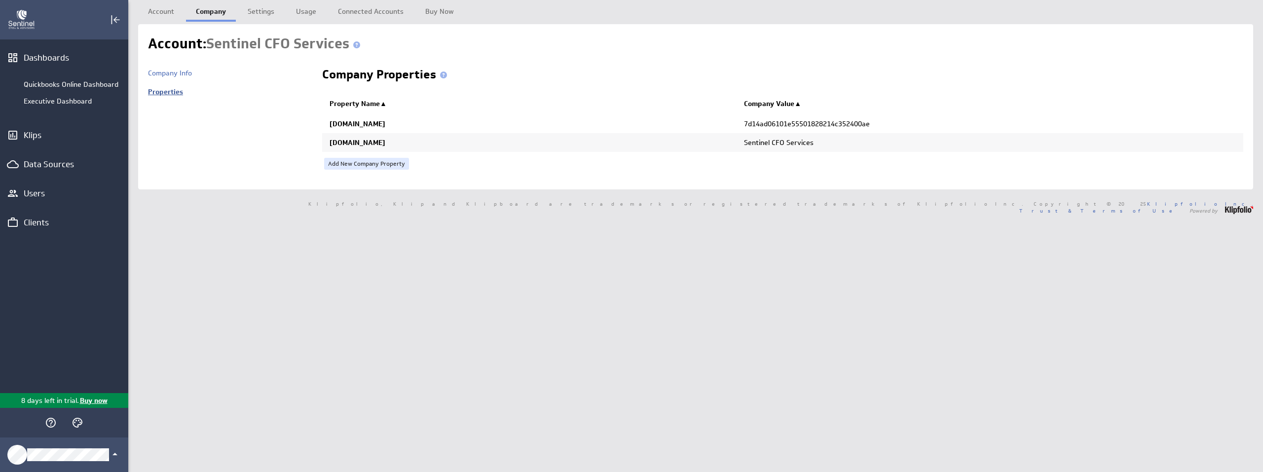
click at [164, 91] on link "Properties" at bounding box center [165, 91] width 35 height 9
click at [169, 72] on link "Company Info" at bounding box center [170, 73] width 44 height 9
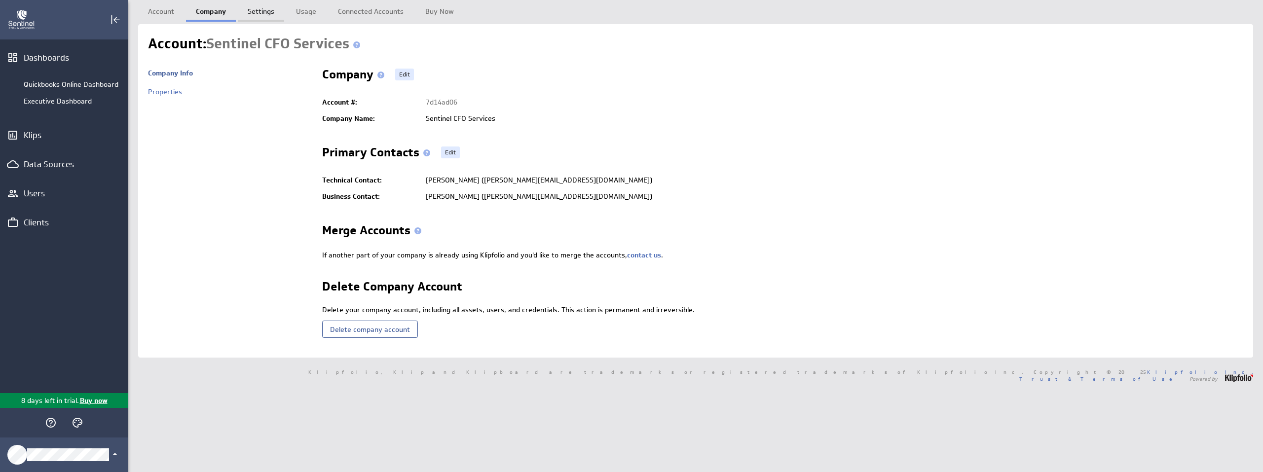
click at [274, 16] on link "Settings" at bounding box center [261, 10] width 46 height 20
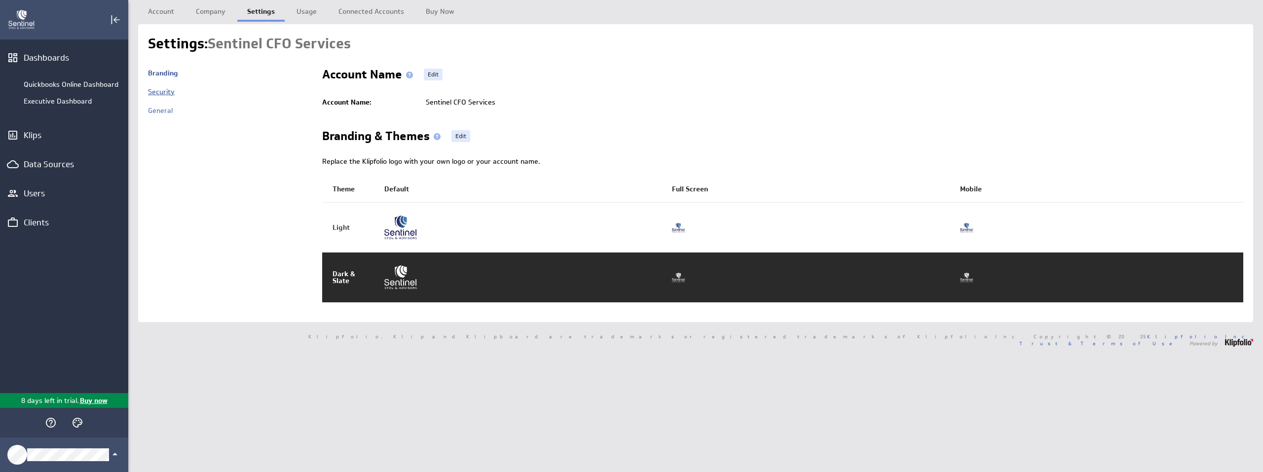
click at [156, 90] on link "Security" at bounding box center [161, 91] width 27 height 9
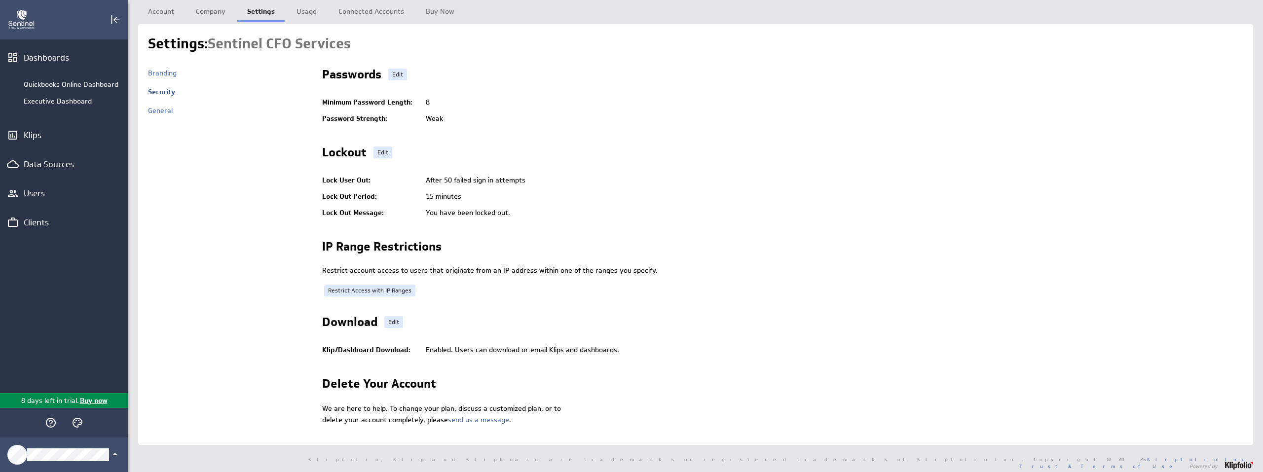
scroll to position [0, 0]
click at [171, 113] on link "General" at bounding box center [160, 110] width 25 height 9
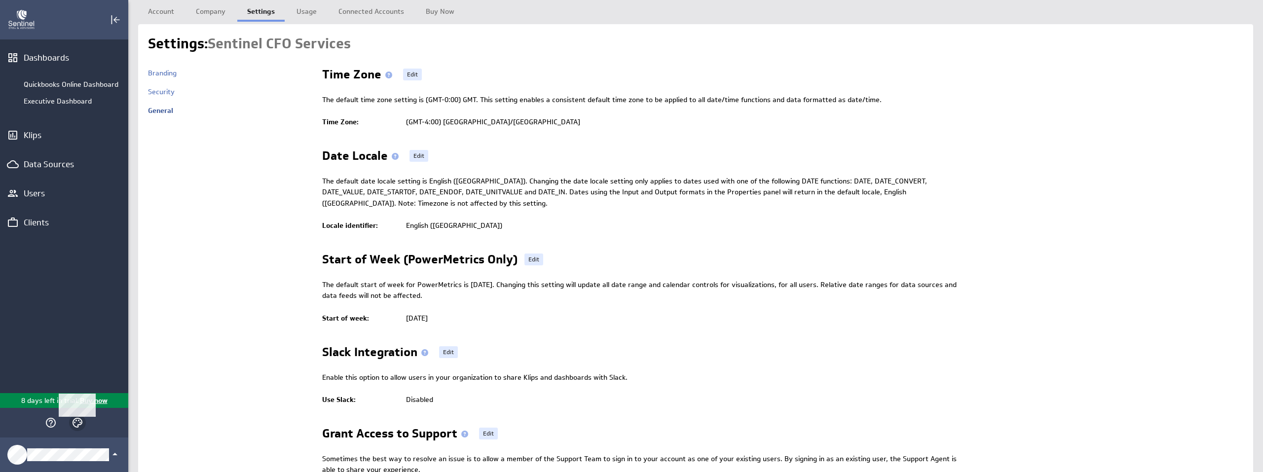
click at [82, 426] on icon "Themes" at bounding box center [78, 423] width 12 height 12
click at [124, 408] on p "Dark" at bounding box center [125, 407] width 15 height 10
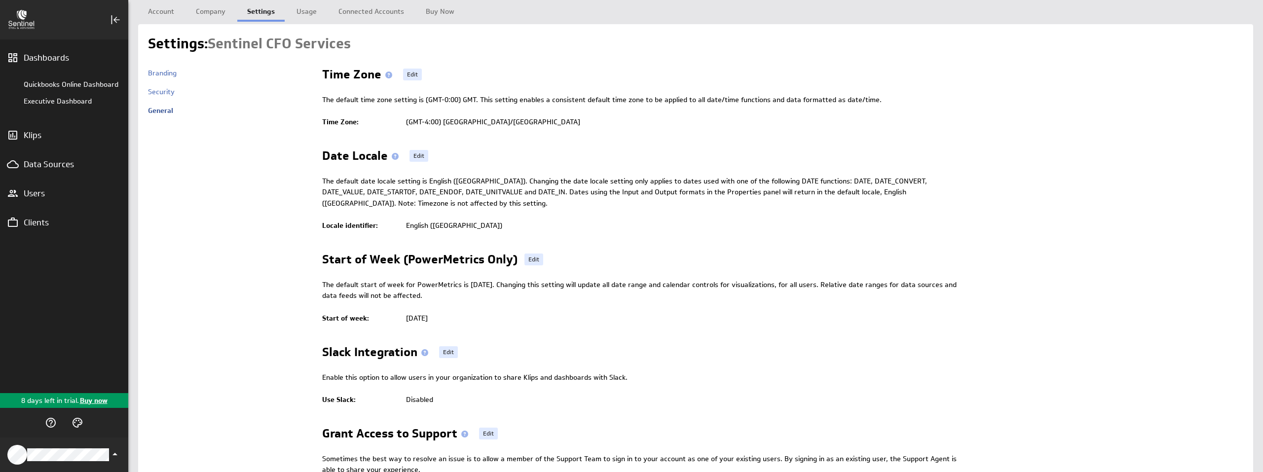
click at [114, 275] on div "Dashboards Quickbooks Online Dashboard Executive Dashboard Klips Data Sources U…" at bounding box center [64, 216] width 128 height 354
click at [90, 89] on div "Quickbooks Online Dashboard" at bounding box center [64, 84] width 128 height 17
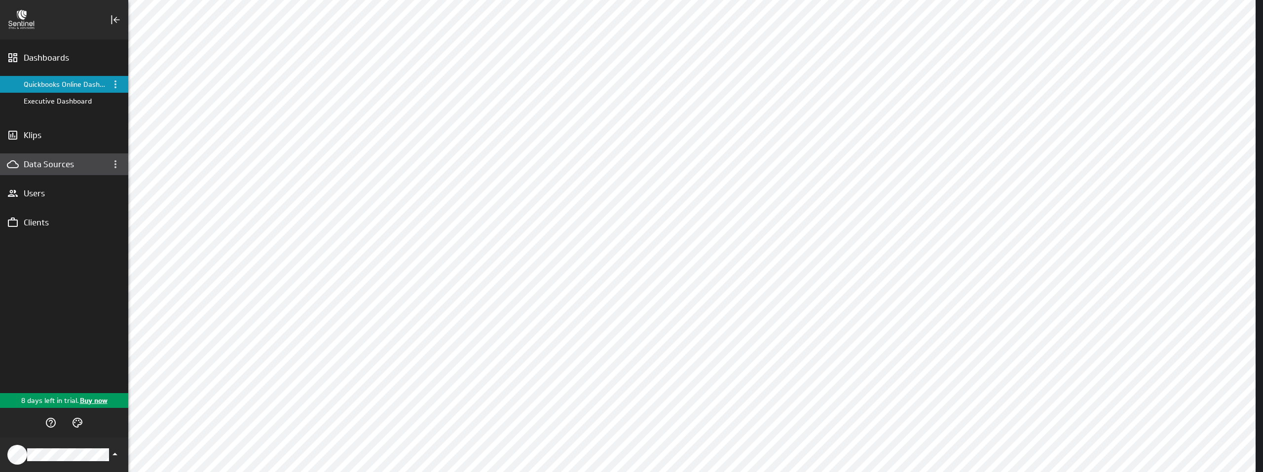
click at [61, 157] on div "Data Sources" at bounding box center [64, 164] width 128 height 22
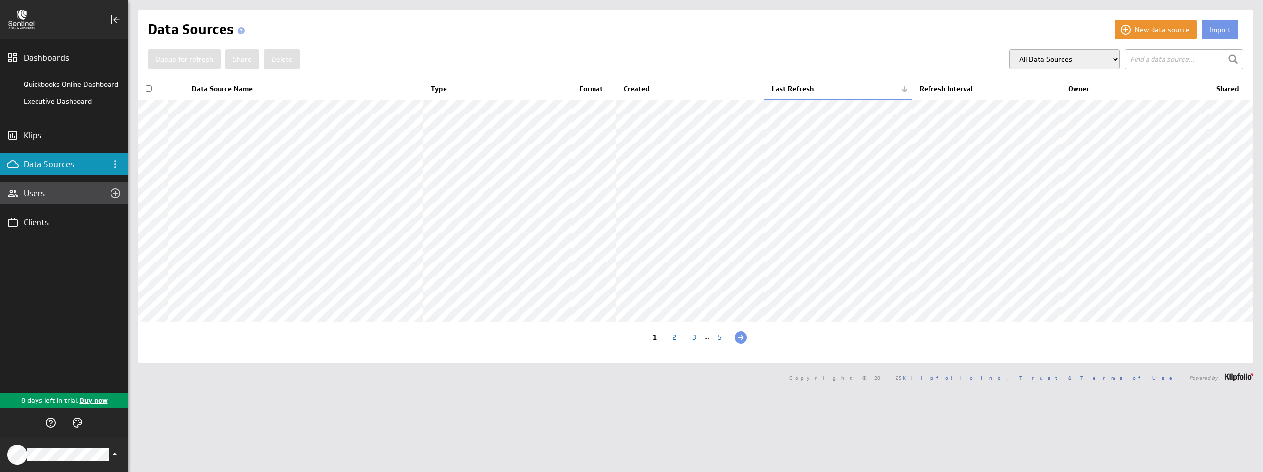
click at [50, 191] on div "Users" at bounding box center [64, 193] width 81 height 11
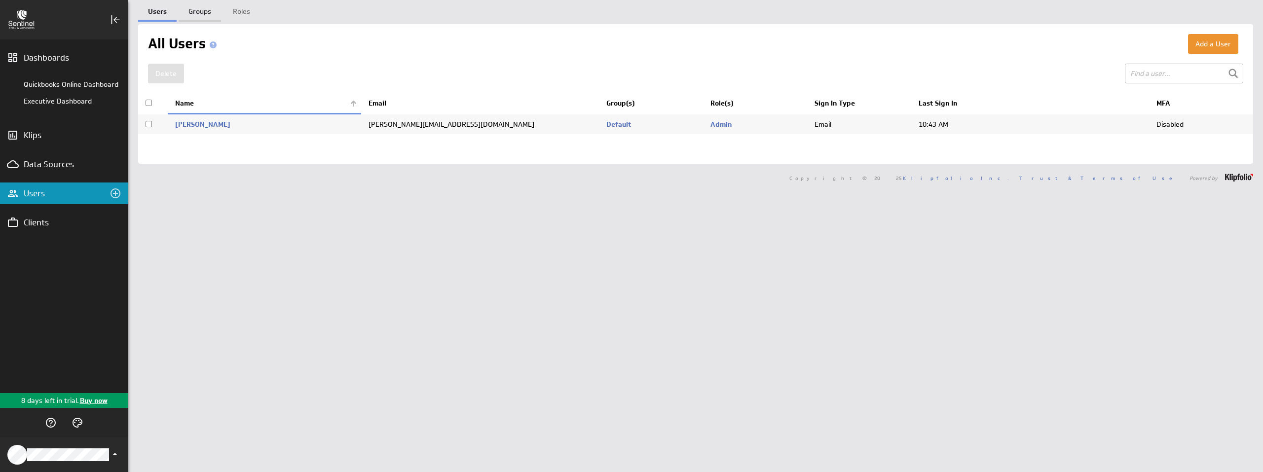
click at [207, 11] on link "Groups" at bounding box center [200, 10] width 42 height 20
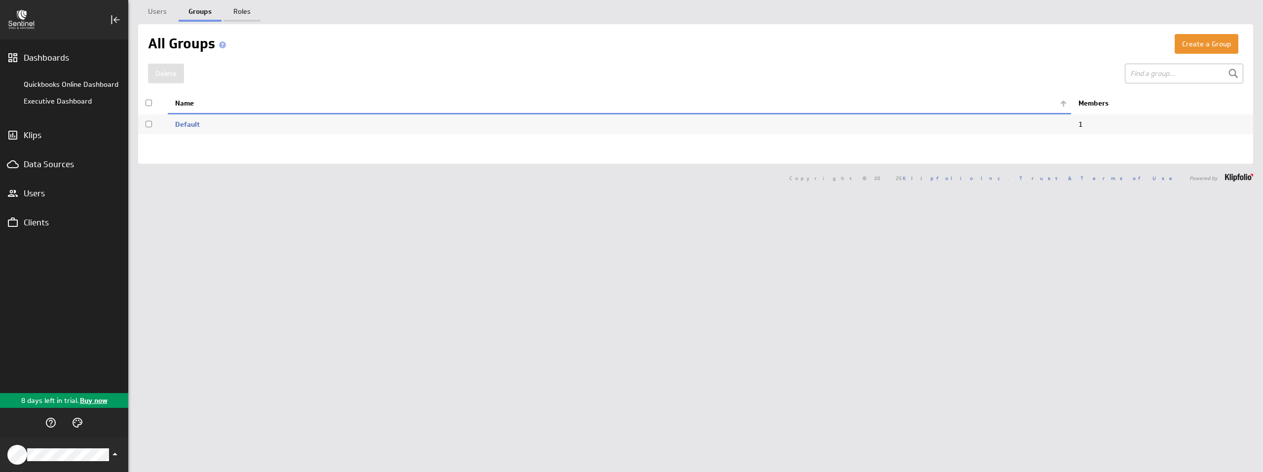
click at [235, 14] on link "Roles" at bounding box center [241, 10] width 37 height 20
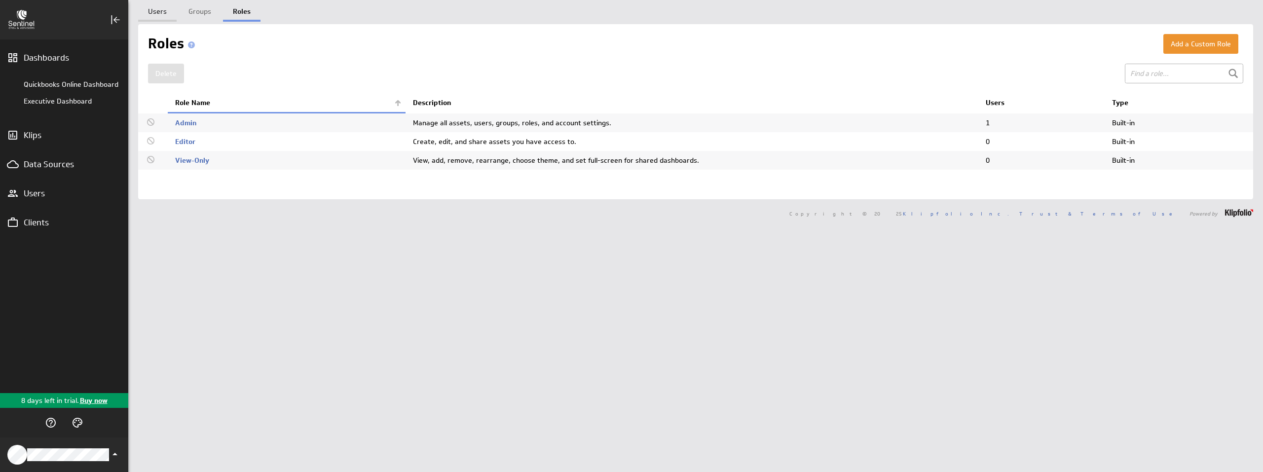
click at [158, 13] on link "Users" at bounding box center [157, 10] width 38 height 20
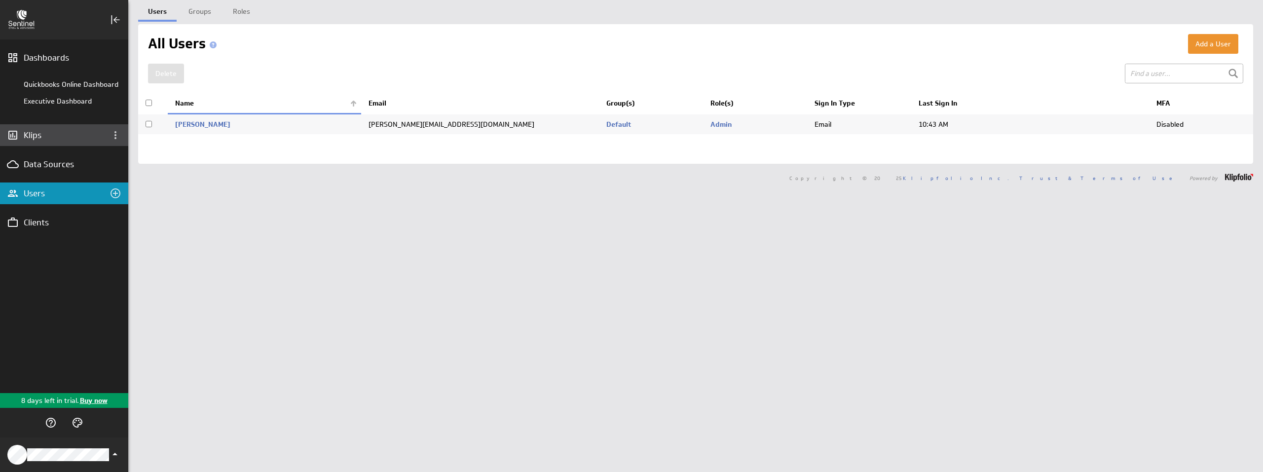
click at [68, 143] on div "Klips" at bounding box center [64, 135] width 128 height 22
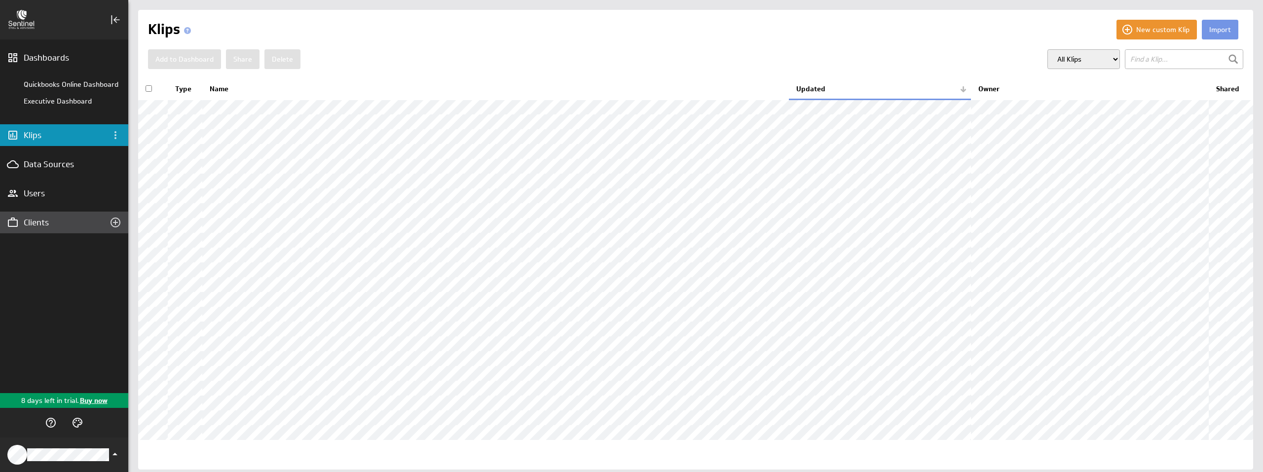
click at [49, 224] on div "Clients" at bounding box center [64, 222] width 81 height 11
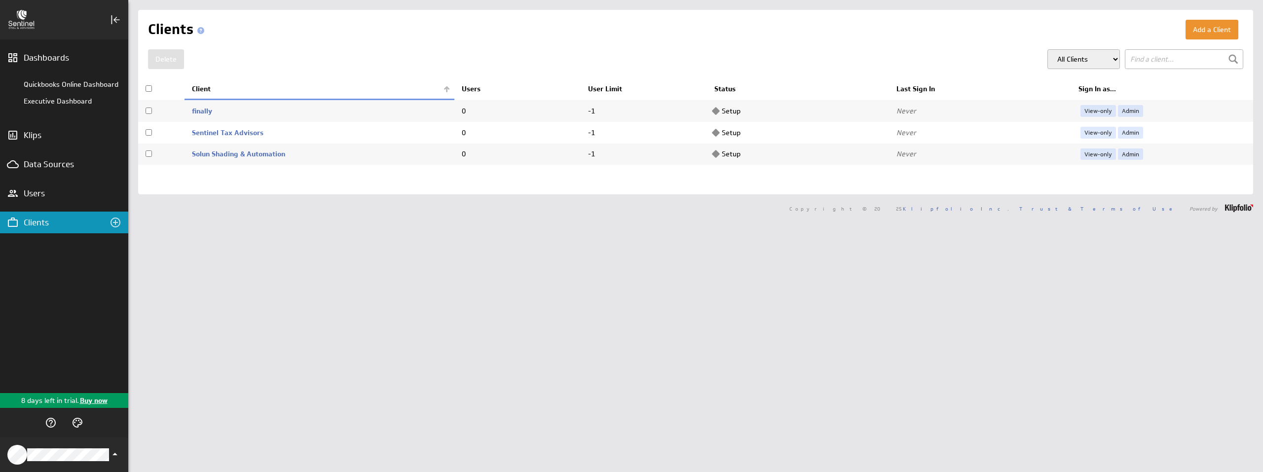
click at [24, 220] on div "Clients" at bounding box center [64, 222] width 81 height 11
click at [274, 151] on link "Solun Shading & Automation" at bounding box center [238, 153] width 93 height 9
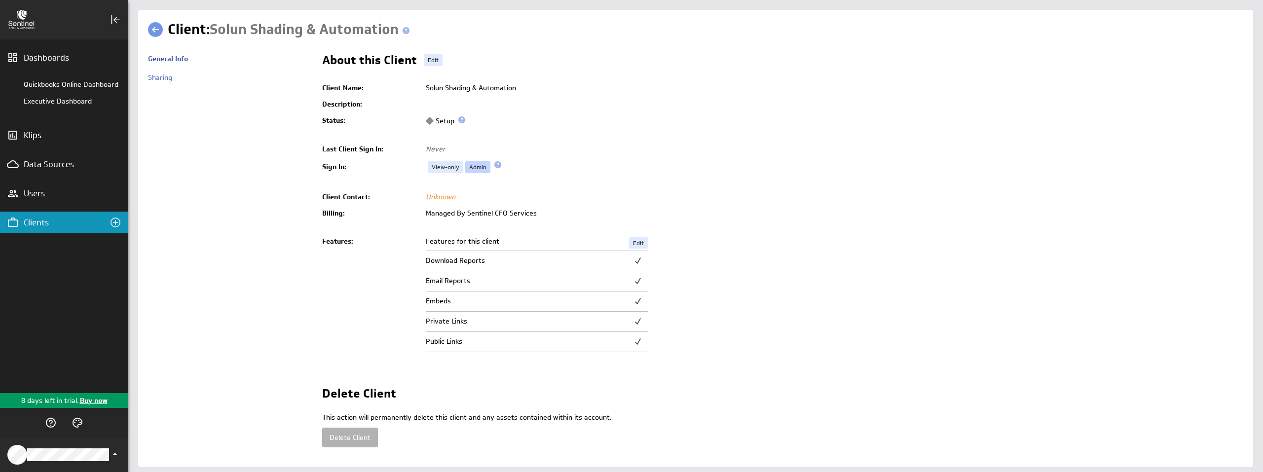
click at [481, 168] on link "Admin" at bounding box center [477, 167] width 25 height 12
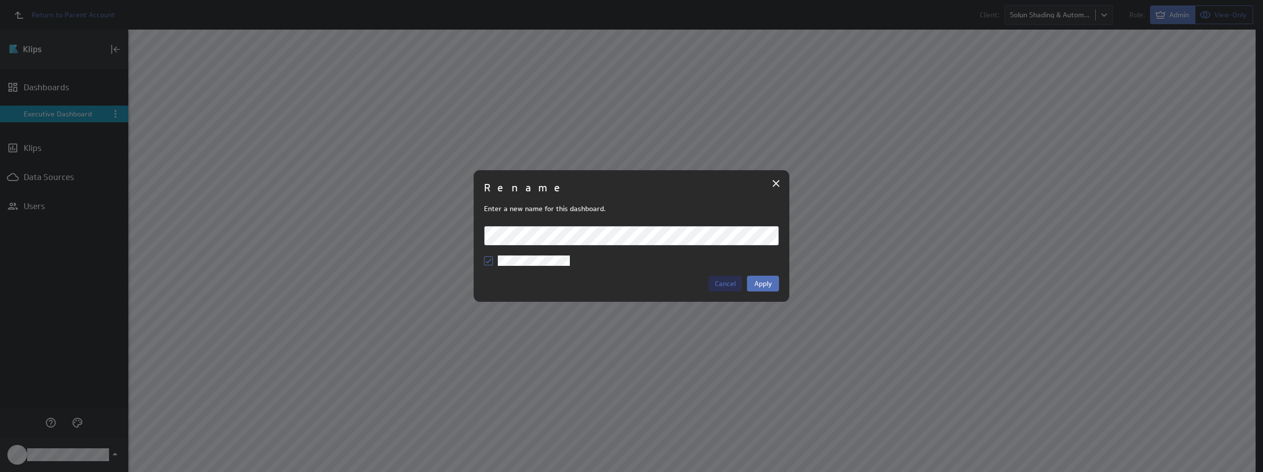
click at [728, 284] on span "Cancel" at bounding box center [725, 283] width 21 height 9
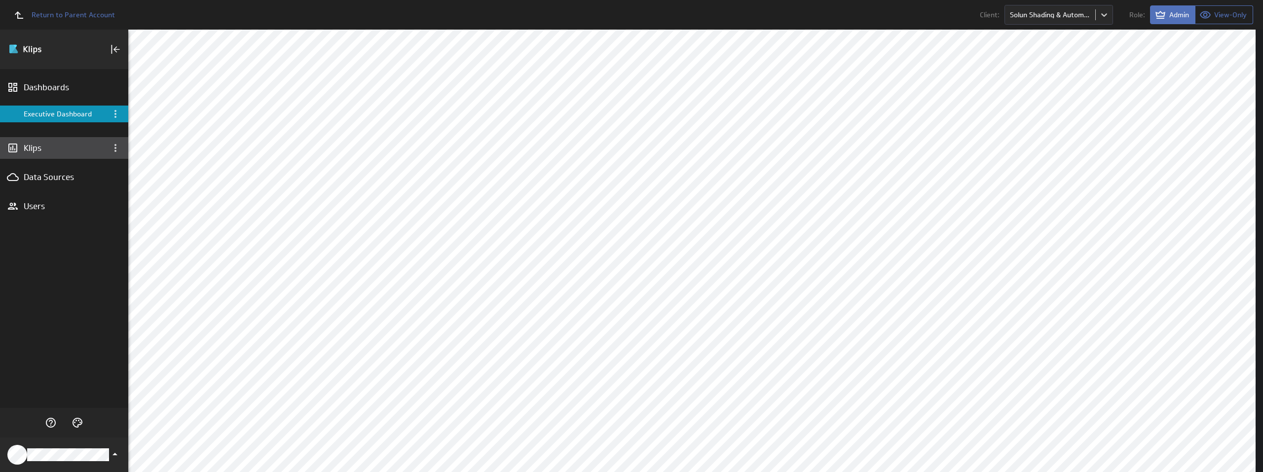
click at [78, 141] on div "Klips" at bounding box center [64, 148] width 128 height 22
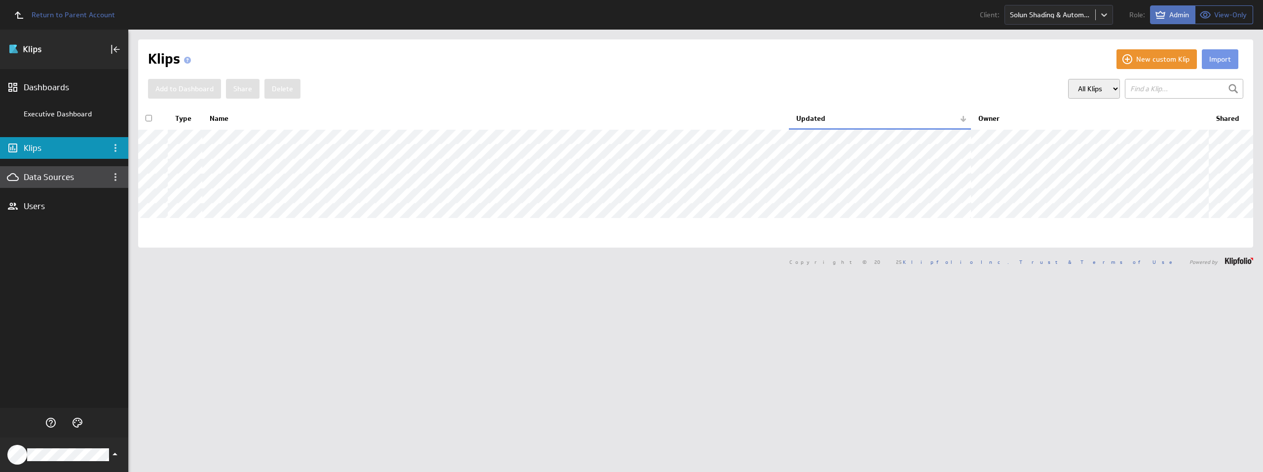
click at [66, 175] on div "Data Sources" at bounding box center [64, 177] width 81 height 11
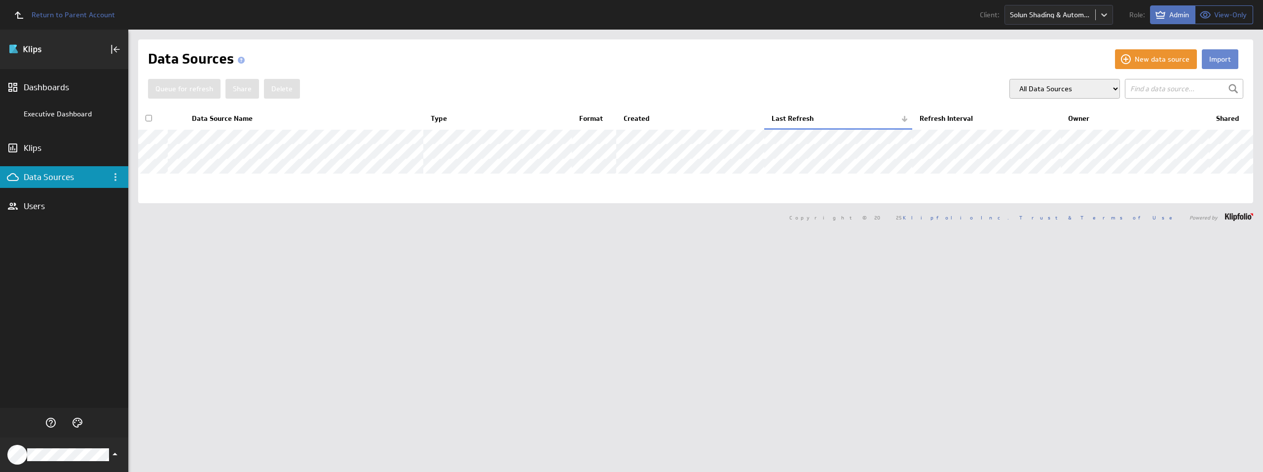
click at [1204, 59] on button "Import" at bounding box center [1219, 59] width 36 height 20
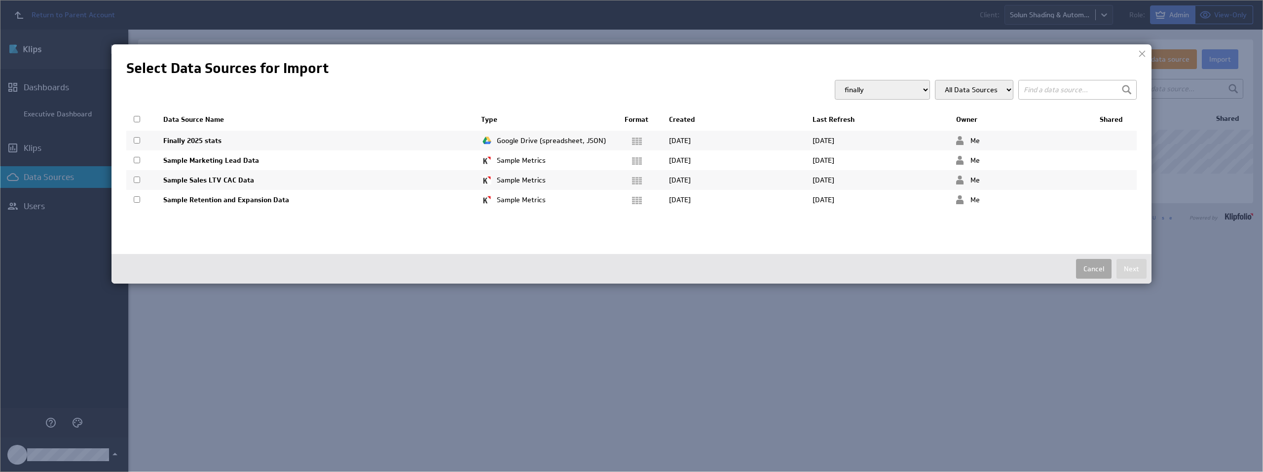
click at [1099, 269] on button "Cancel" at bounding box center [1094, 269] width 36 height 20
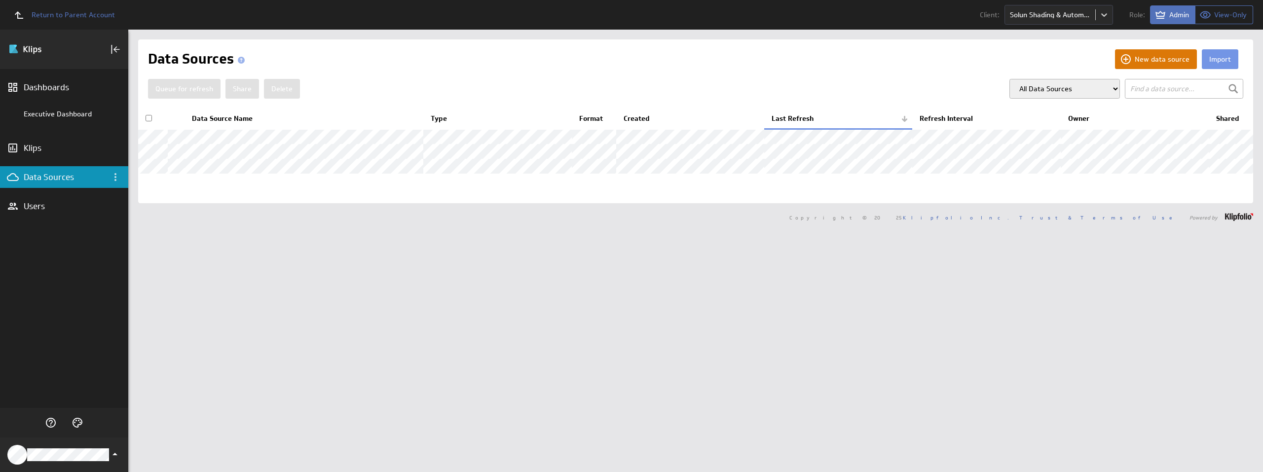
click at [1134, 60] on button "New data source" at bounding box center [1156, 59] width 82 height 20
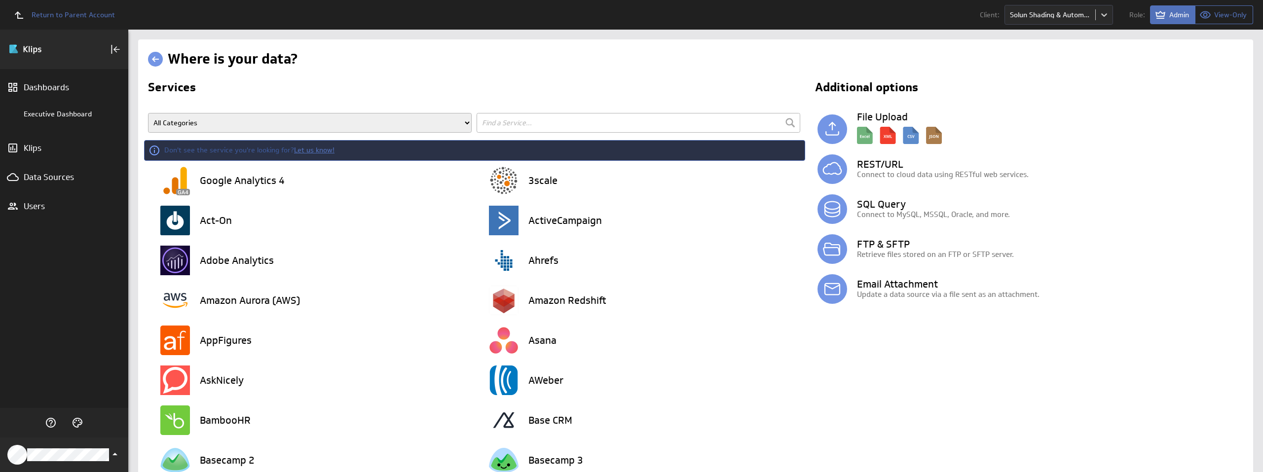
click at [533, 126] on input "text" at bounding box center [638, 123] width 324 height 20
type input "quickbooks"
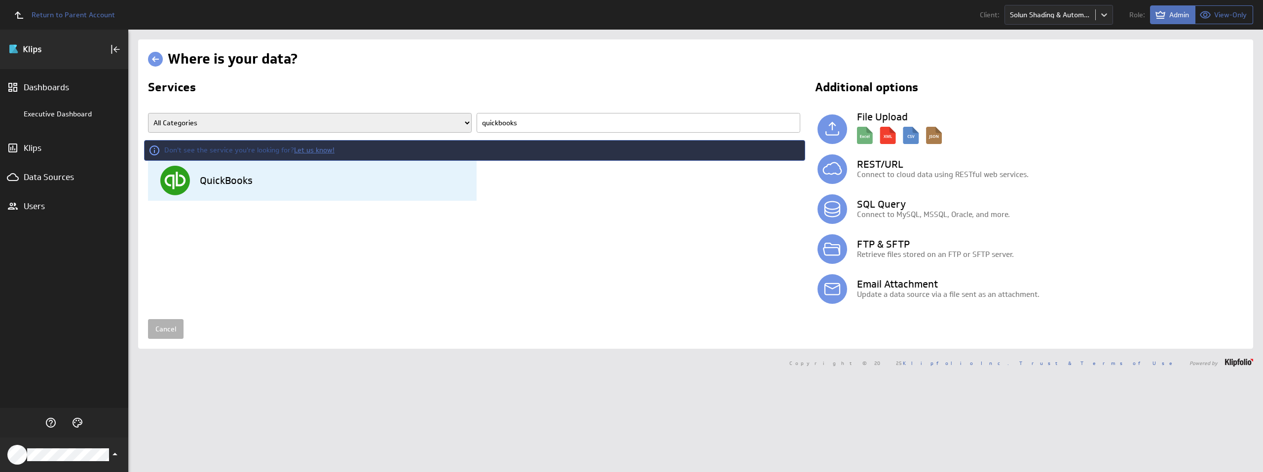
click at [212, 176] on h3 "QuickBooks" at bounding box center [226, 181] width 53 height 10
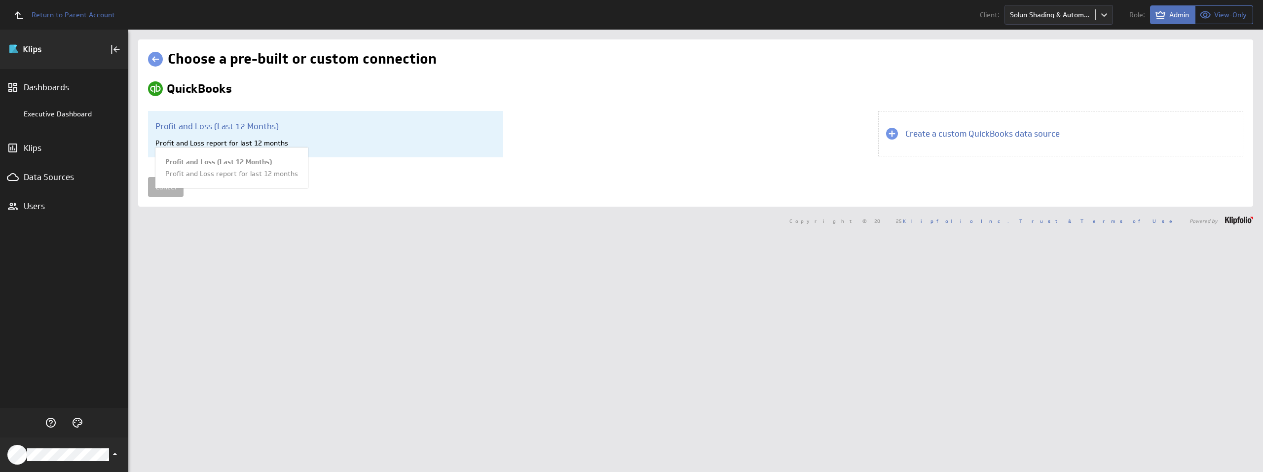
click at [256, 123] on h3 "Profit and Loss (Last 12 Months)" at bounding box center [325, 126] width 340 height 11
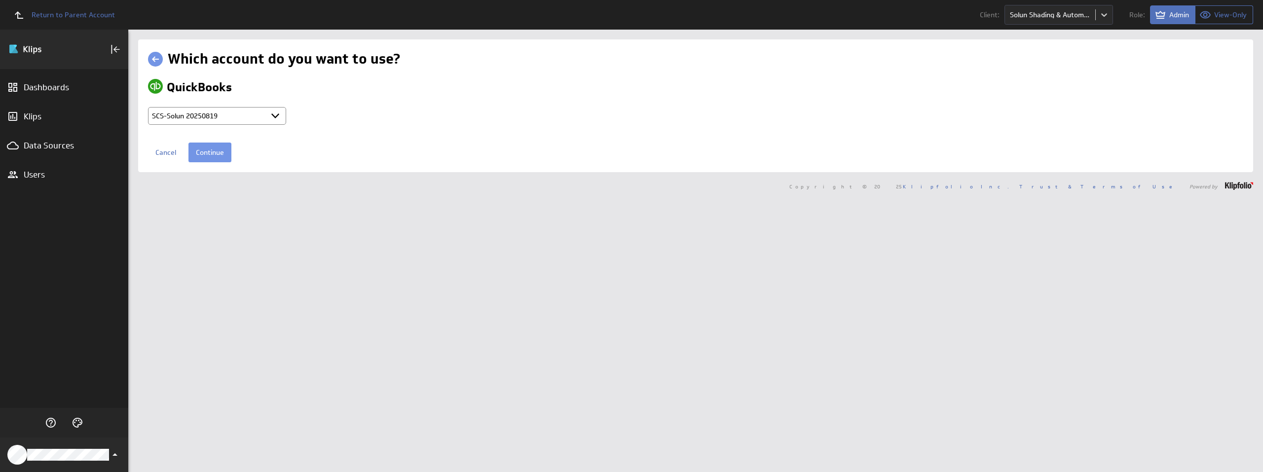
select select "b4877d6bc825d3944944eda1d2971c7b"
click at [223, 150] on input "Continue" at bounding box center [209, 153] width 43 height 20
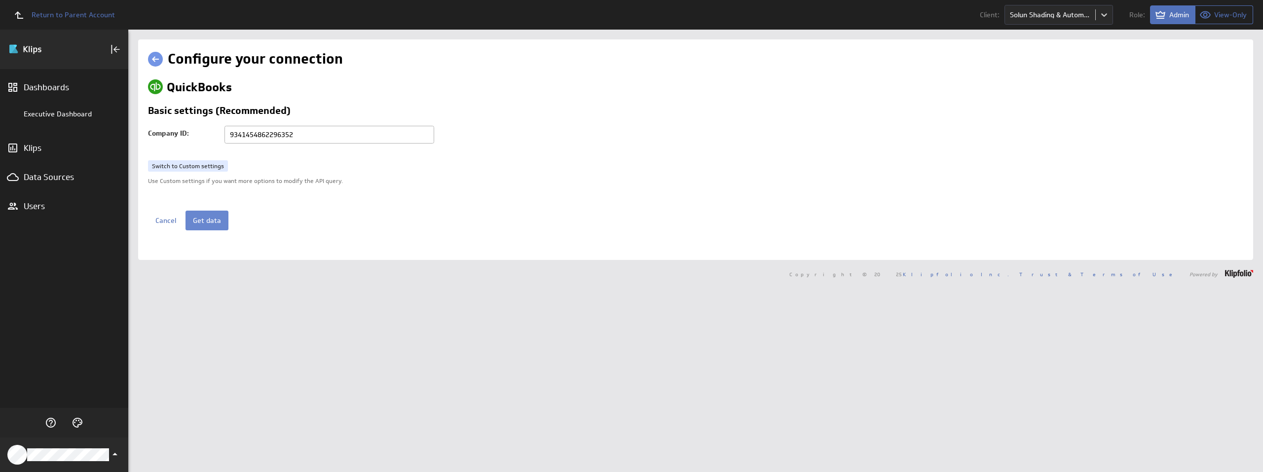
click at [216, 216] on button "Get data" at bounding box center [206, 221] width 43 height 20
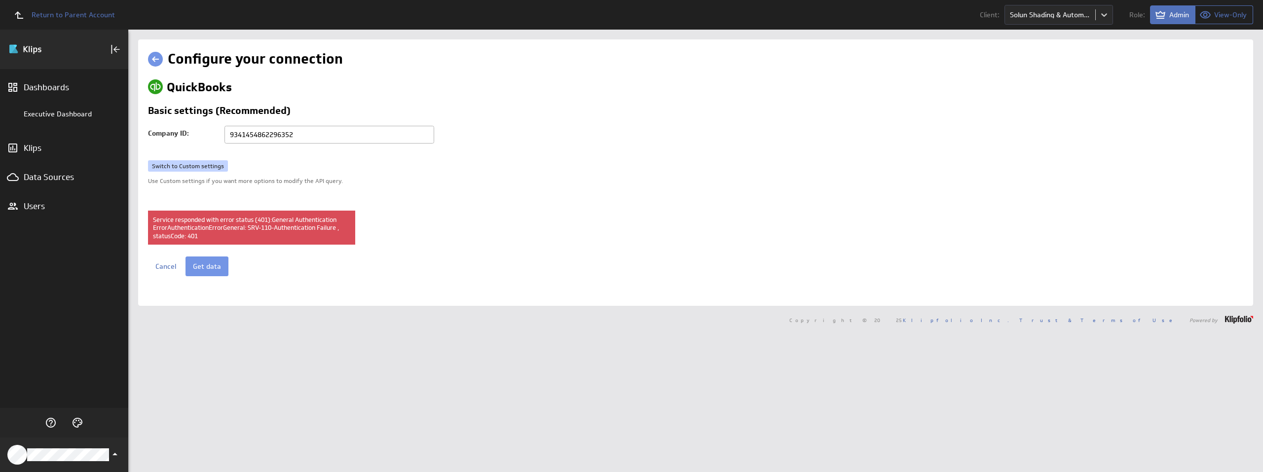
click at [203, 164] on link "Switch to Custom settings" at bounding box center [188, 166] width 80 height 12
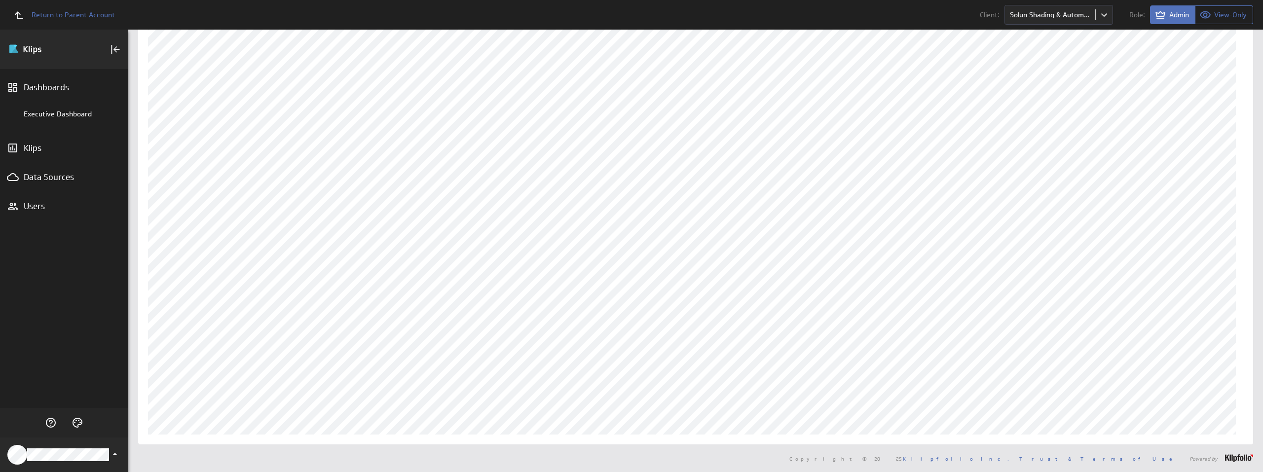
scroll to position [107, 0]
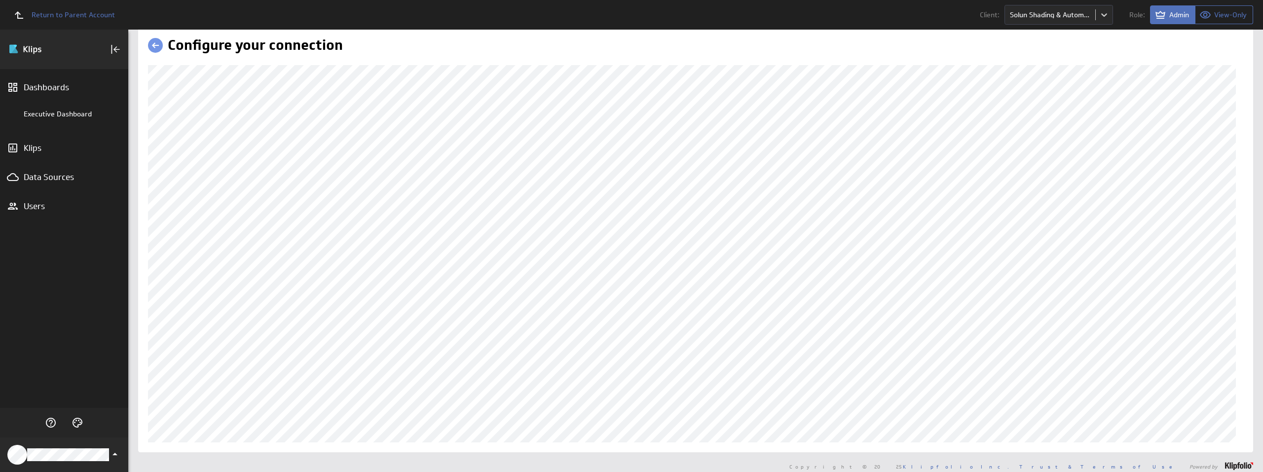
scroll to position [22, 0]
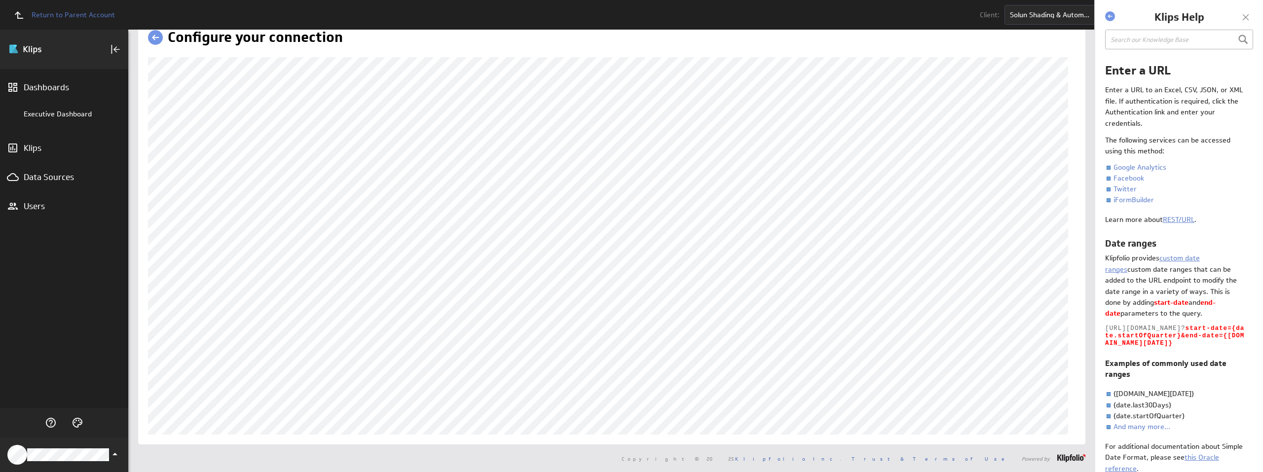
click at [1252, 15] on div at bounding box center [1245, 17] width 15 height 15
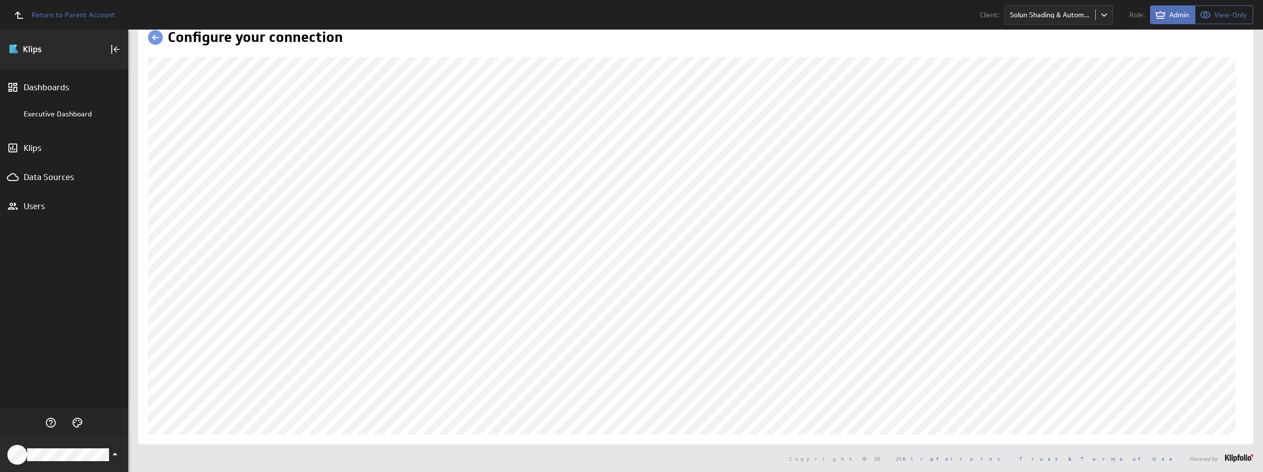
scroll to position [0, 0]
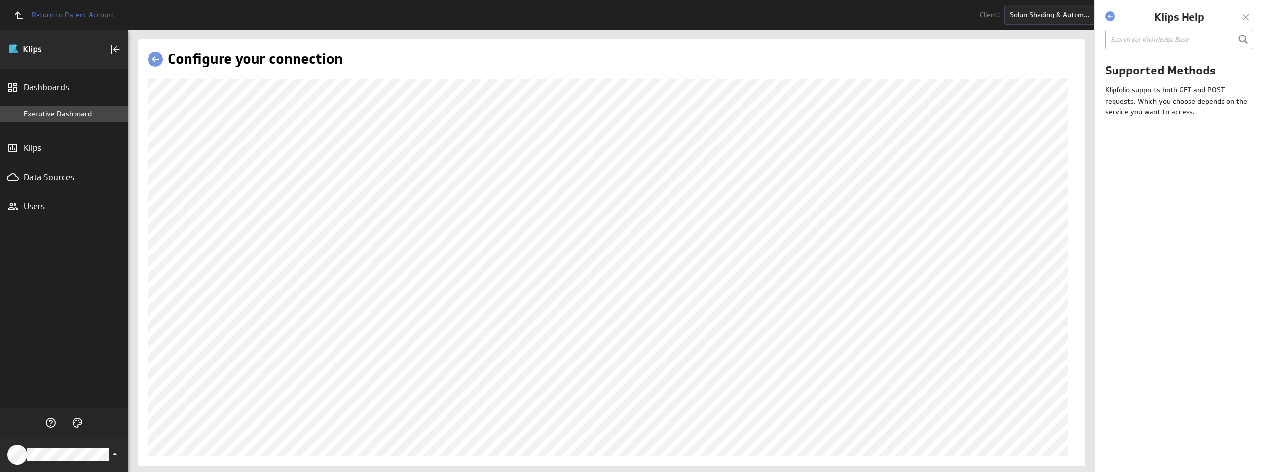
click at [41, 114] on div "Executive Dashboard" at bounding box center [74, 113] width 100 height 9
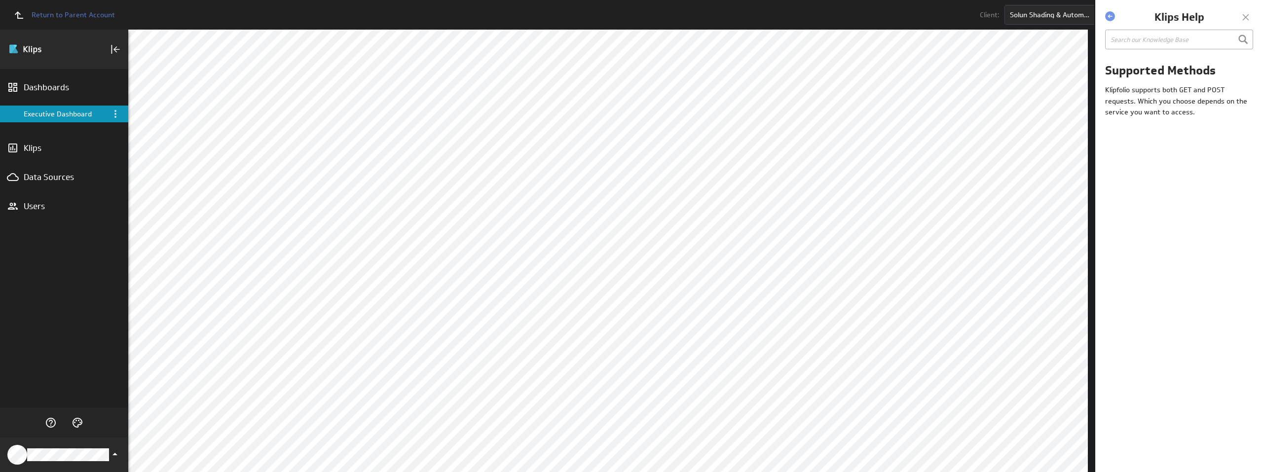
click at [1246, 18] on div at bounding box center [1245, 17] width 15 height 15
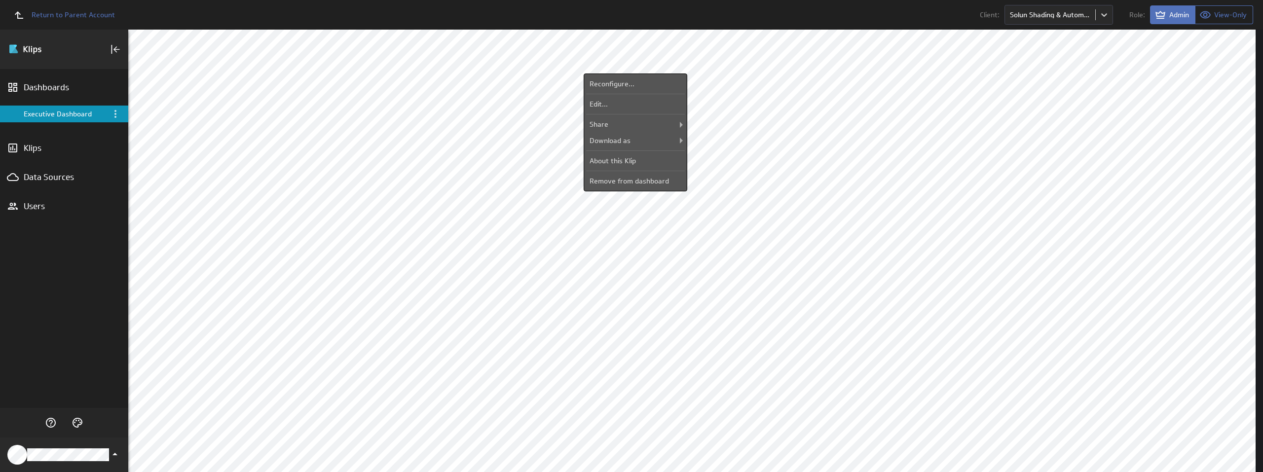
click at [368, 34] on div "Sentinel CFO Services Executive Dashboard Dashboard Library Show:" at bounding box center [695, 251] width 1134 height 442
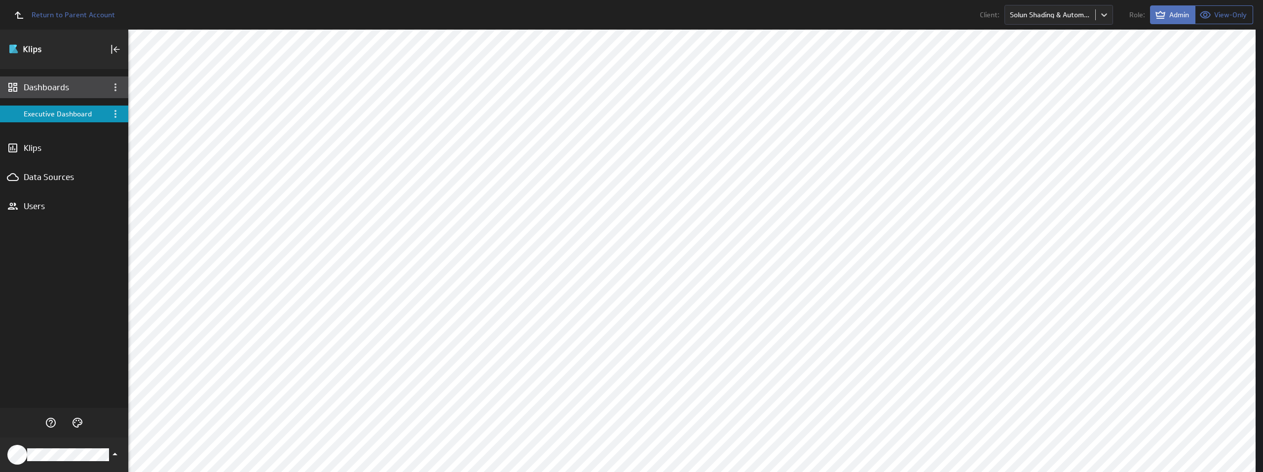
click at [49, 88] on div "Dashboards" at bounding box center [64, 87] width 81 height 11
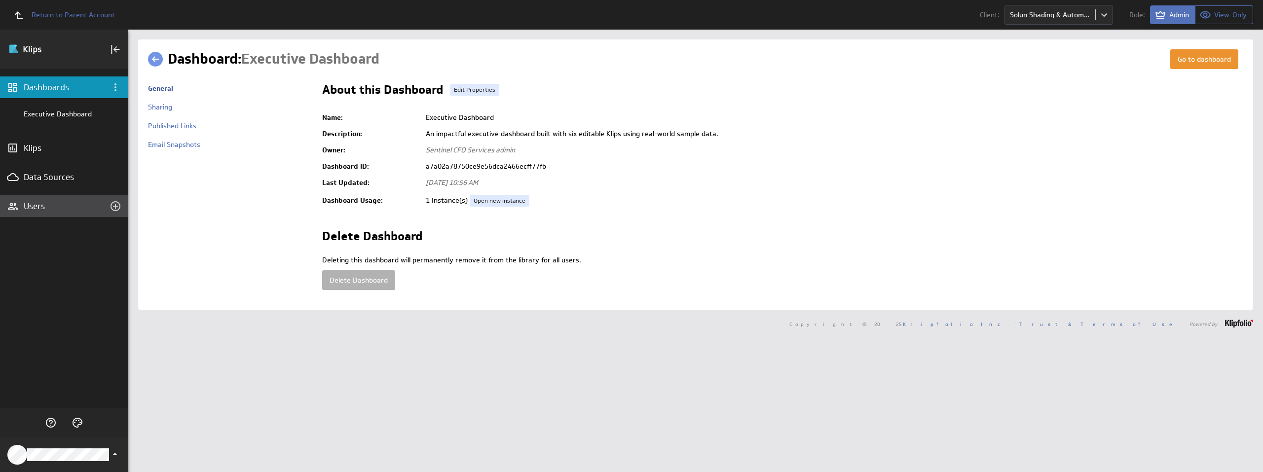
click at [62, 210] on div "Users" at bounding box center [64, 206] width 81 height 11
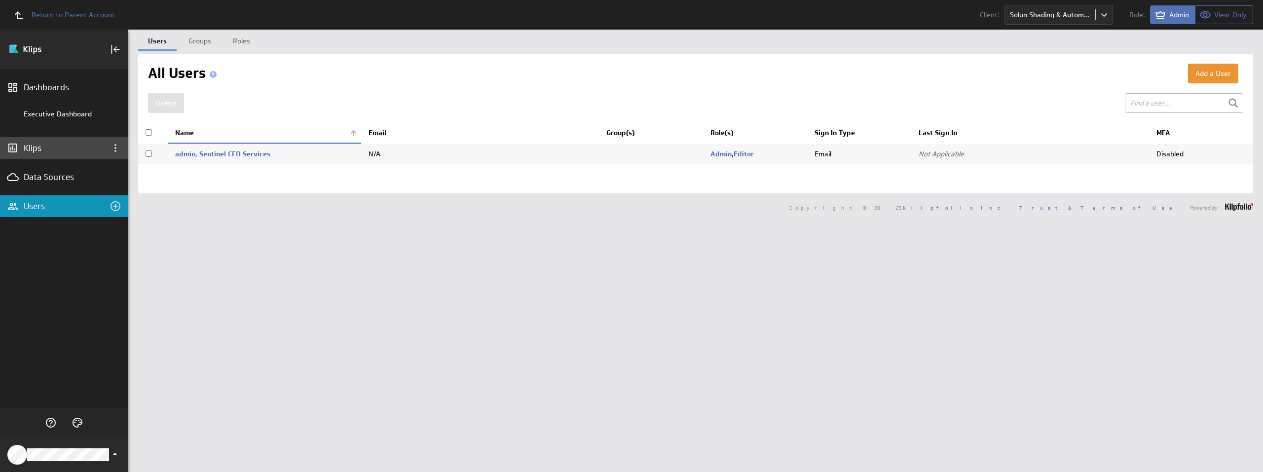
click at [52, 148] on div "Klips" at bounding box center [64, 148] width 81 height 11
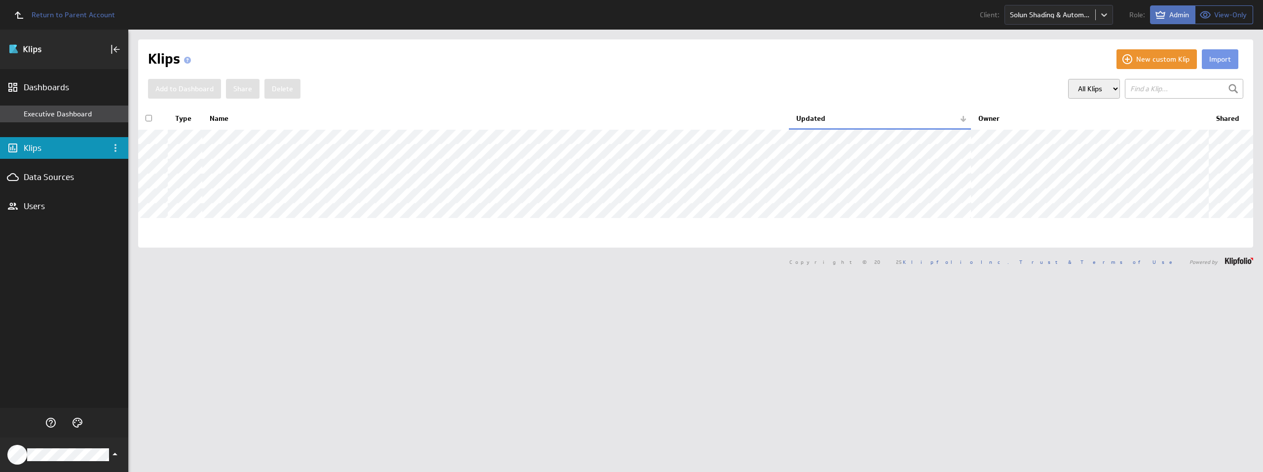
click at [64, 109] on div "Executive Dashboard" at bounding box center [64, 114] width 128 height 17
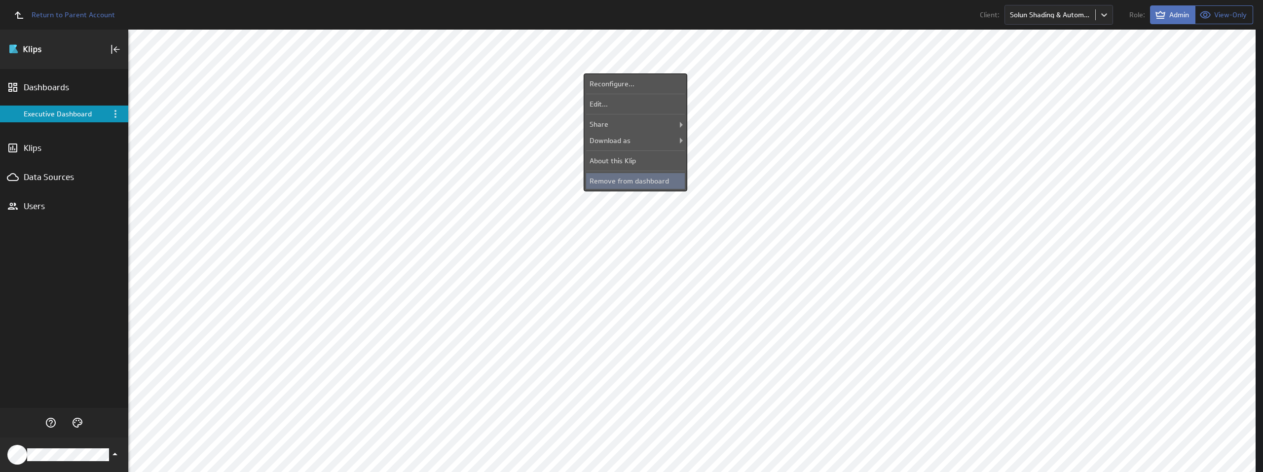
click at [641, 182] on div "Remove from dashboard" at bounding box center [635, 181] width 99 height 16
click at [651, 161] on div "About this Klip" at bounding box center [635, 161] width 99 height 16
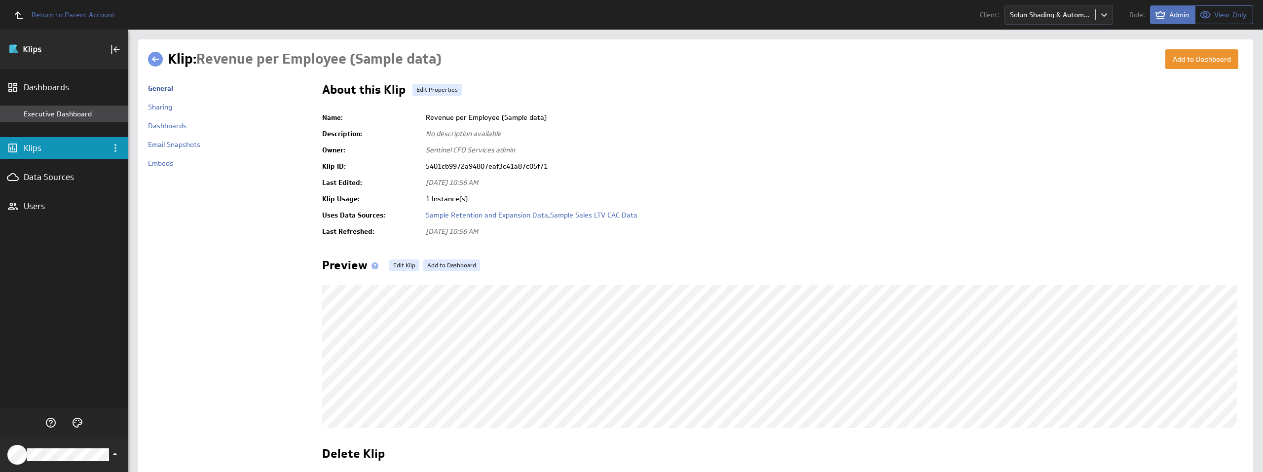
click at [64, 118] on div "Executive Dashboard" at bounding box center [64, 114] width 128 height 17
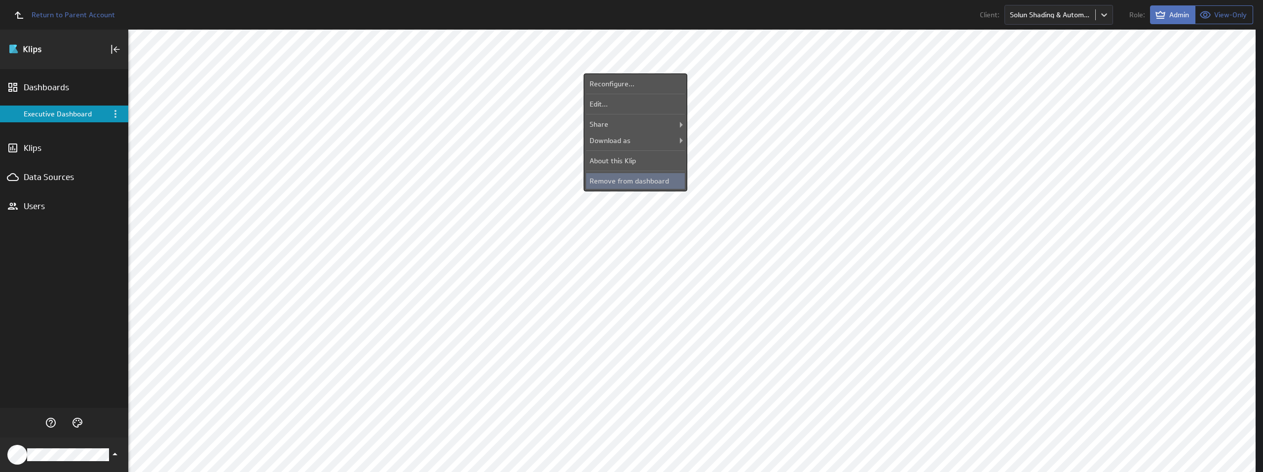
click at [632, 181] on div "Remove from dashboard" at bounding box center [635, 181] width 99 height 16
click at [648, 179] on div "Remove from dashboard" at bounding box center [635, 181] width 99 height 16
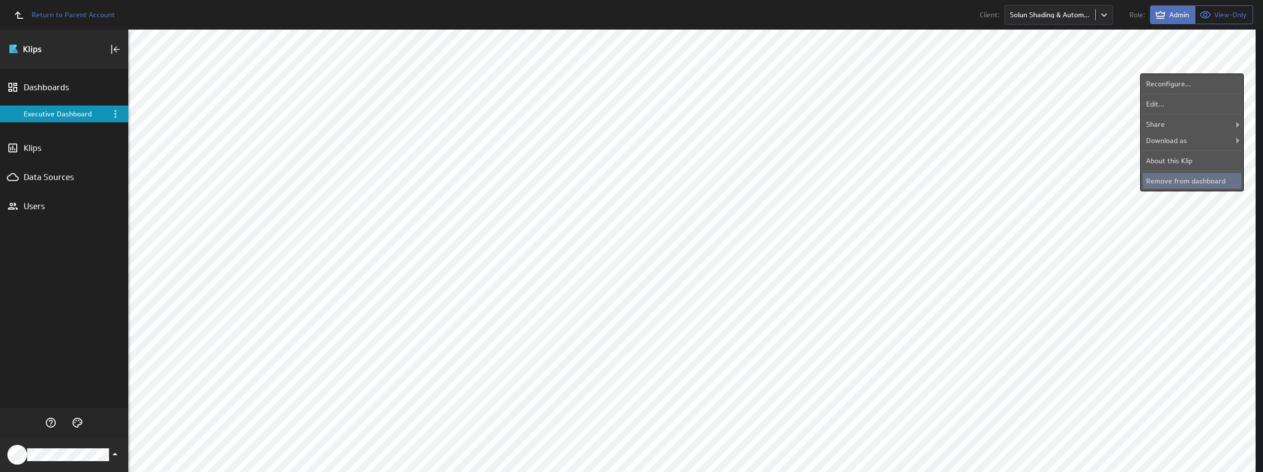
click at [1197, 183] on div "Remove from dashboard" at bounding box center [1191, 181] width 99 height 16
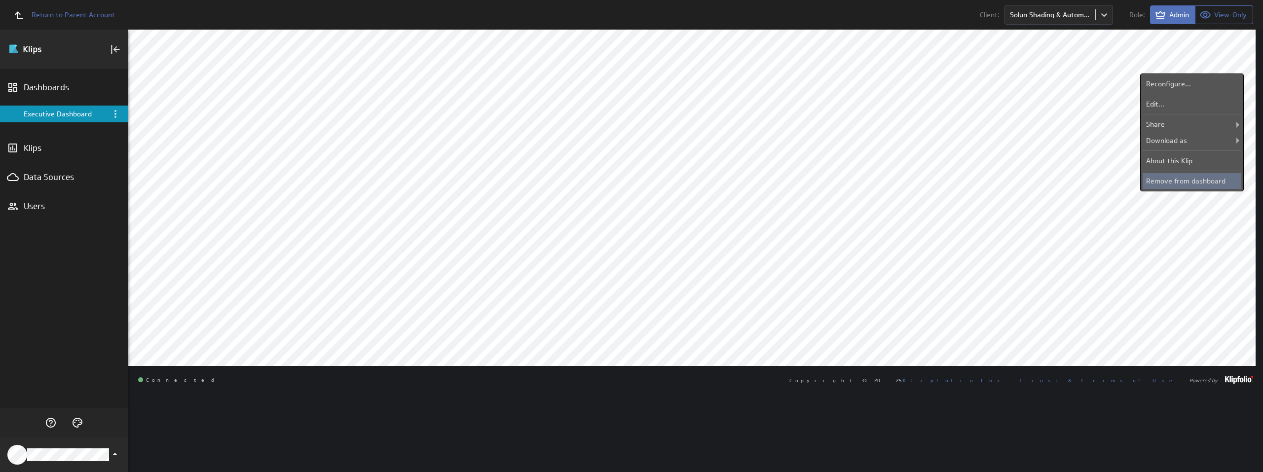
click at [1210, 180] on div "Remove from dashboard" at bounding box center [1191, 181] width 99 height 16
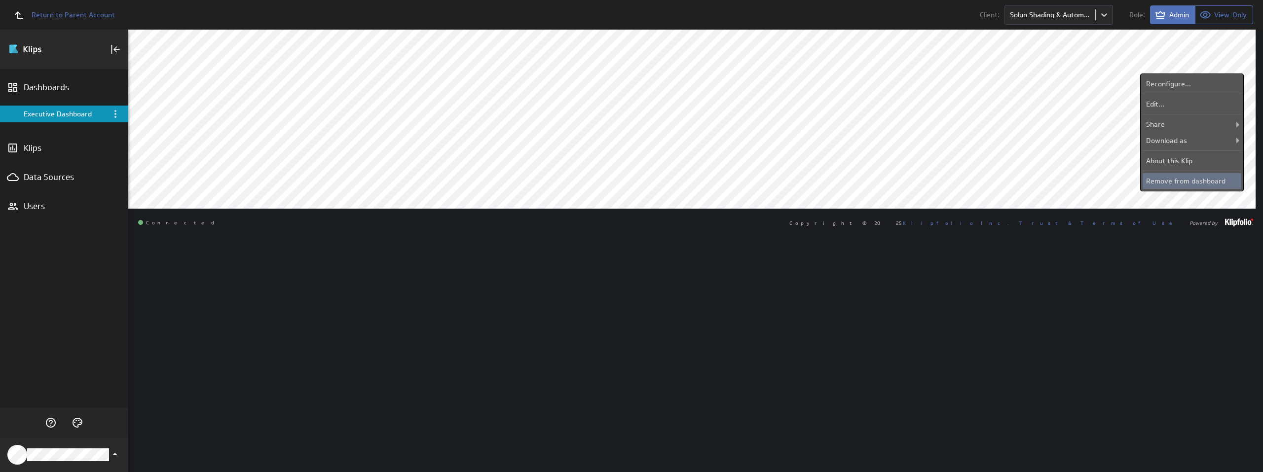
click at [1207, 176] on div "Remove from dashboard" at bounding box center [1191, 181] width 99 height 16
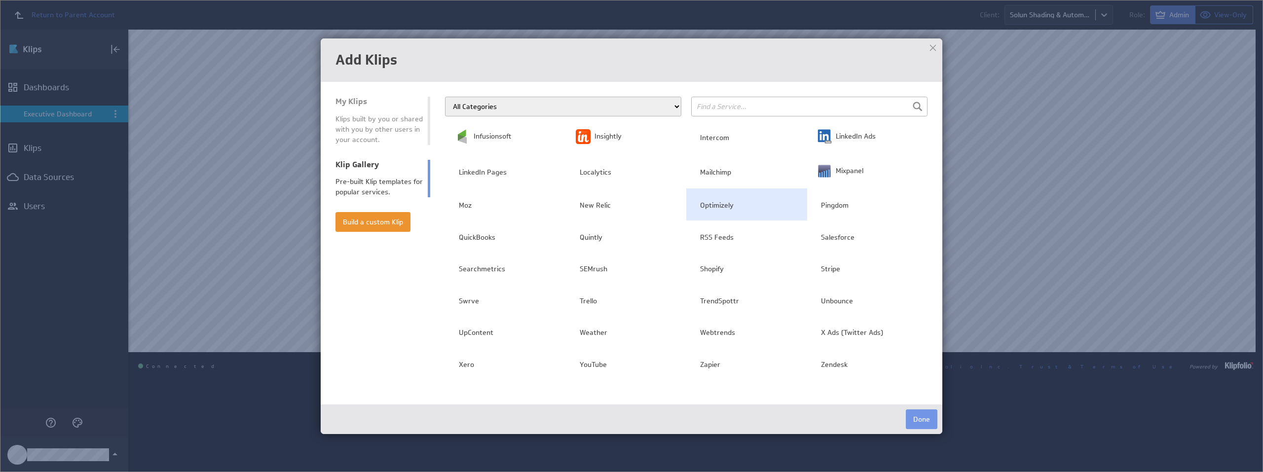
scroll to position [230, 0]
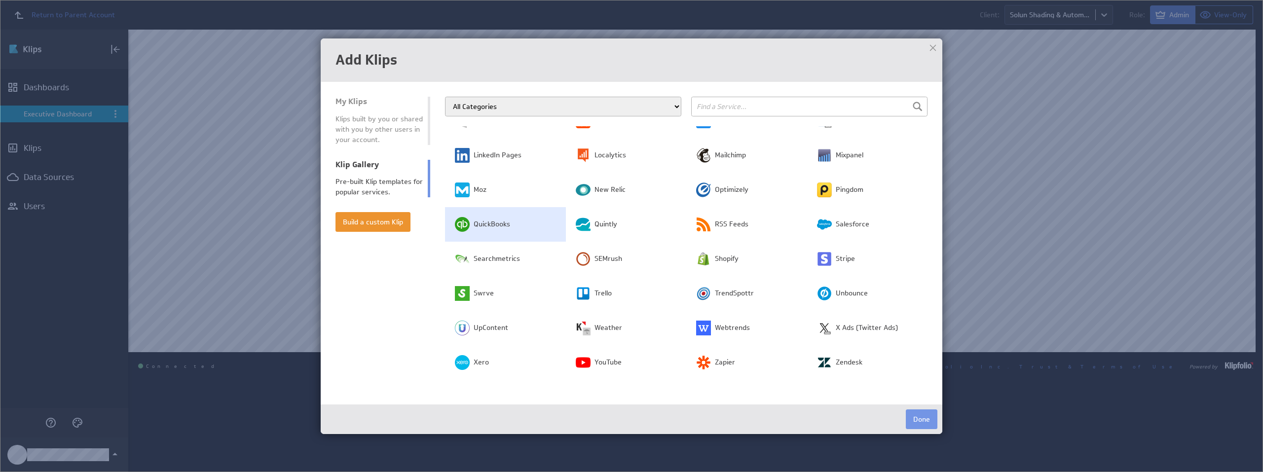
click at [508, 229] on span "QuickBooks" at bounding box center [491, 224] width 36 height 10
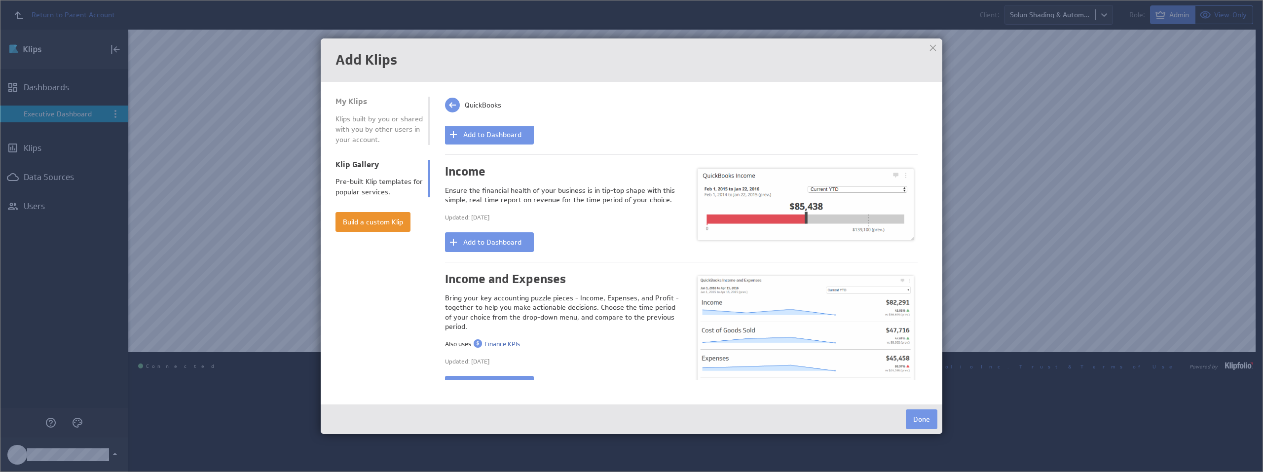
scroll to position [746, 0]
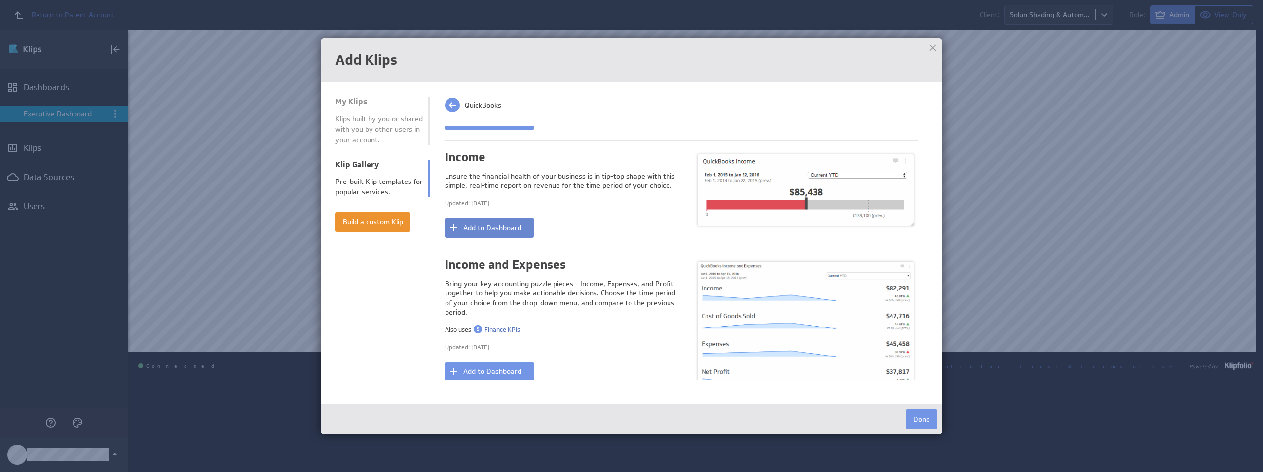
click at [510, 225] on button "Add to Dashboard" at bounding box center [489, 228] width 89 height 20
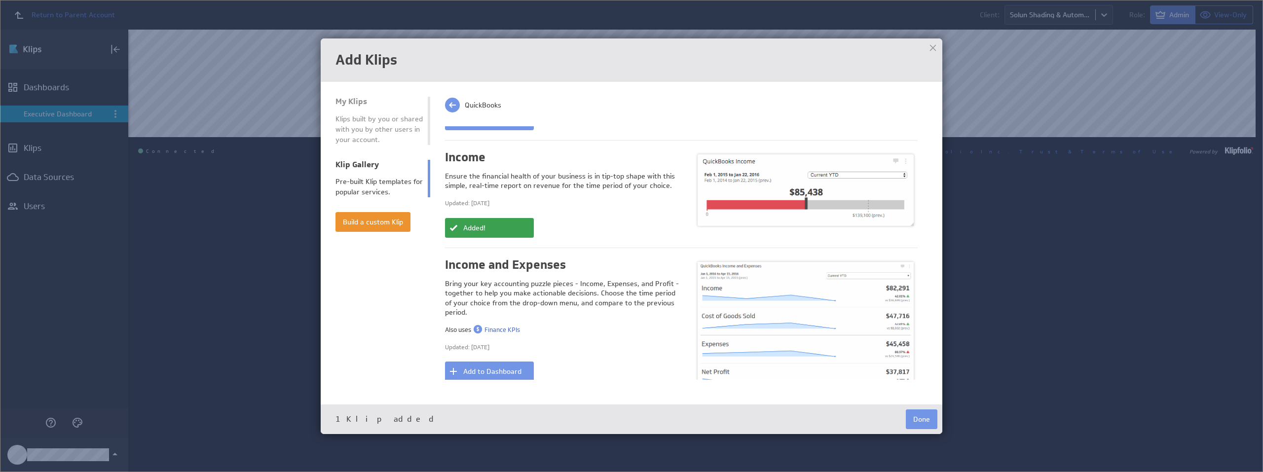
click at [258, 196] on img at bounding box center [631, 236] width 1263 height 472
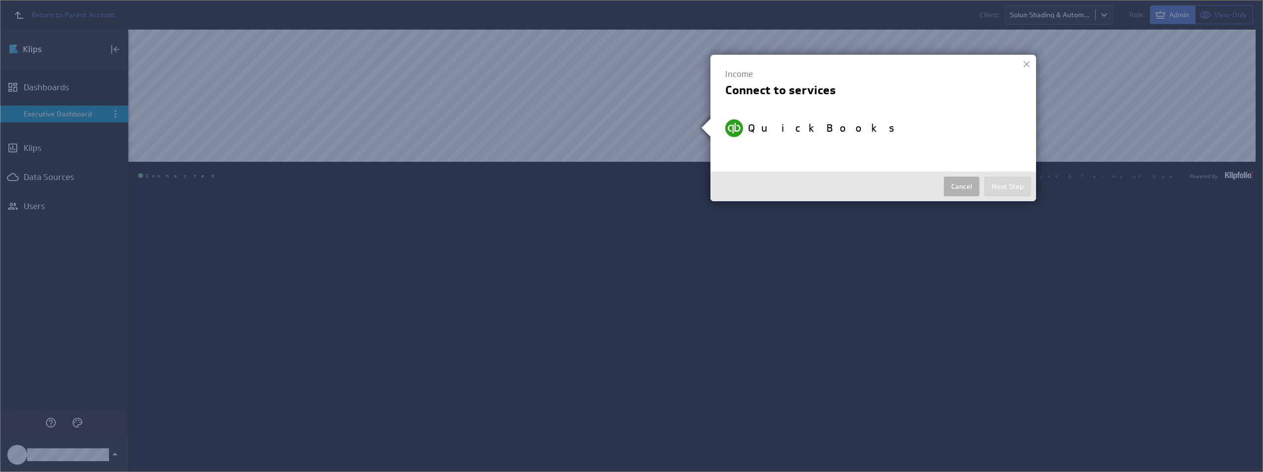
select select "b4877d6bc825d3944944eda1d2971c7b"
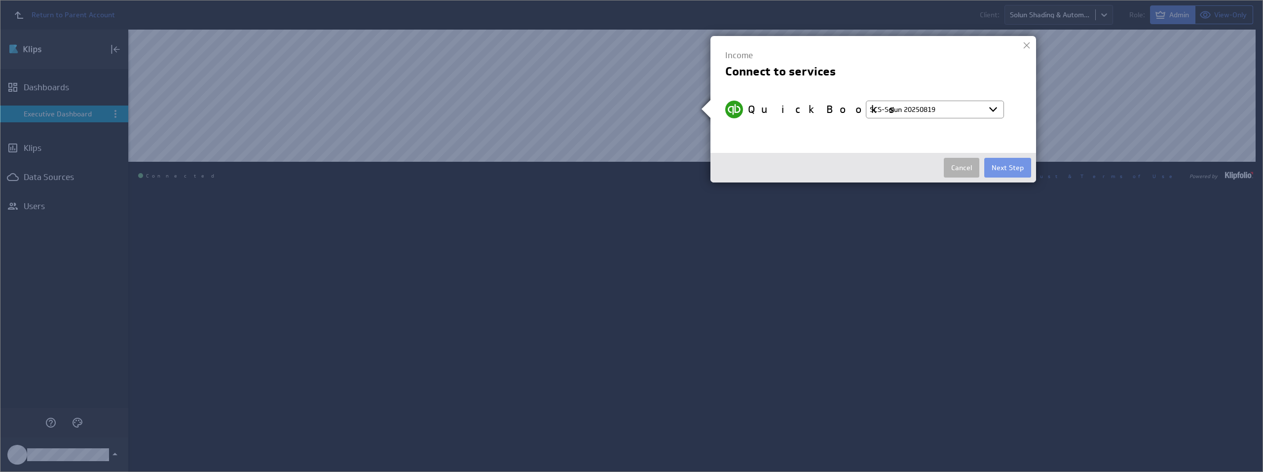
drag, startPoint x: 935, startPoint y: 112, endPoint x: 946, endPoint y: 119, distance: 13.3
click at [935, 112] on select "Select account SCS-Solun 20250819 Sentinel CFO Services @ Quickbooks20 created …" at bounding box center [935, 110] width 138 height 18
click at [866, 101] on select "Select account SCS-Solun 20250819 Sentinel CFO Services @ Quickbooks20 created …" at bounding box center [935, 110] width 138 height 18
click at [1010, 166] on button "Next Step" at bounding box center [1007, 168] width 47 height 20
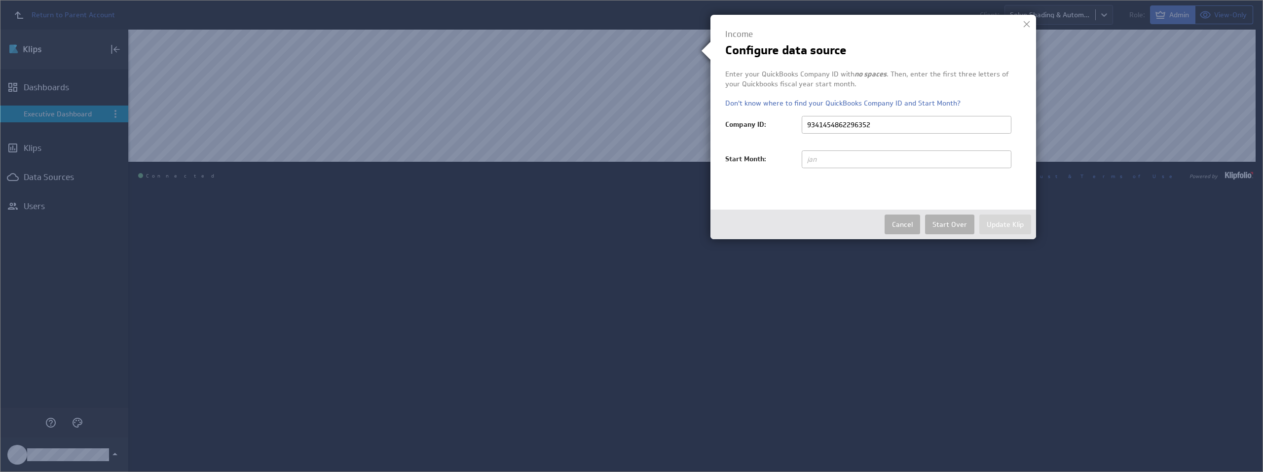
click at [913, 150] on input "text" at bounding box center [906, 159] width 210 height 18
type input "jan"
click at [997, 226] on button "Update Klip" at bounding box center [1005, 225] width 52 height 20
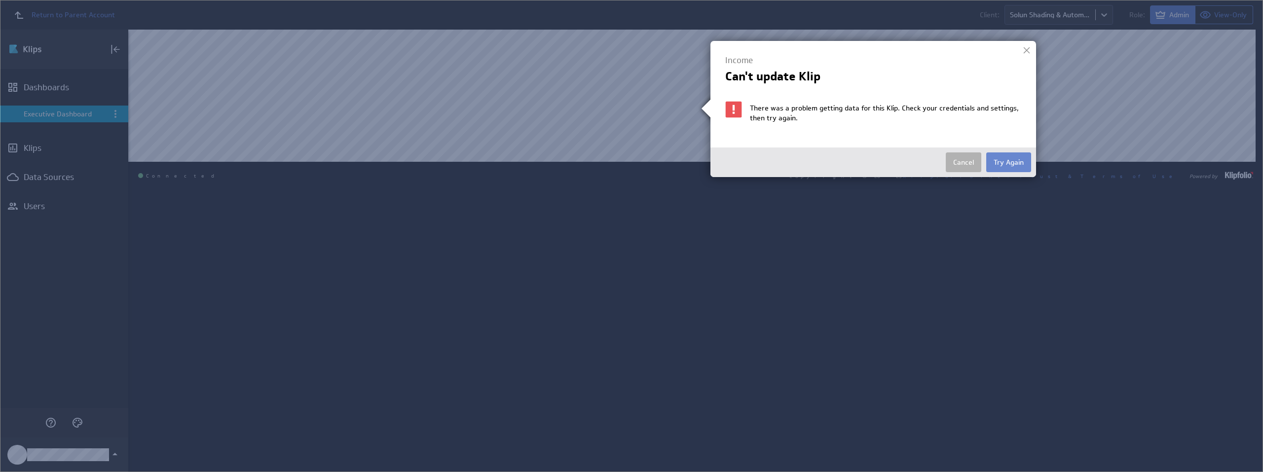
click at [1015, 159] on button "Try Again" at bounding box center [1008, 162] width 45 height 20
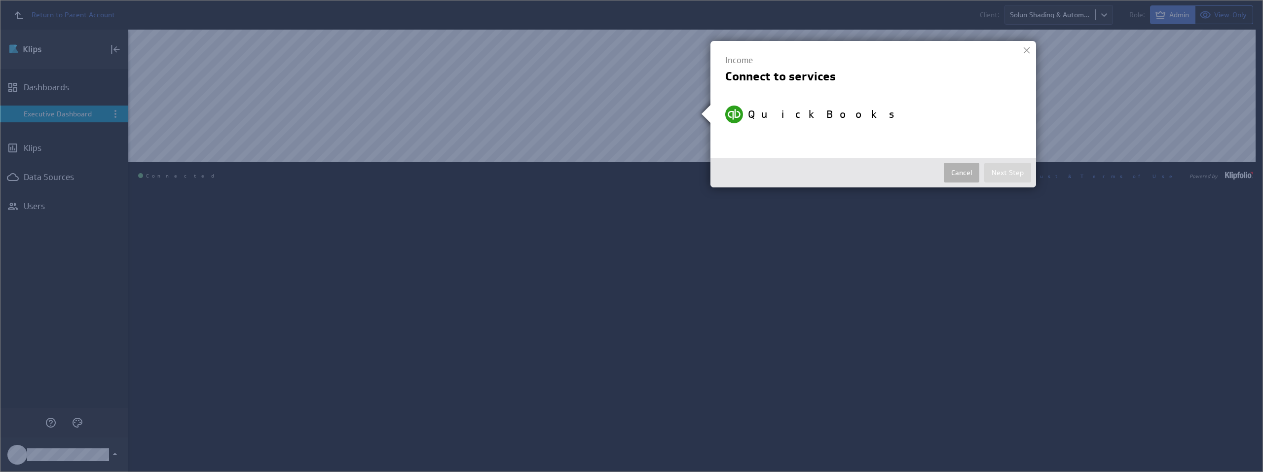
select select "b4877d6bc825d3944944eda1d2971c7b"
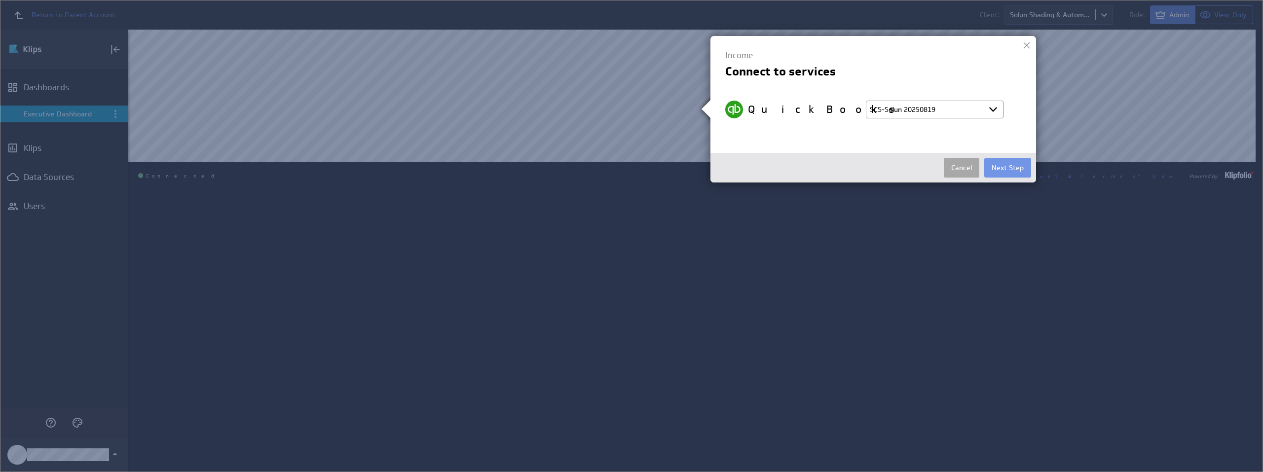
click at [967, 171] on button "Cancel" at bounding box center [961, 168] width 36 height 20
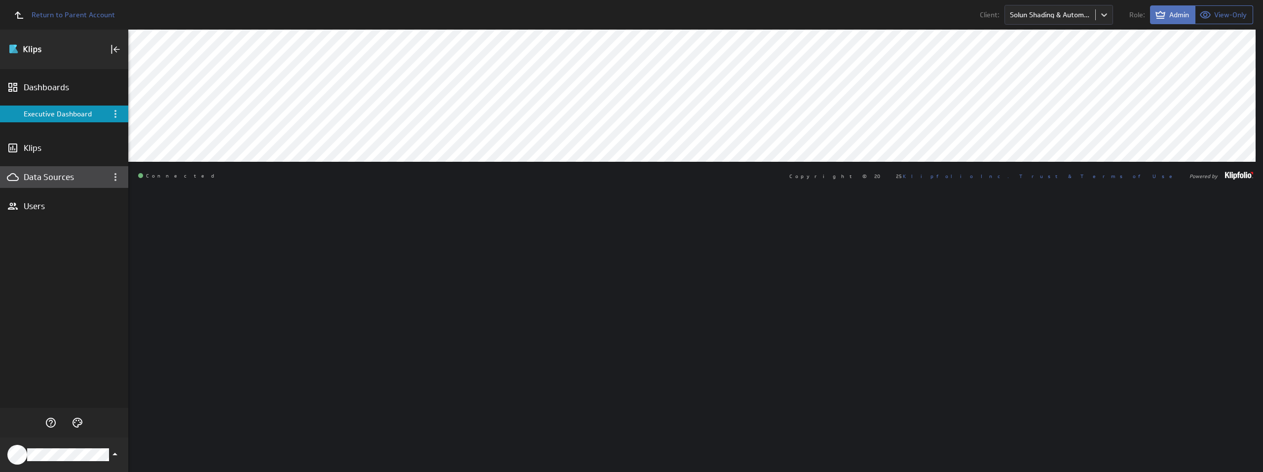
click at [62, 184] on div "Data Sources" at bounding box center [64, 177] width 128 height 22
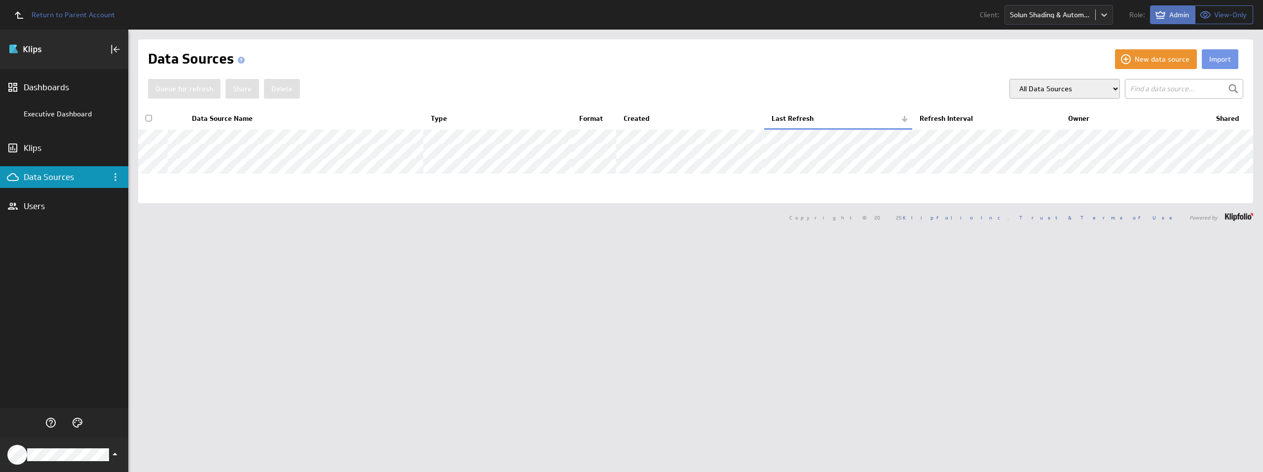
click at [1068, 88] on select "All Data Sources My Data Sources All Modelled Data Sources My Modelled Data Sou…" at bounding box center [1064, 89] width 110 height 20
click at [1009, 79] on select "All Data Sources My Data Sources All Modelled Data Sources My Modelled Data Sou…" at bounding box center [1064, 89] width 110 height 20
click at [1071, 92] on select "All Data Sources My Data Sources All Modelled Data Sources My Modelled Data Sou…" at bounding box center [1064, 89] width 110 height 20
select select "all"
click at [1009, 79] on select "All Data Sources My Data Sources All Modelled Data Sources My Modelled Data Sou…" at bounding box center [1064, 89] width 110 height 20
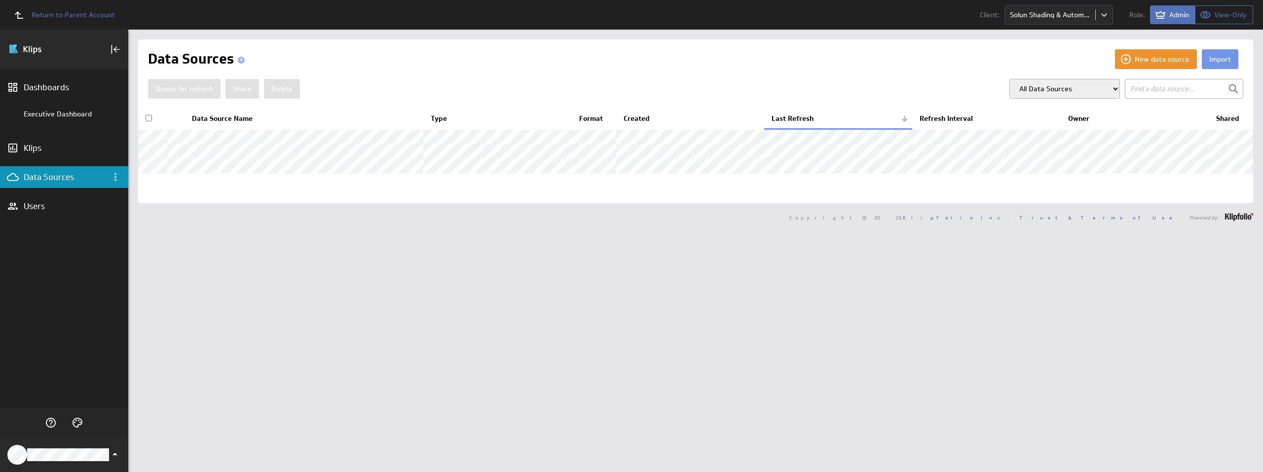
click at [146, 116] on input "checkbox" at bounding box center [148, 118] width 6 height 6
checkbox input "true"
click at [281, 90] on button "Delete" at bounding box center [282, 89] width 36 height 20
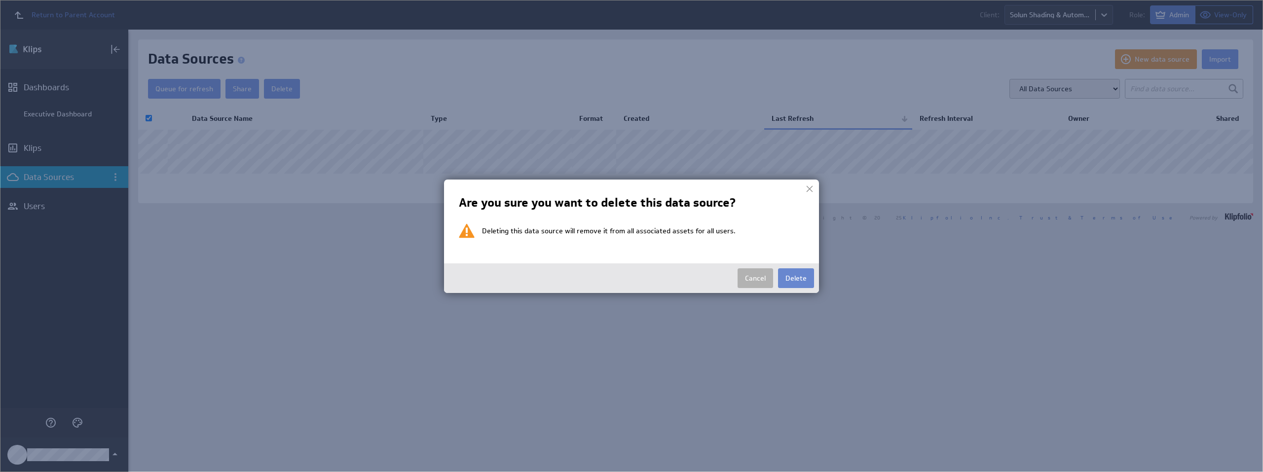
click at [805, 276] on button "Delete" at bounding box center [796, 278] width 36 height 20
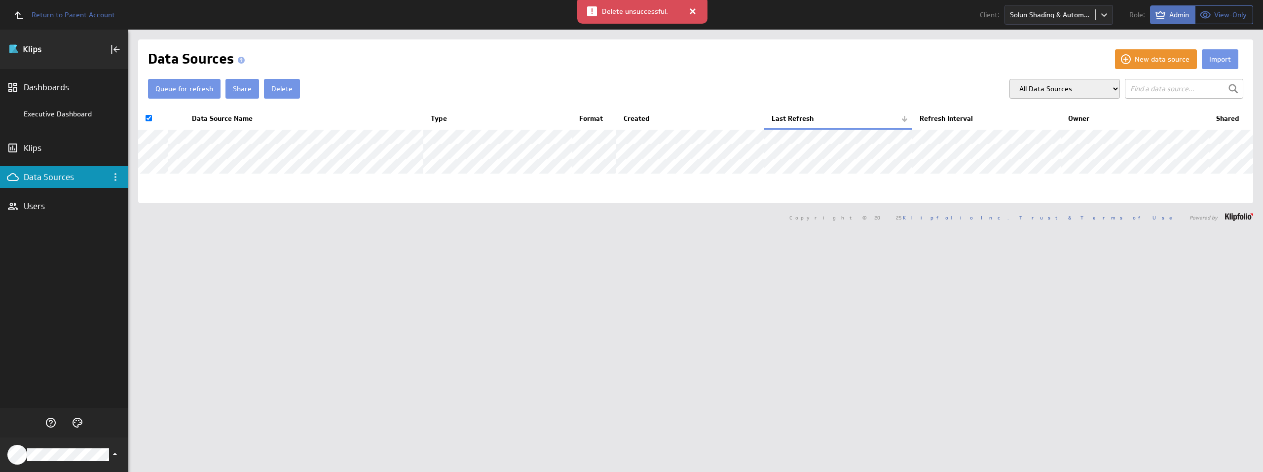
click at [852, 293] on div "Import New data source Data Sources Queue for refresh Share Delete" at bounding box center [695, 251] width 1134 height 442
click at [119, 182] on icon "Data Sources menu" at bounding box center [115, 177] width 12 height 12
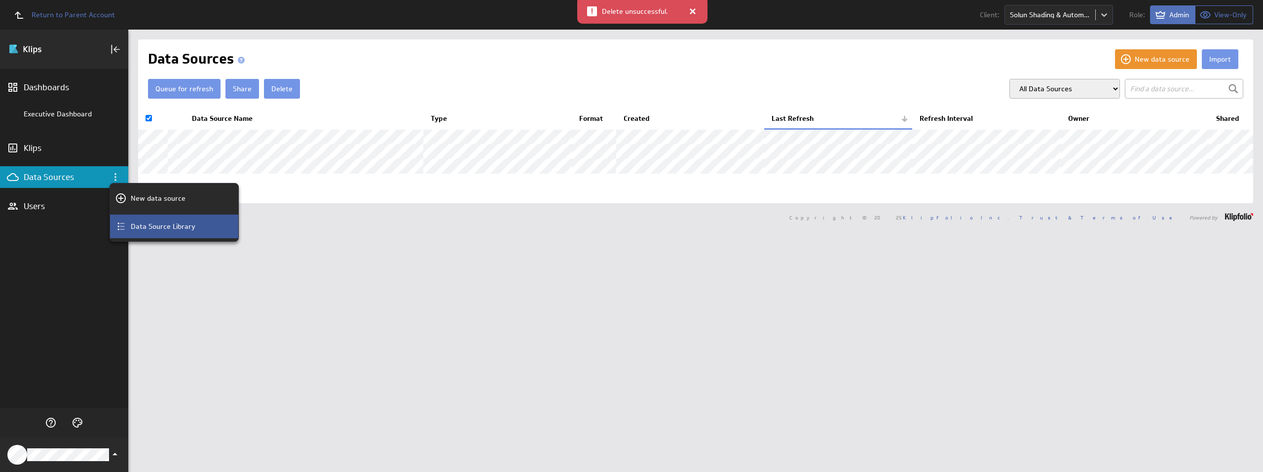
click at [184, 218] on div "Data Source Library" at bounding box center [174, 227] width 128 height 24
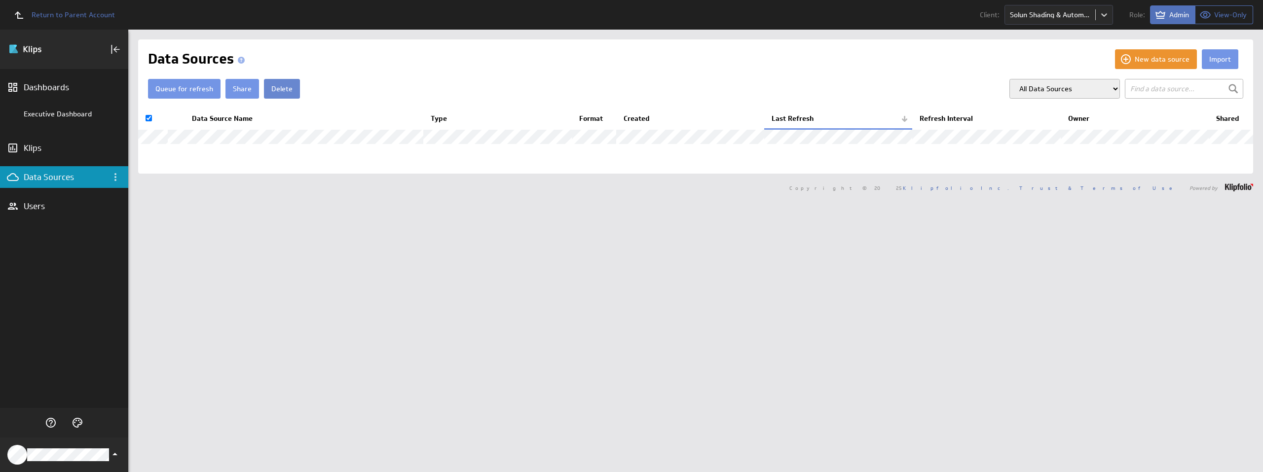
click at [269, 91] on button "Delete" at bounding box center [282, 89] width 36 height 20
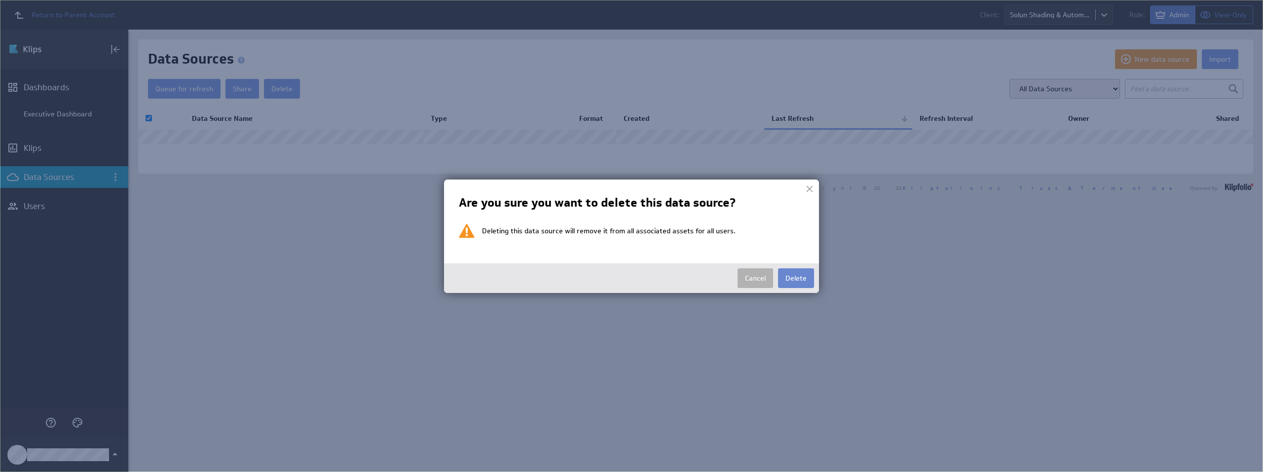
click at [795, 276] on button "Delete" at bounding box center [796, 278] width 36 height 20
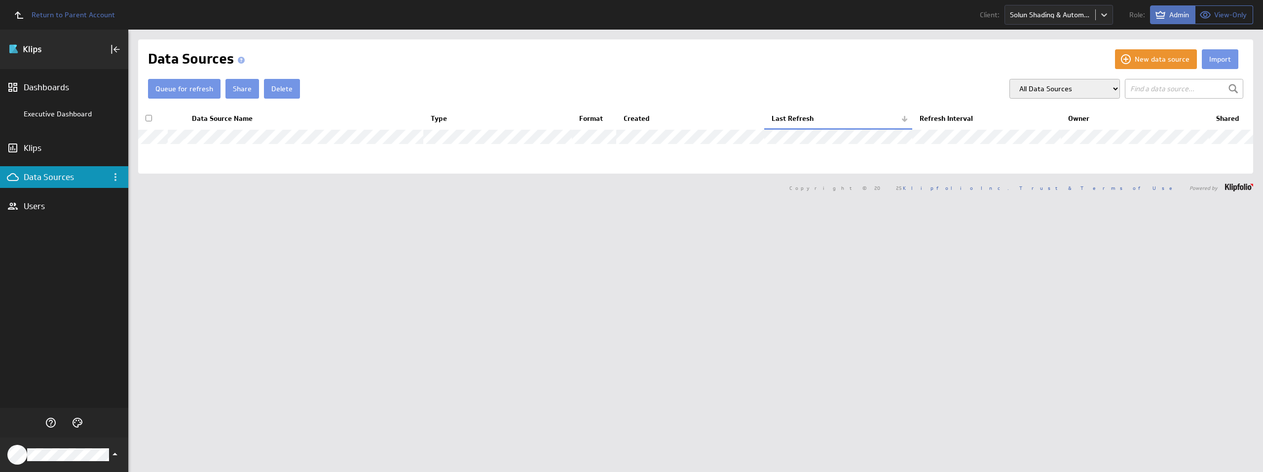
checkbox input "false"
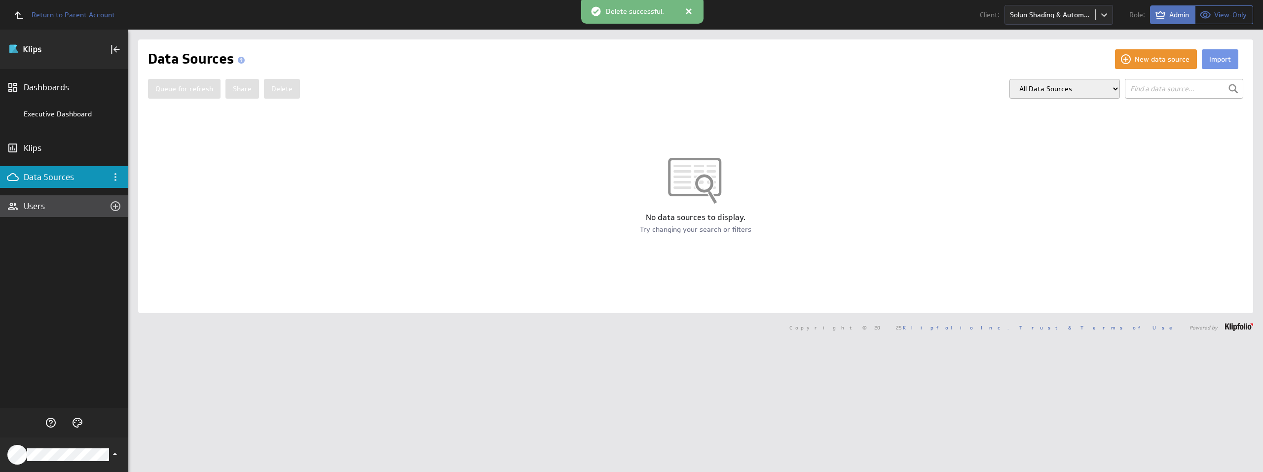
click at [40, 203] on div "Users" at bounding box center [64, 206] width 81 height 11
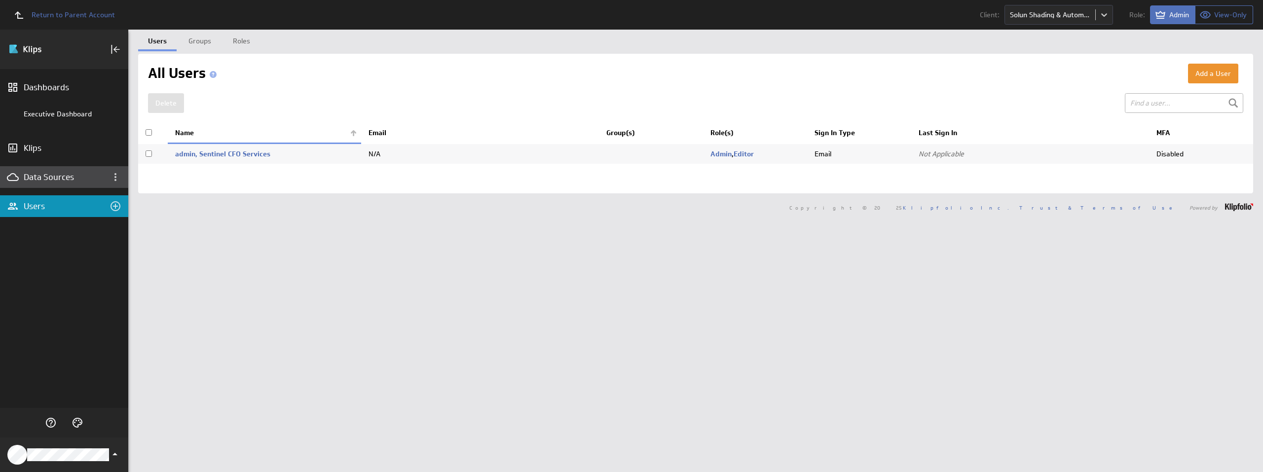
click at [40, 184] on div "Data Sources" at bounding box center [64, 177] width 128 height 22
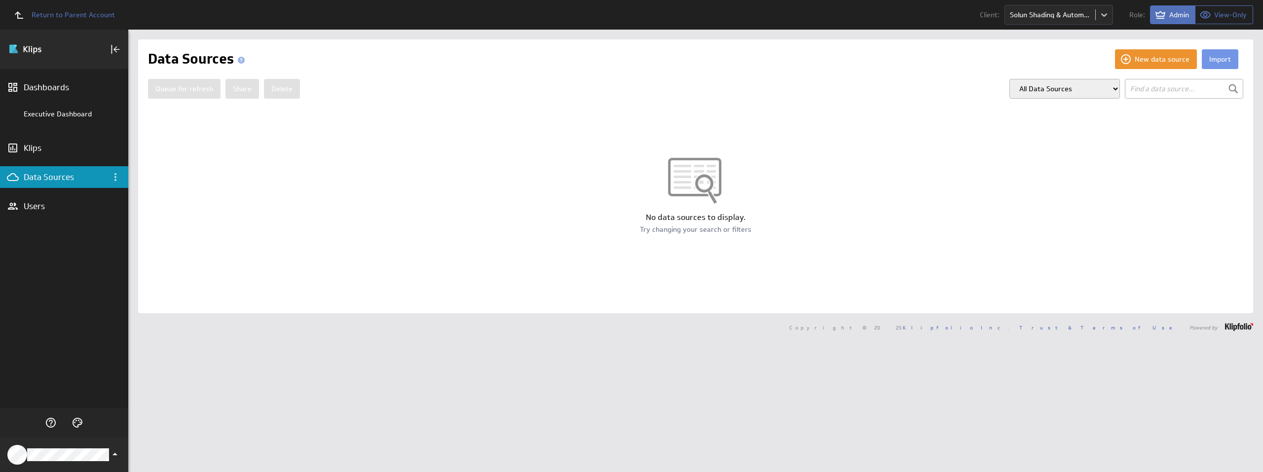
click at [1061, 90] on select "All Data Sources My Data Sources All Modelled Data Sources My Modelled Data Sou…" at bounding box center [1064, 89] width 110 height 20
click at [1009, 79] on select "All Data Sources My Data Sources All Modelled Data Sources My Modelled Data Sou…" at bounding box center [1064, 89] width 110 height 20
click at [1059, 101] on div "Import New data source Data Sources Queue for refresh Share Delete" at bounding box center [695, 176] width 1115 height 274
click at [1063, 97] on select "All Data Sources My Data Sources All Modelled Data Sources My Modelled Data Sou…" at bounding box center [1064, 89] width 110 height 20
select select "all"
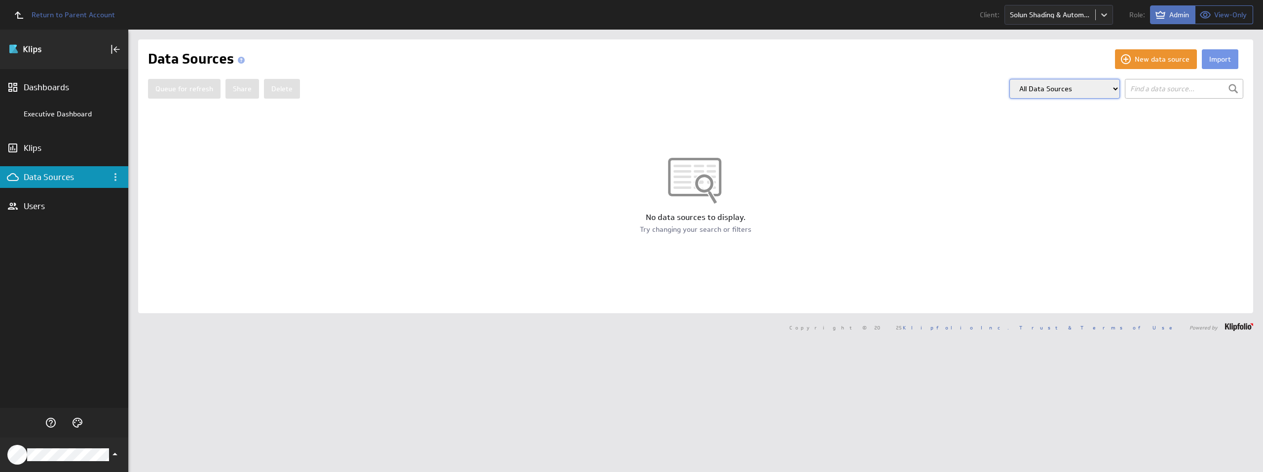
click at [1009, 79] on select "All Data Sources My Data Sources All Modelled Data Sources My Modelled Data Sou…" at bounding box center [1064, 89] width 110 height 20
click at [1212, 64] on button "Import" at bounding box center [1219, 59] width 36 height 20
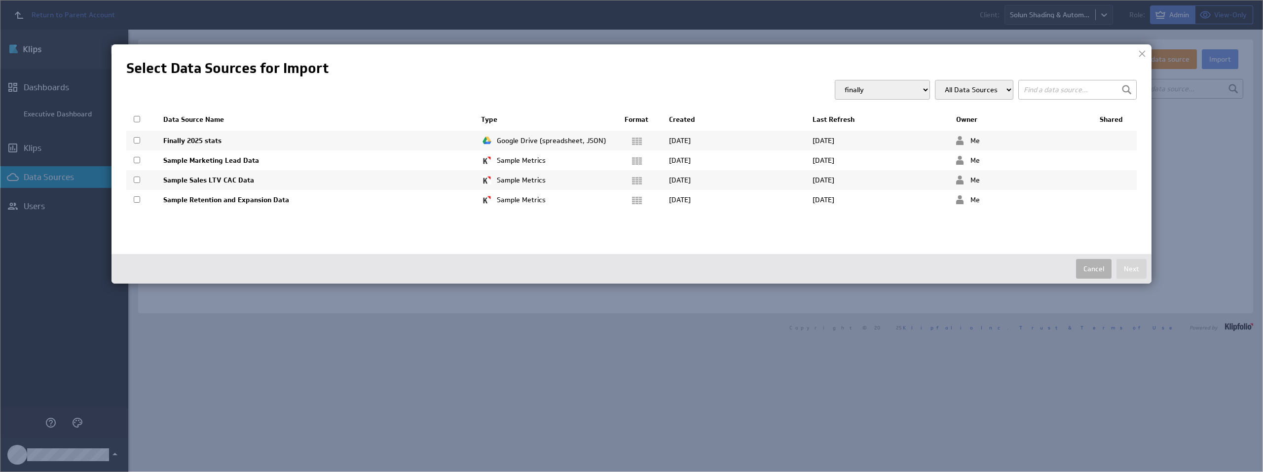
click at [132, 120] on th at bounding box center [141, 119] width 30 height 21
click at [877, 96] on select "finally Sentinel CFO Services Sentinel Tax Advisors" at bounding box center [881, 90] width 95 height 20
select select "b5cc2a6ff8838a7f60784e6ef091e826"
click at [836, 80] on select "finally Sentinel CFO Services Sentinel Tax Advisors" at bounding box center [881, 90] width 95 height 20
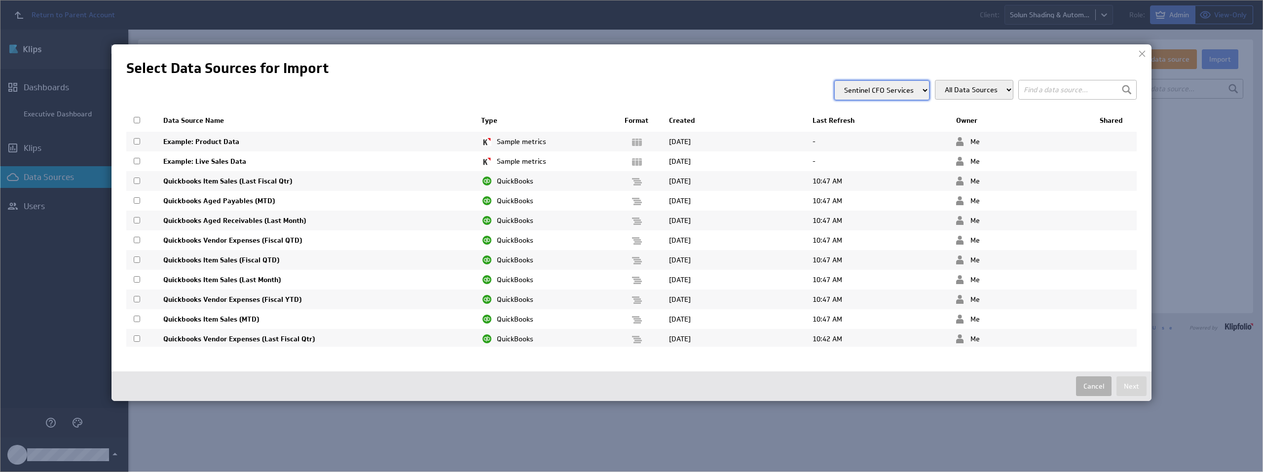
click at [895, 92] on select "finally Sentinel CFO Services Sentinel Tax Advisors" at bounding box center [881, 90] width 95 height 20
click at [950, 94] on select "All Data Sources Group: Default" at bounding box center [974, 90] width 78 height 20
click at [954, 93] on select "All Data Sources Group: Default" at bounding box center [974, 90] width 78 height 20
click at [705, 78] on div "Select Data Sources for Import All Data Sources Group: Default finally Sentinel…" at bounding box center [631, 203] width 1010 height 288
click at [1082, 384] on button "Cancel" at bounding box center [1094, 386] width 36 height 20
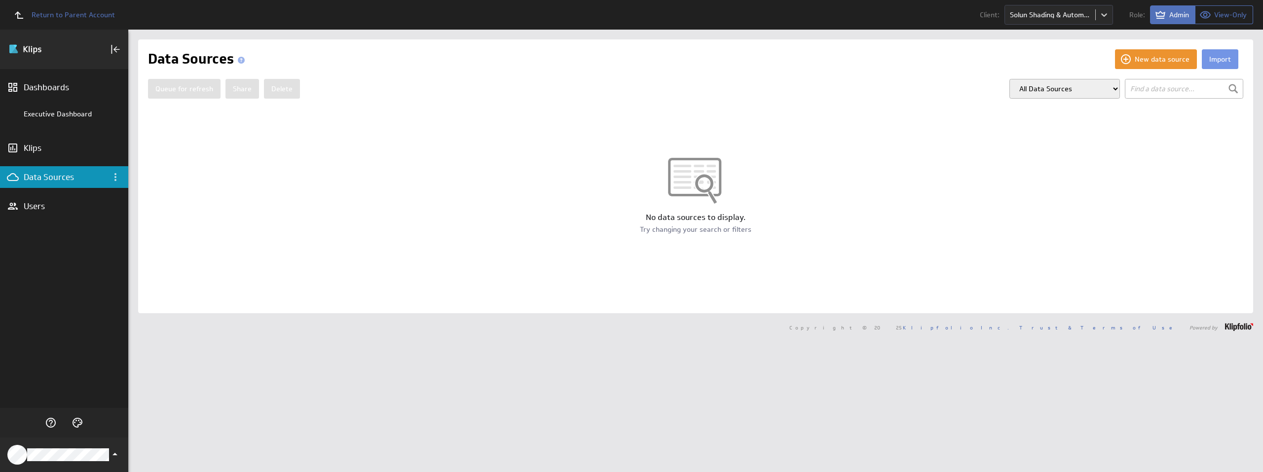
click at [1081, 81] on select "All Data Sources My Data Sources All Modelled Data Sources My Modelled Data Sou…" at bounding box center [1064, 89] width 110 height 20
click at [1118, 142] on div "No data sources to display. Try changing your search or filters" at bounding box center [695, 196] width 1115 height 175
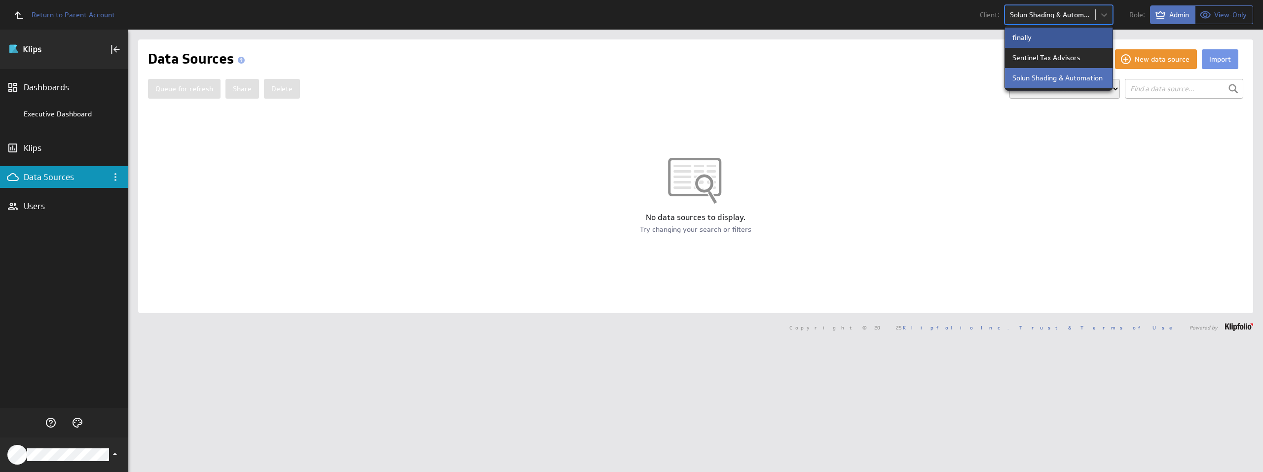
click at [1049, 18] on body "Return to Parent Account Client: option finally focused, 1 of 3. 3 results avai…" at bounding box center [631, 236] width 1263 height 472
click at [1048, 78] on p "Solun Shading & Automation" at bounding box center [1057, 78] width 90 height 10
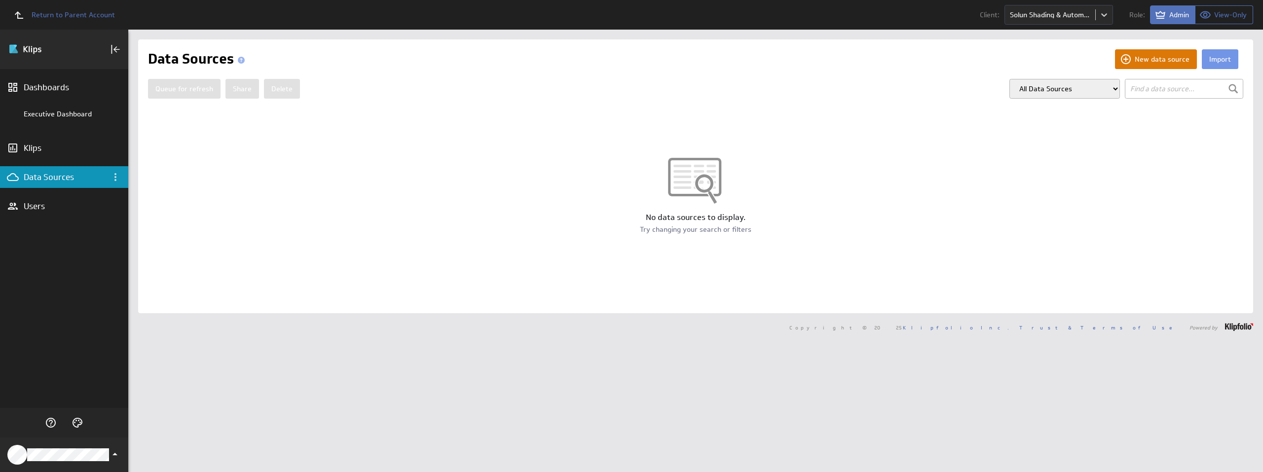
click at [1143, 61] on button "New data source" at bounding box center [1156, 59] width 82 height 20
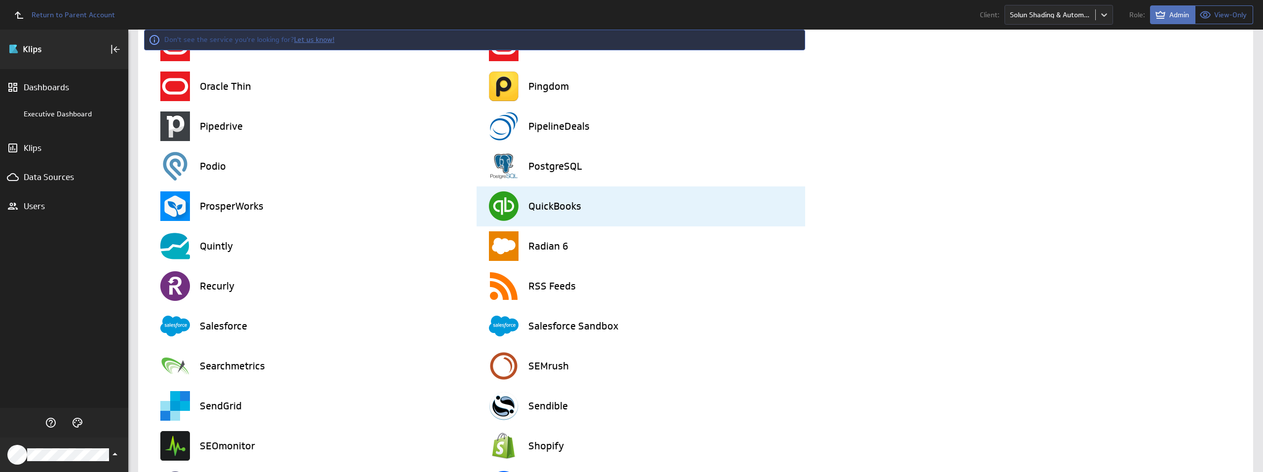
scroll to position [1817, 0]
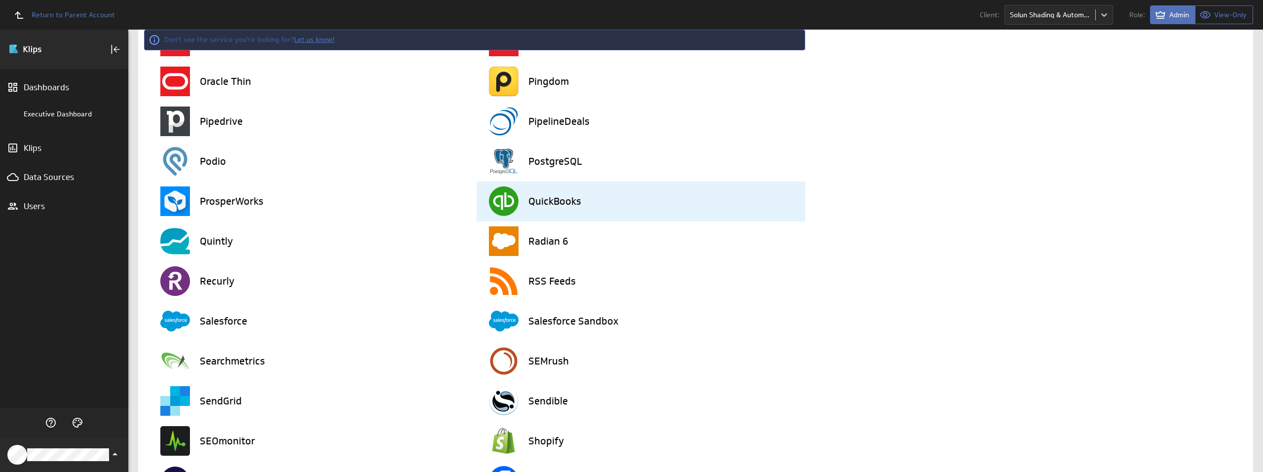
click at [583, 200] on div "QuickBooks" at bounding box center [647, 201] width 316 height 40
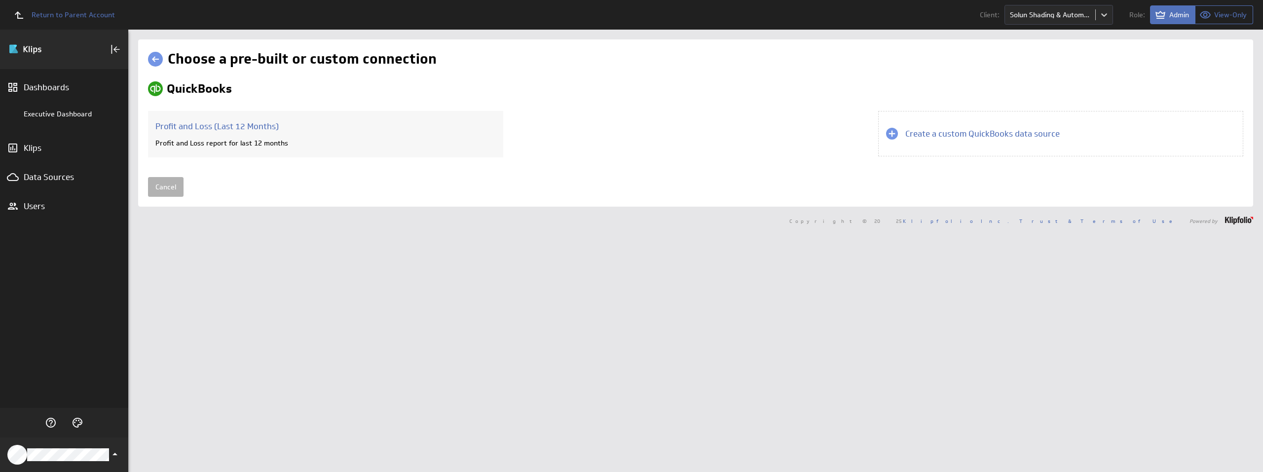
scroll to position [0, 0]
click at [270, 59] on h1 "Choose a pre-built or custom connection" at bounding box center [302, 59] width 269 height 18
click at [154, 84] on img at bounding box center [155, 88] width 15 height 15
click at [155, 58] on link at bounding box center [155, 59] width 15 height 15
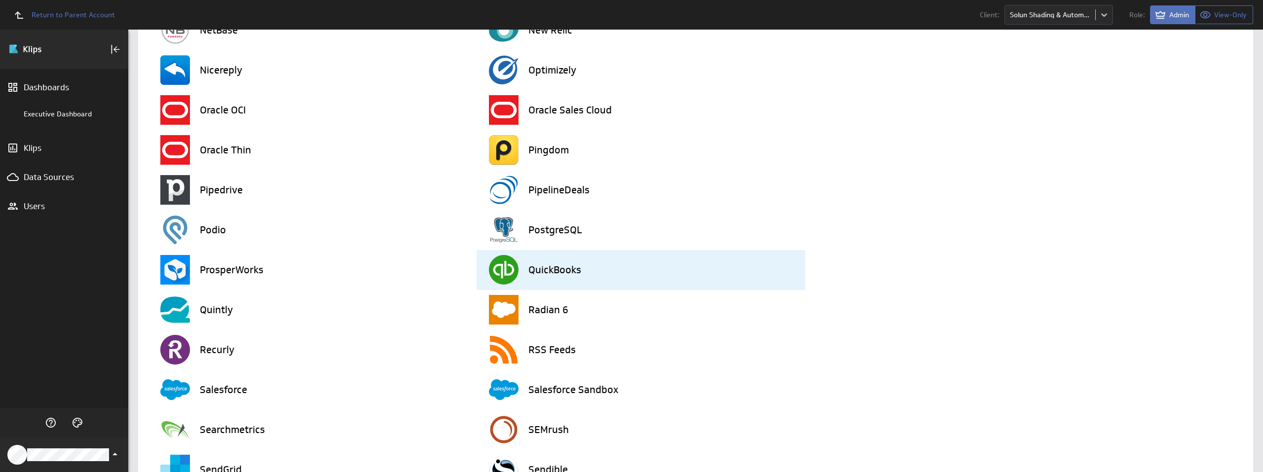
scroll to position [1732, 0]
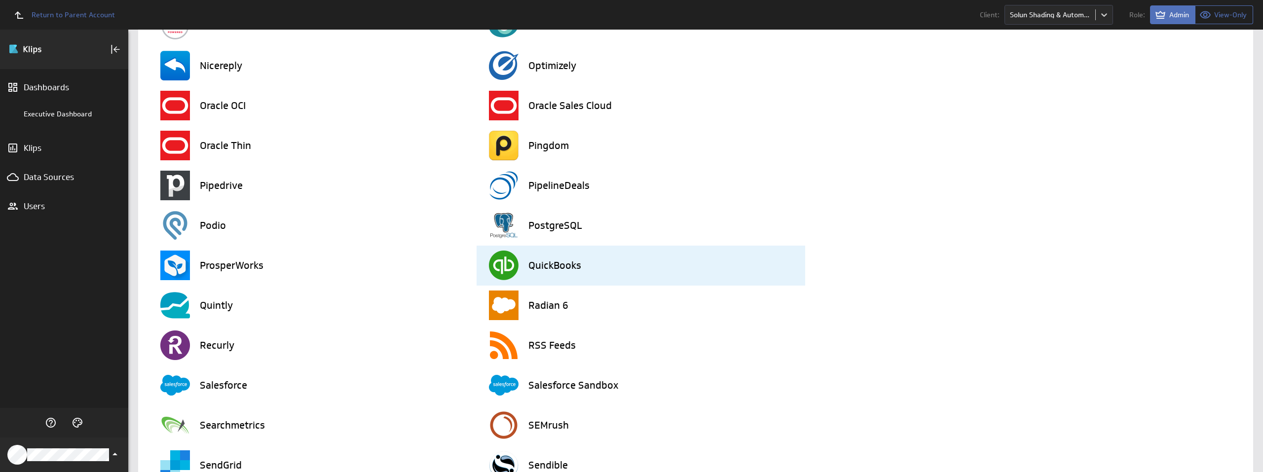
click at [556, 255] on div "QuickBooks" at bounding box center [647, 266] width 316 height 40
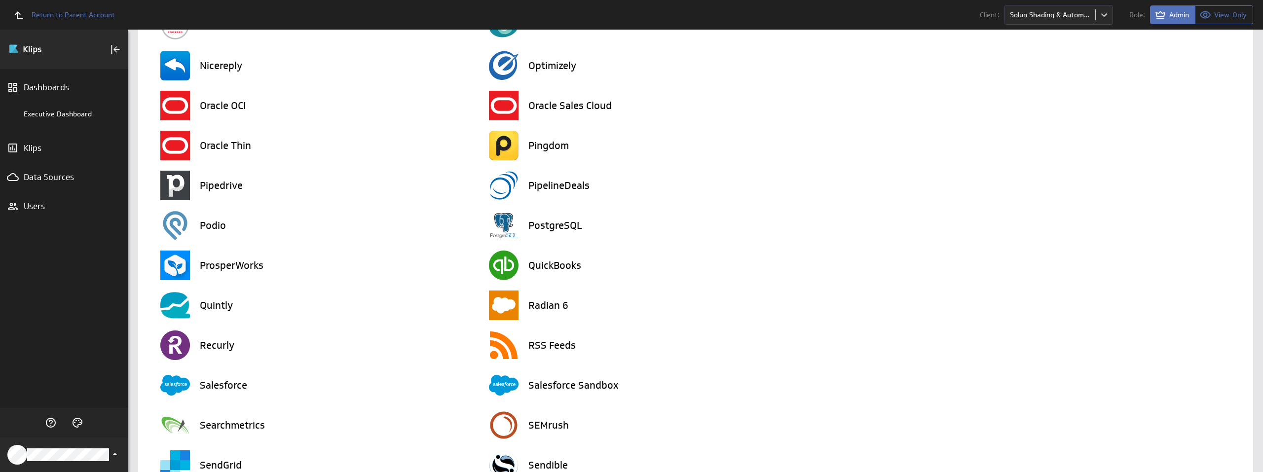
scroll to position [0, 0]
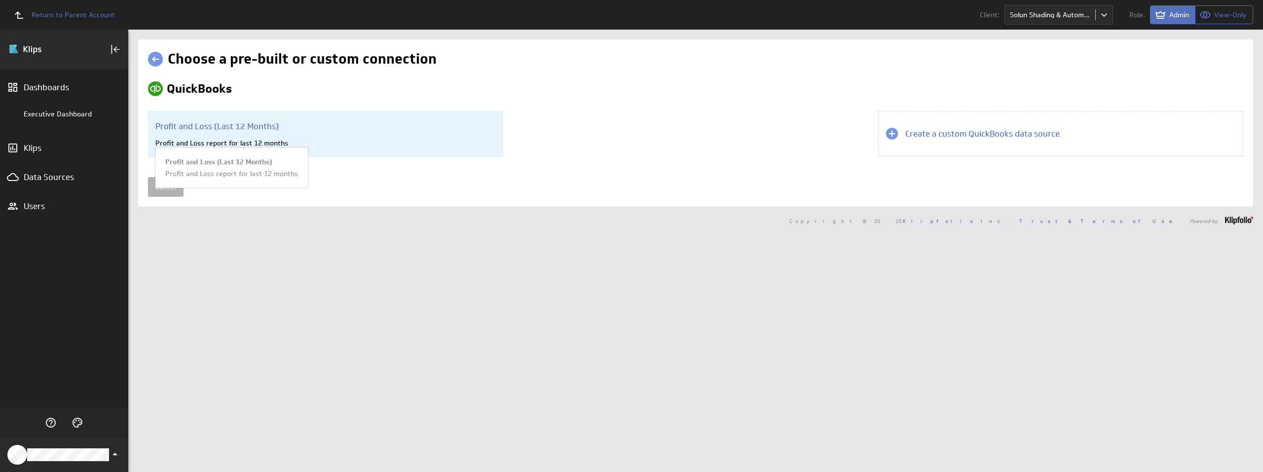
click at [243, 136] on div "Profit and Loss (Last 12 Months) Profit and Loss report for last 12 months Prof…" at bounding box center [325, 134] width 355 height 46
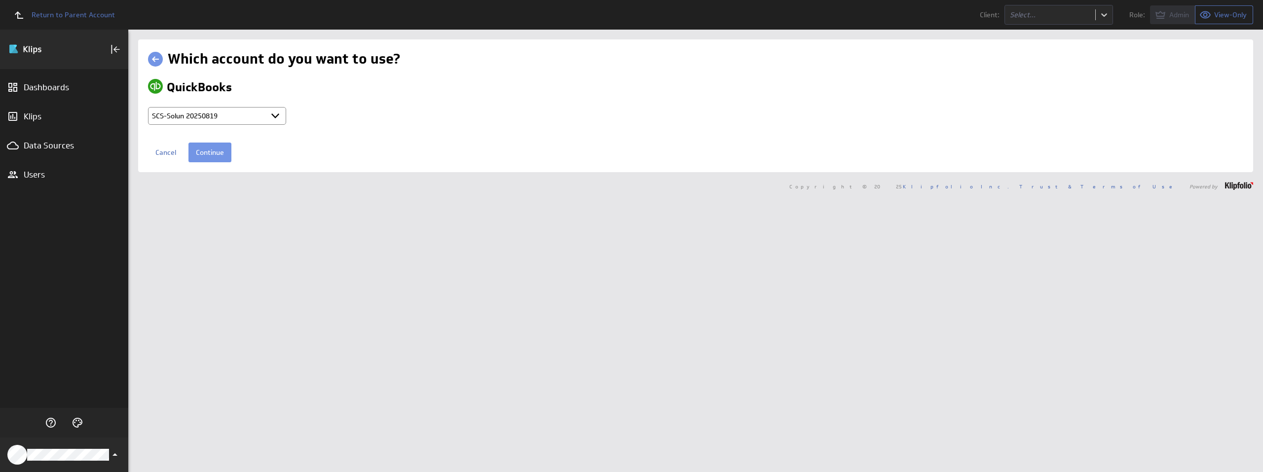
select select "b4877d6bc825d3944944eda1d2971c7b"
click at [254, 119] on select "Select account SCS-Solun 20250819 Sentinel CFO Services @ Quickbooks20 created …" at bounding box center [217, 116] width 138 height 18
click at [148, 107] on select "Select account SCS-Solun 20250819 Sentinel CFO Services @ Quickbooks20 created …" at bounding box center [217, 116] width 138 height 18
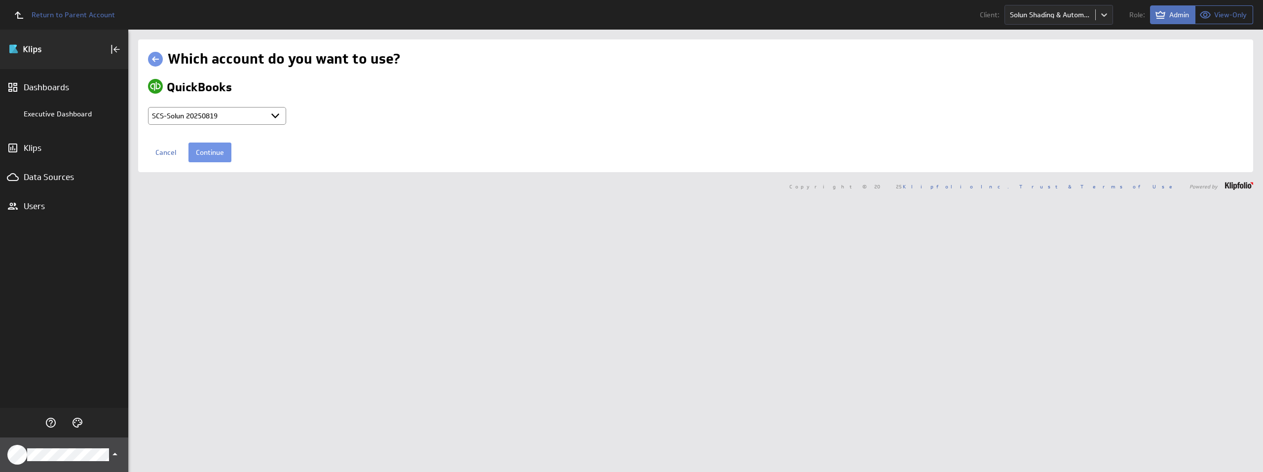
click at [38, 447] on div "Klipfolio Account" at bounding box center [64, 454] width 128 height 35
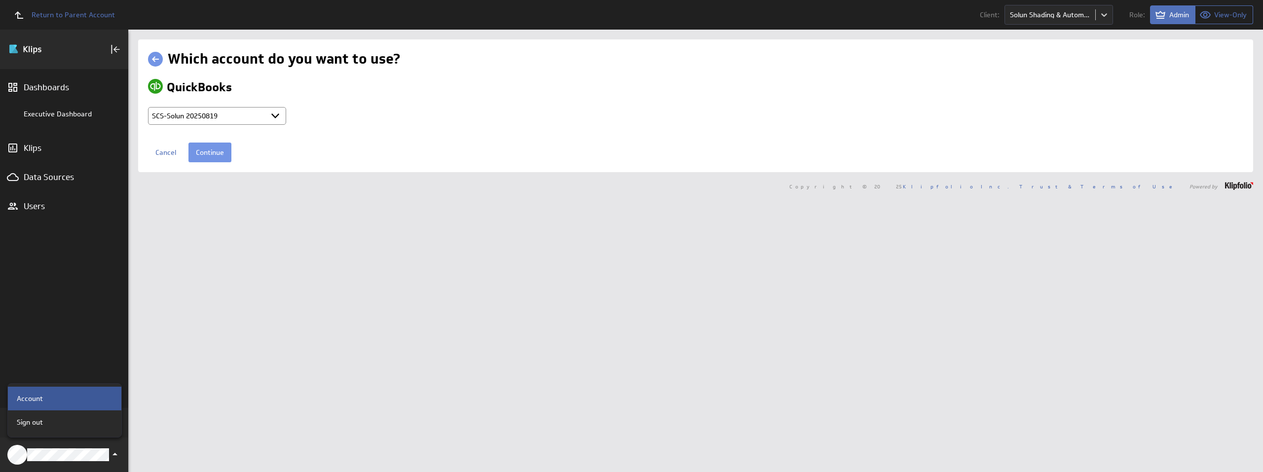
click at [39, 403] on p "Account" at bounding box center [30, 399] width 26 height 10
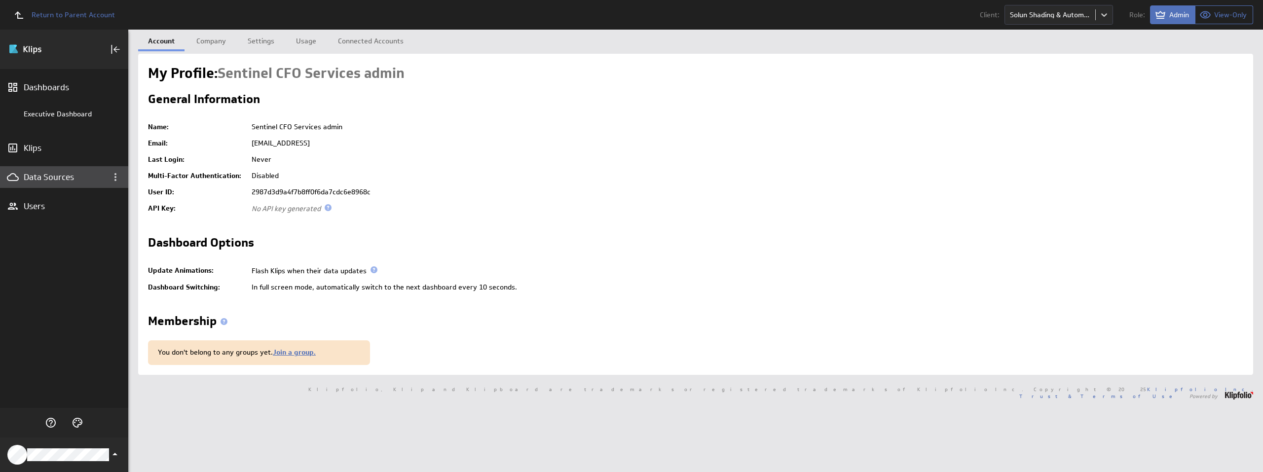
click at [58, 179] on div "Data Sources" at bounding box center [64, 177] width 81 height 11
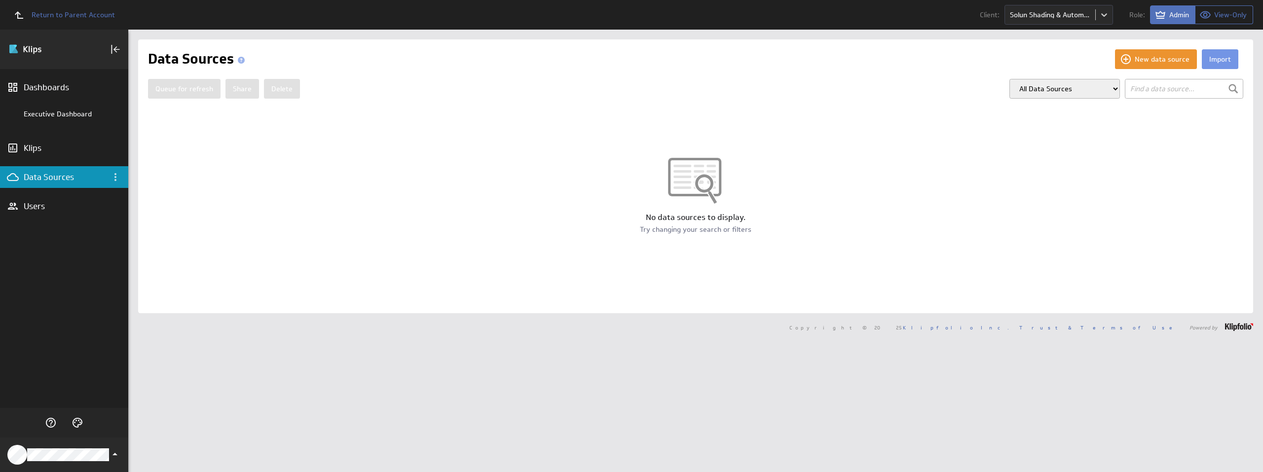
click at [1068, 94] on select "All Data Sources My Data Sources All Modelled Data Sources My Modelled Data Sou…" at bounding box center [1064, 89] width 110 height 20
click at [1009, 79] on select "All Data Sources My Data Sources All Modelled Data Sources My Modelled Data Sou…" at bounding box center [1064, 89] width 110 height 20
click at [1173, 16] on span "Admin" at bounding box center [1179, 14] width 20 height 9
click at [74, 16] on span "Return to Parent Account" at bounding box center [73, 14] width 83 height 7
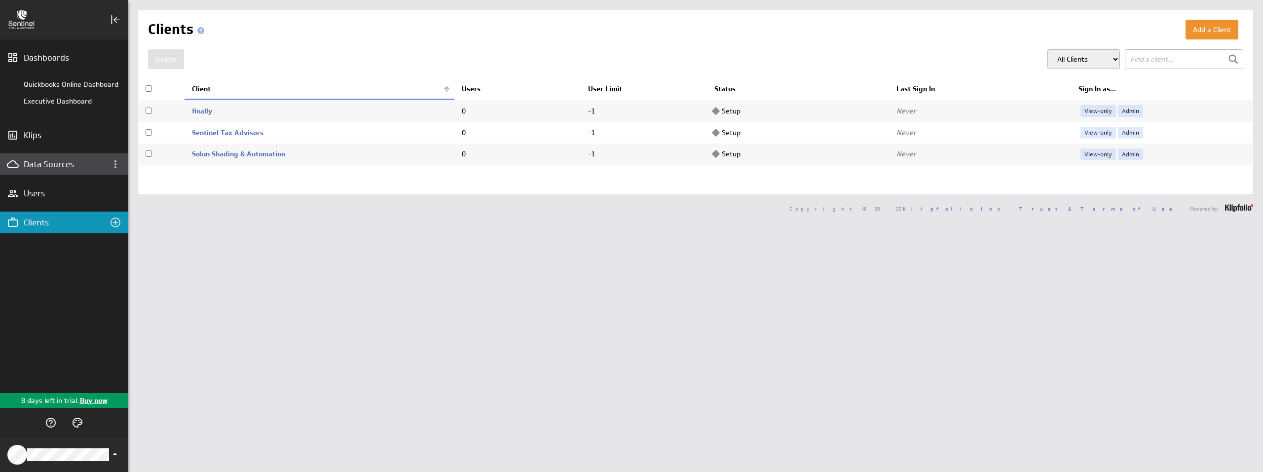
click at [21, 172] on div "Data Sources" at bounding box center [64, 164] width 128 height 22
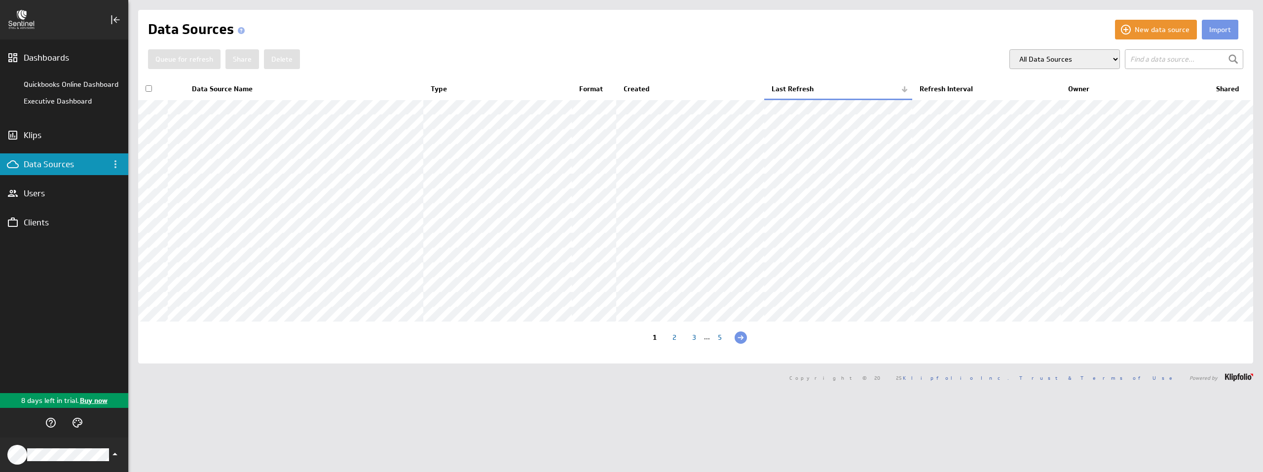
click at [1039, 58] on select "All Data Sources My Data Sources All Modelled Data Sources My Modelled Data Sou…" at bounding box center [1064, 59] width 110 height 20
drag, startPoint x: 862, startPoint y: 53, endPoint x: 859, endPoint y: 69, distance: 16.5
click at [862, 53] on div "Queue for refresh Share Delete All Data Sources My Data Sources All Modelled Da…" at bounding box center [695, 59] width 1095 height 20
click at [716, 343] on div "5" at bounding box center [720, 338] width 20 height 9
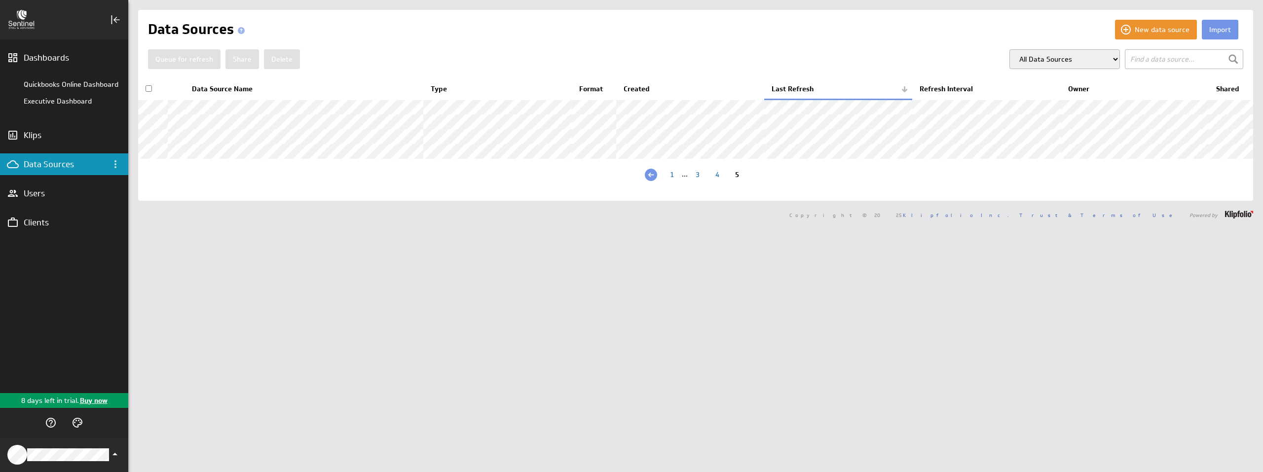
click at [671, 181] on div "1" at bounding box center [672, 175] width 20 height 9
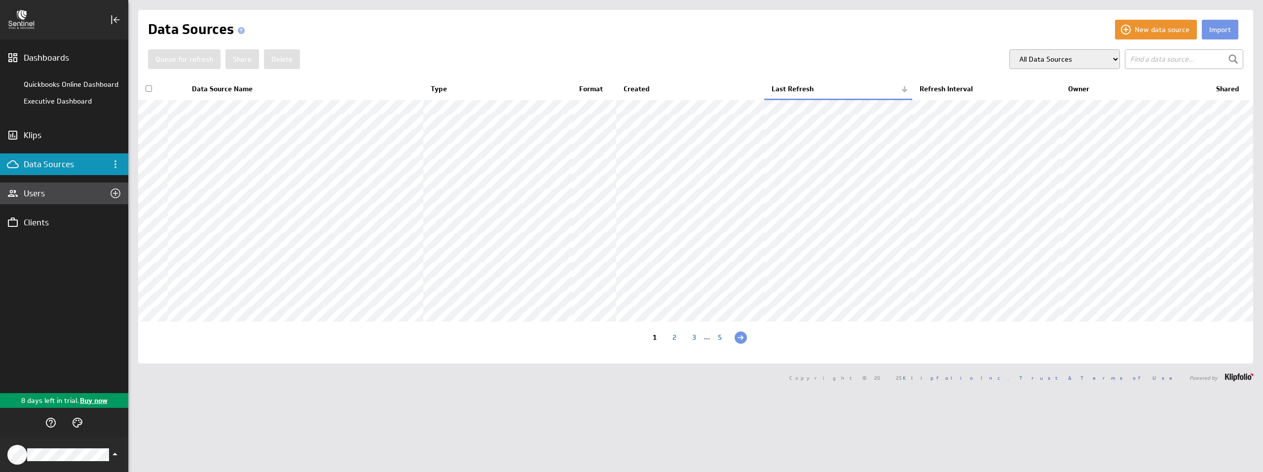
click at [46, 195] on div "Users" at bounding box center [64, 193] width 81 height 11
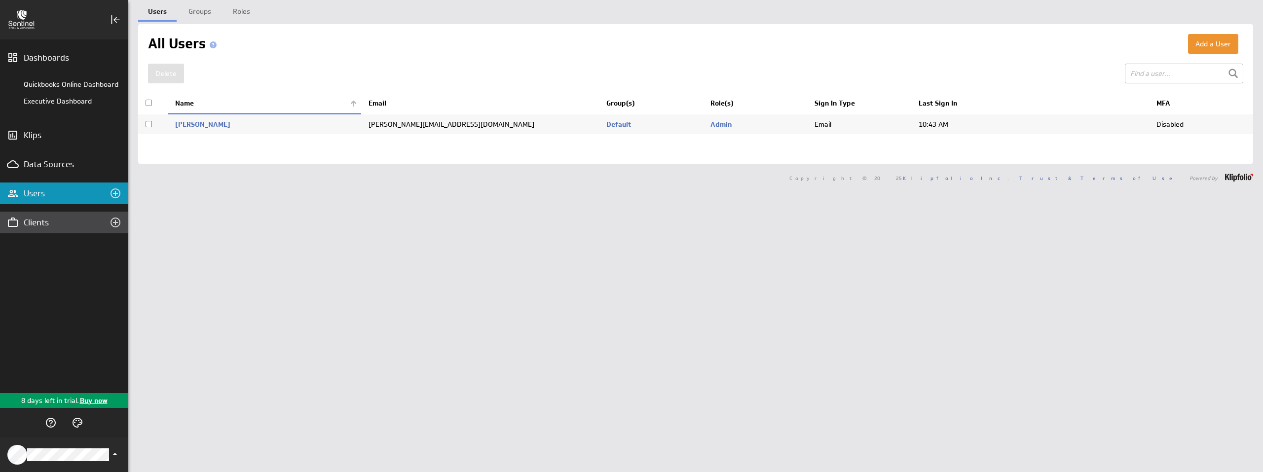
click at [56, 217] on div "Clients" at bounding box center [64, 222] width 81 height 11
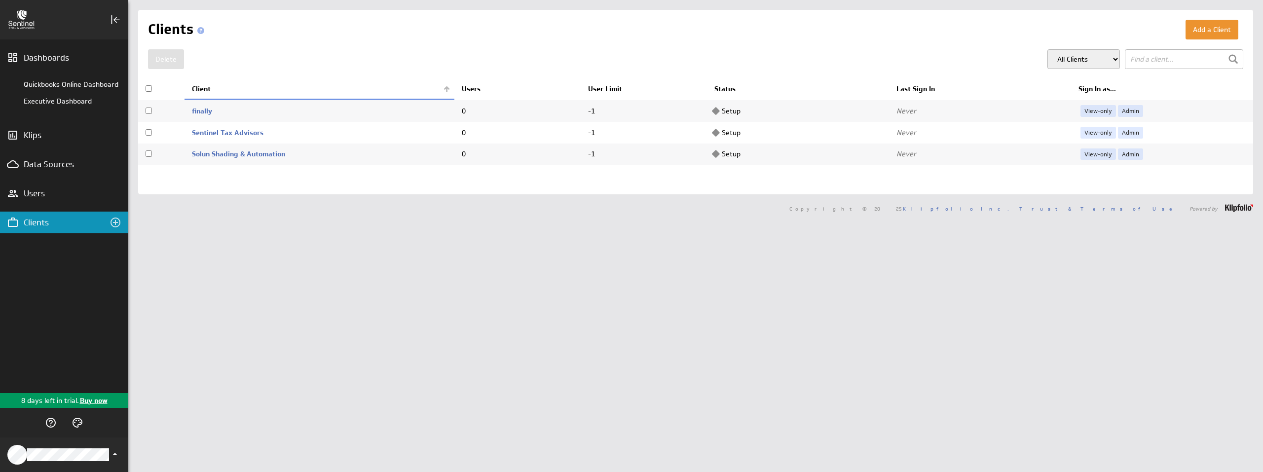
click at [144, 156] on td at bounding box center [153, 155] width 30 height 22
checkbox input "true"
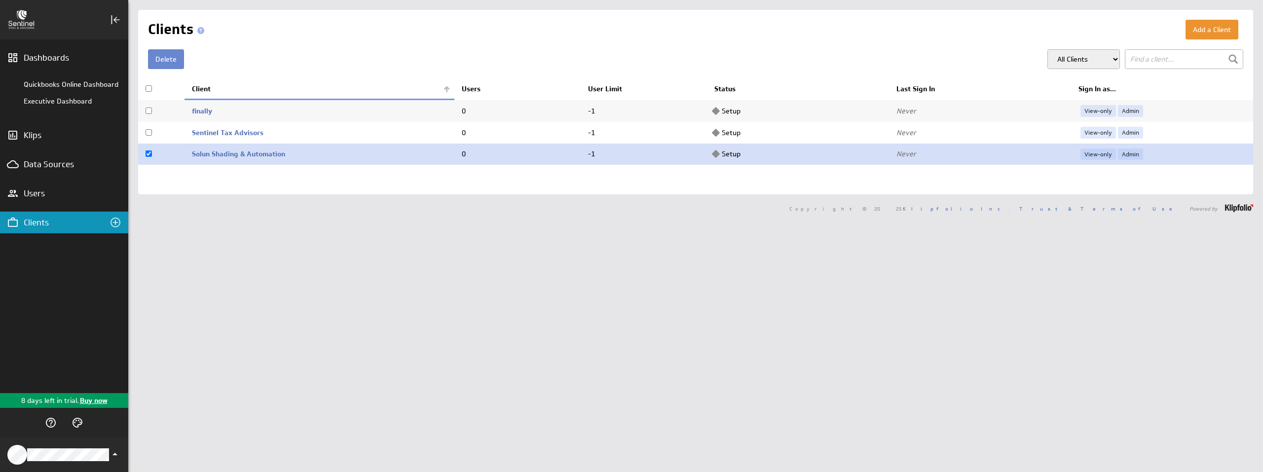
click at [164, 55] on button "Delete" at bounding box center [166, 59] width 36 height 20
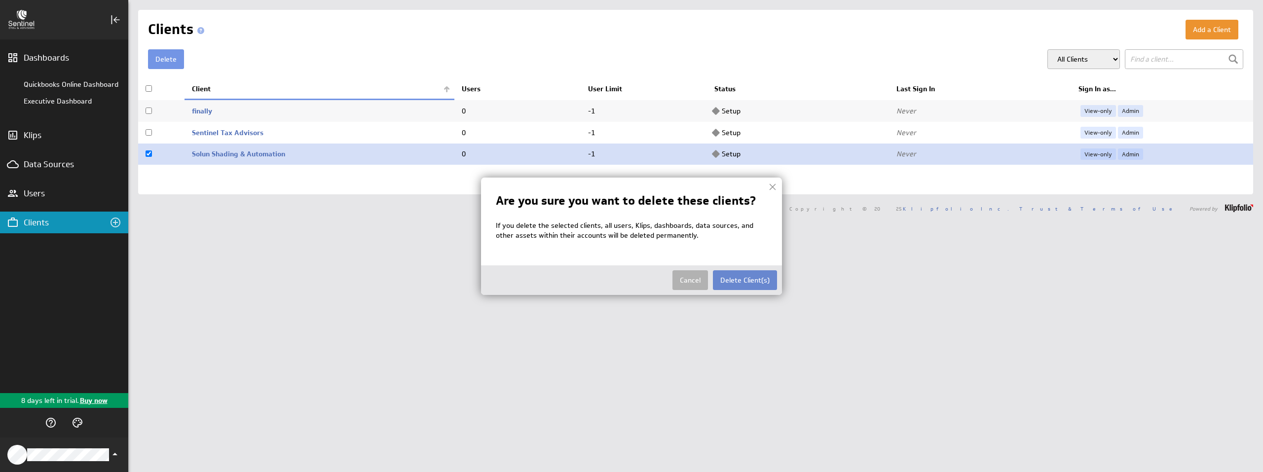
click at [762, 279] on button "Delete Client(s)" at bounding box center [745, 280] width 64 height 20
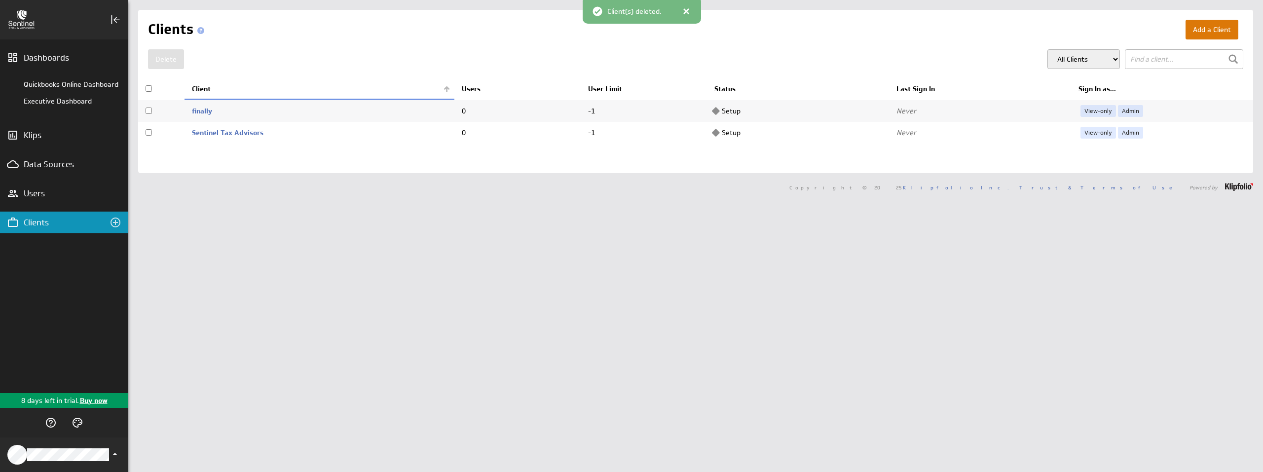
click at [1190, 32] on button "Add a Client" at bounding box center [1211, 30] width 53 height 20
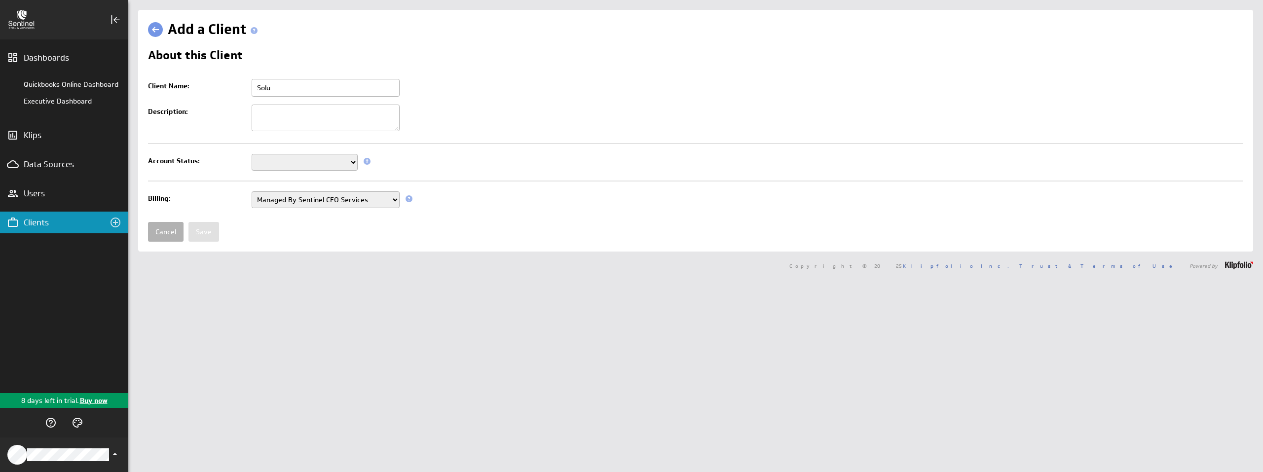
type input "Solun Shading & Automation"
click at [270, 160] on select "Setup Mode Trial Disabled" at bounding box center [305, 162] width 106 height 17
select select "7"
click at [252, 154] on select "Setup Mode Trial Disabled" at bounding box center [305, 162] width 106 height 17
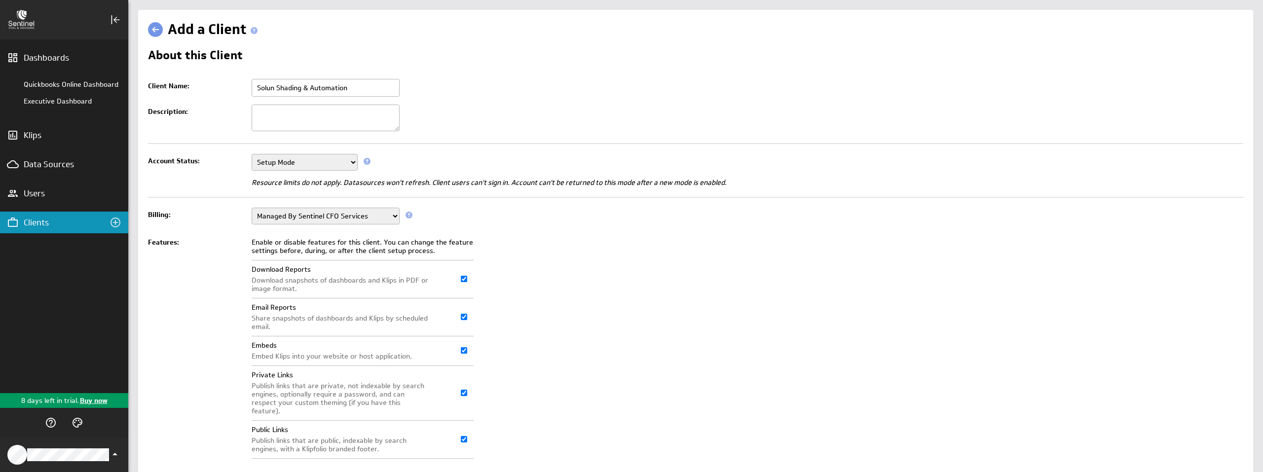
click at [502, 259] on td "Enable or disable features for this client. You can change the feature settings…" at bounding box center [745, 348] width 996 height 228
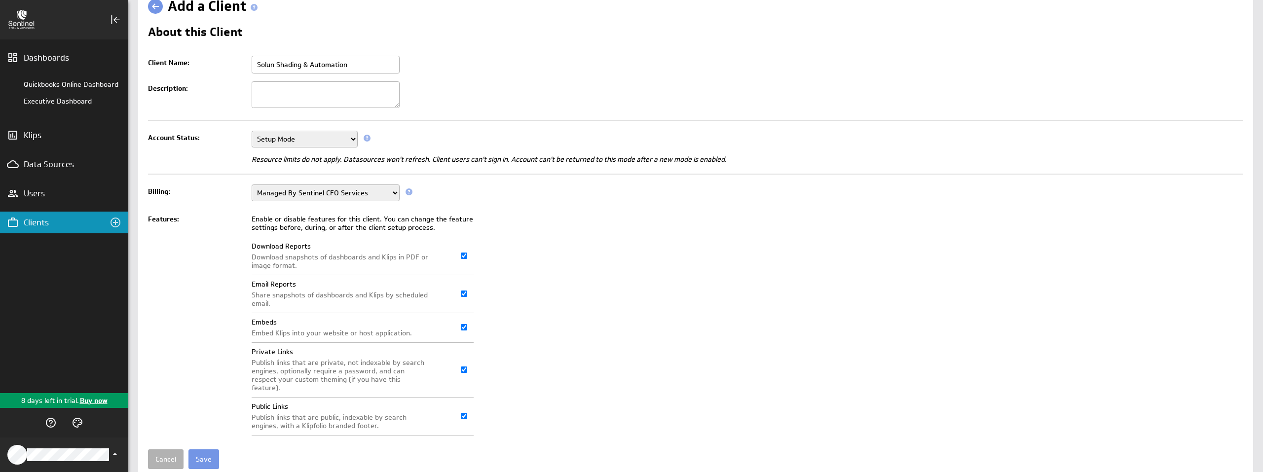
scroll to position [49, 0]
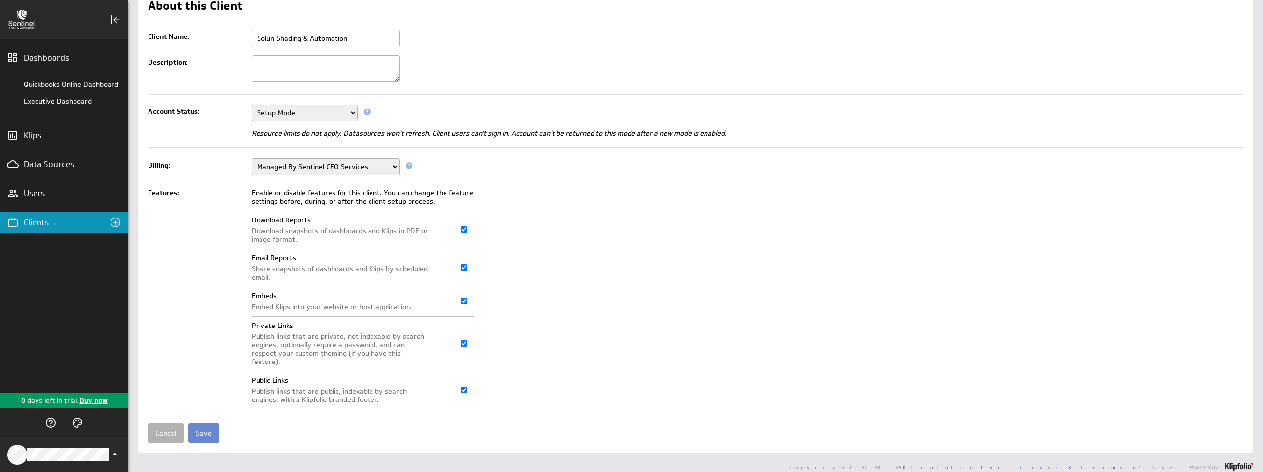
click at [189, 424] on input "Save" at bounding box center [203, 433] width 31 height 20
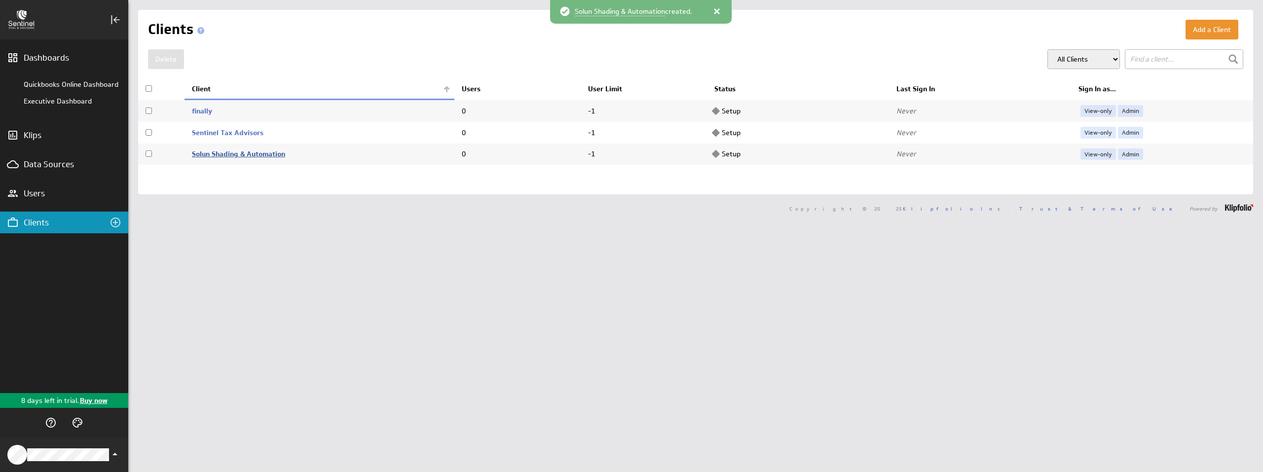
click at [258, 157] on link "Solun Shading & Automation" at bounding box center [238, 153] width 93 height 9
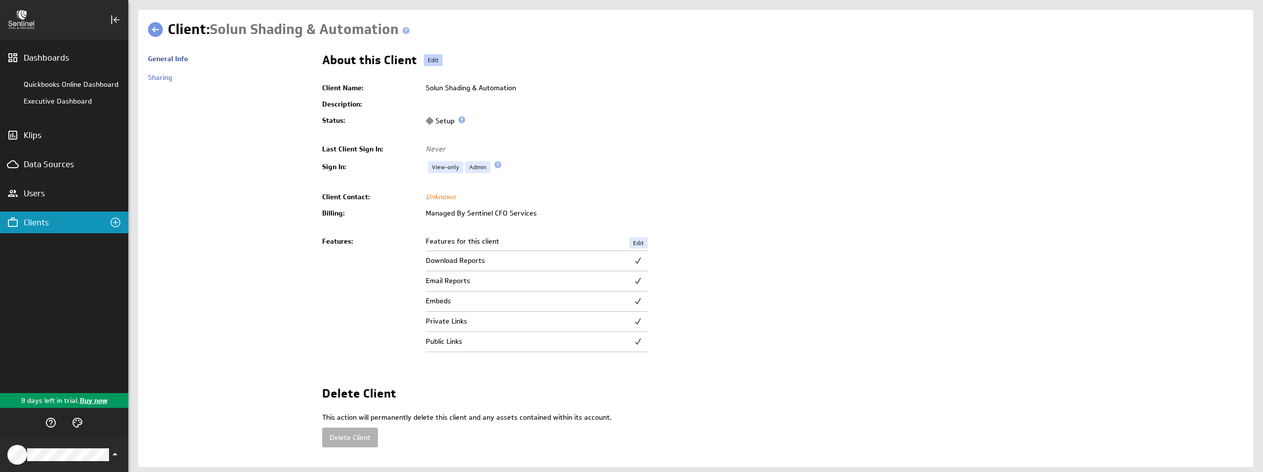
click at [434, 65] on link "Edit" at bounding box center [433, 60] width 19 height 12
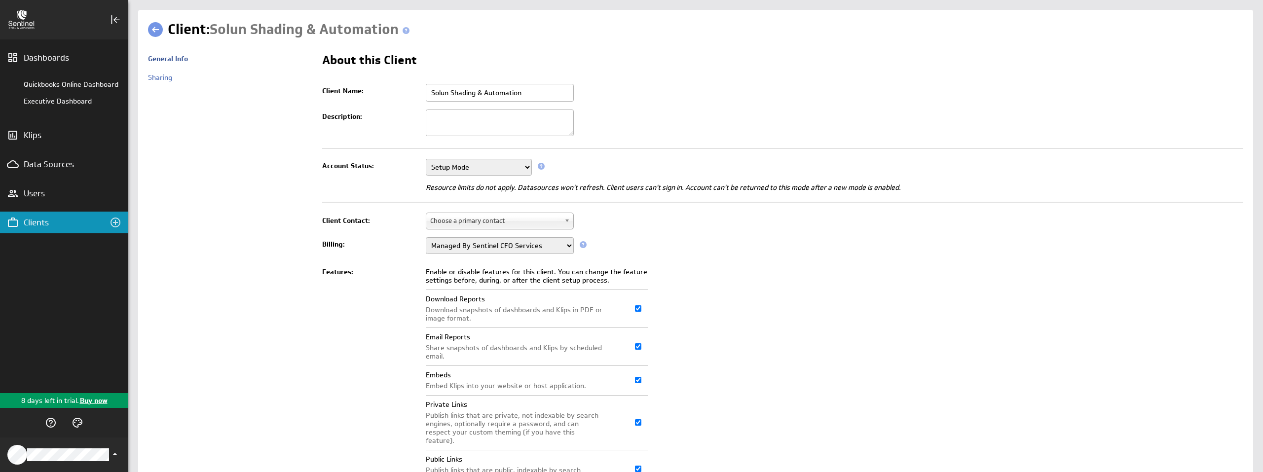
click at [481, 218] on span "Choose a primary contact" at bounding box center [495, 220] width 130 height 15
click at [753, 250] on td "Managed By Sentinel CFO Services Managed By Klipfolio" at bounding box center [832, 245] width 822 height 25
click at [152, 29] on link at bounding box center [155, 29] width 15 height 15
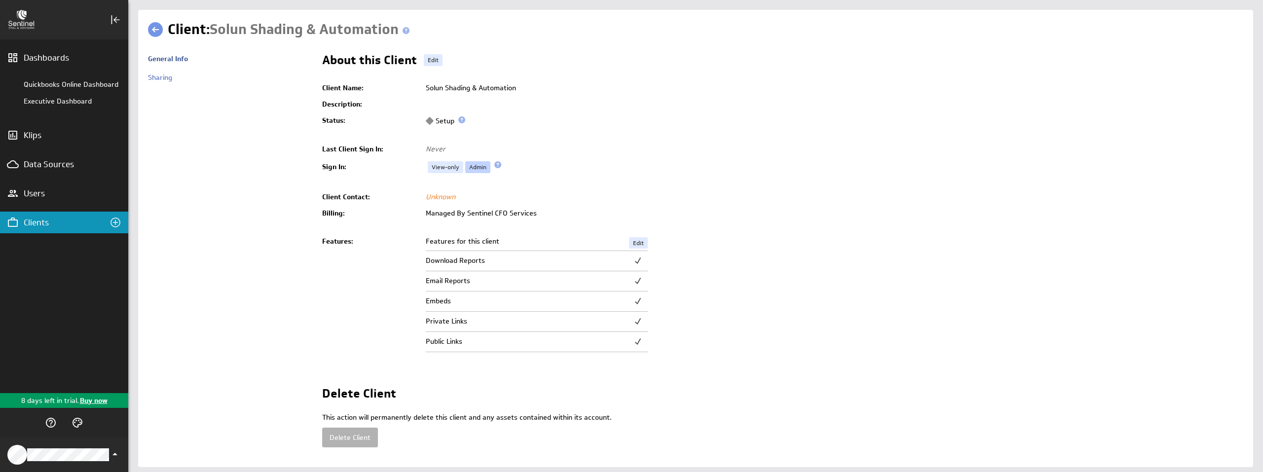
click at [481, 165] on link "Admin" at bounding box center [477, 167] width 25 height 12
